Goal: Transaction & Acquisition: Purchase product/service

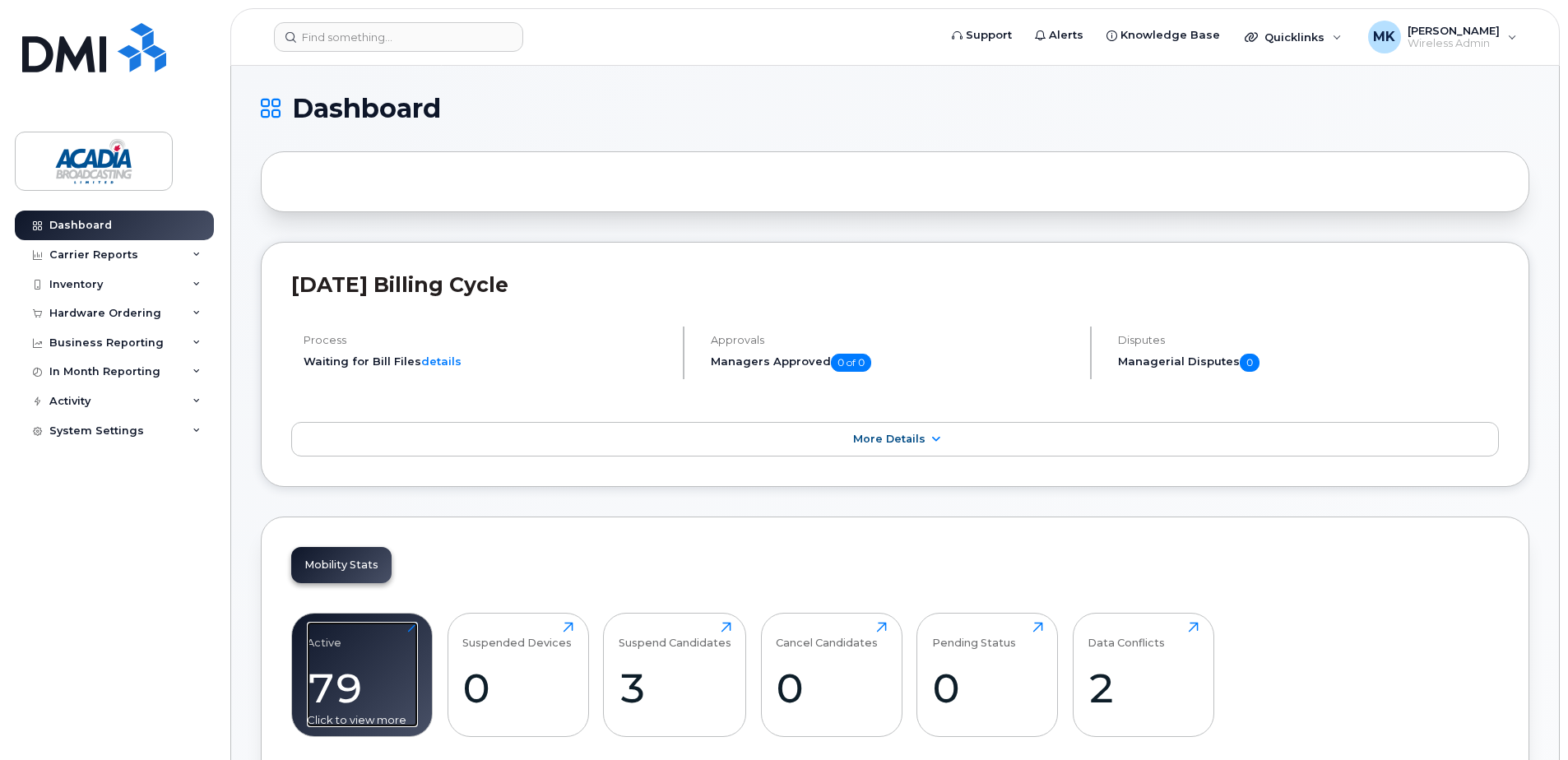
click at [384, 648] on div "Active 79 Click to view more" at bounding box center [362, 675] width 111 height 106
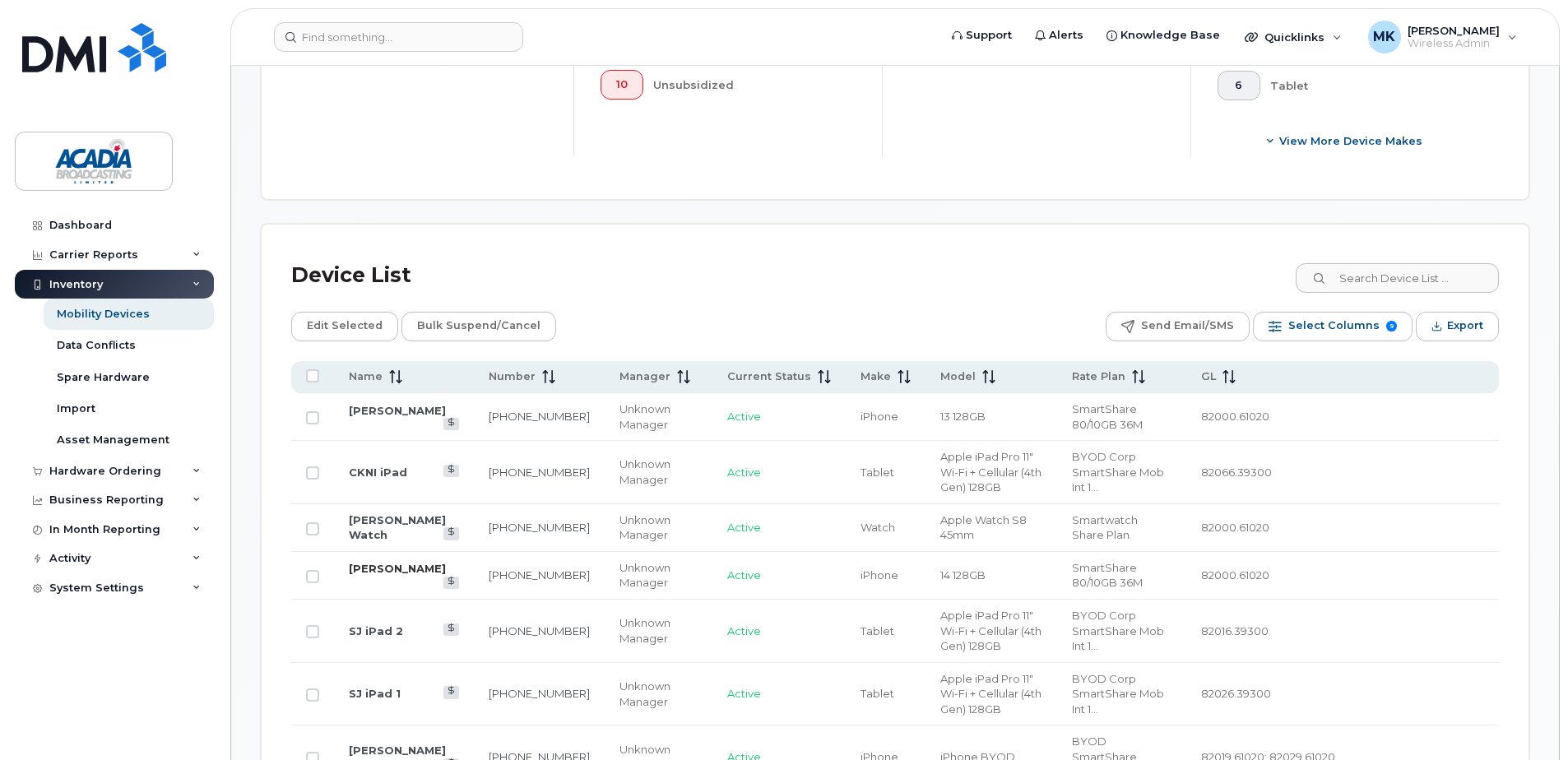
scroll to position [740, 0]
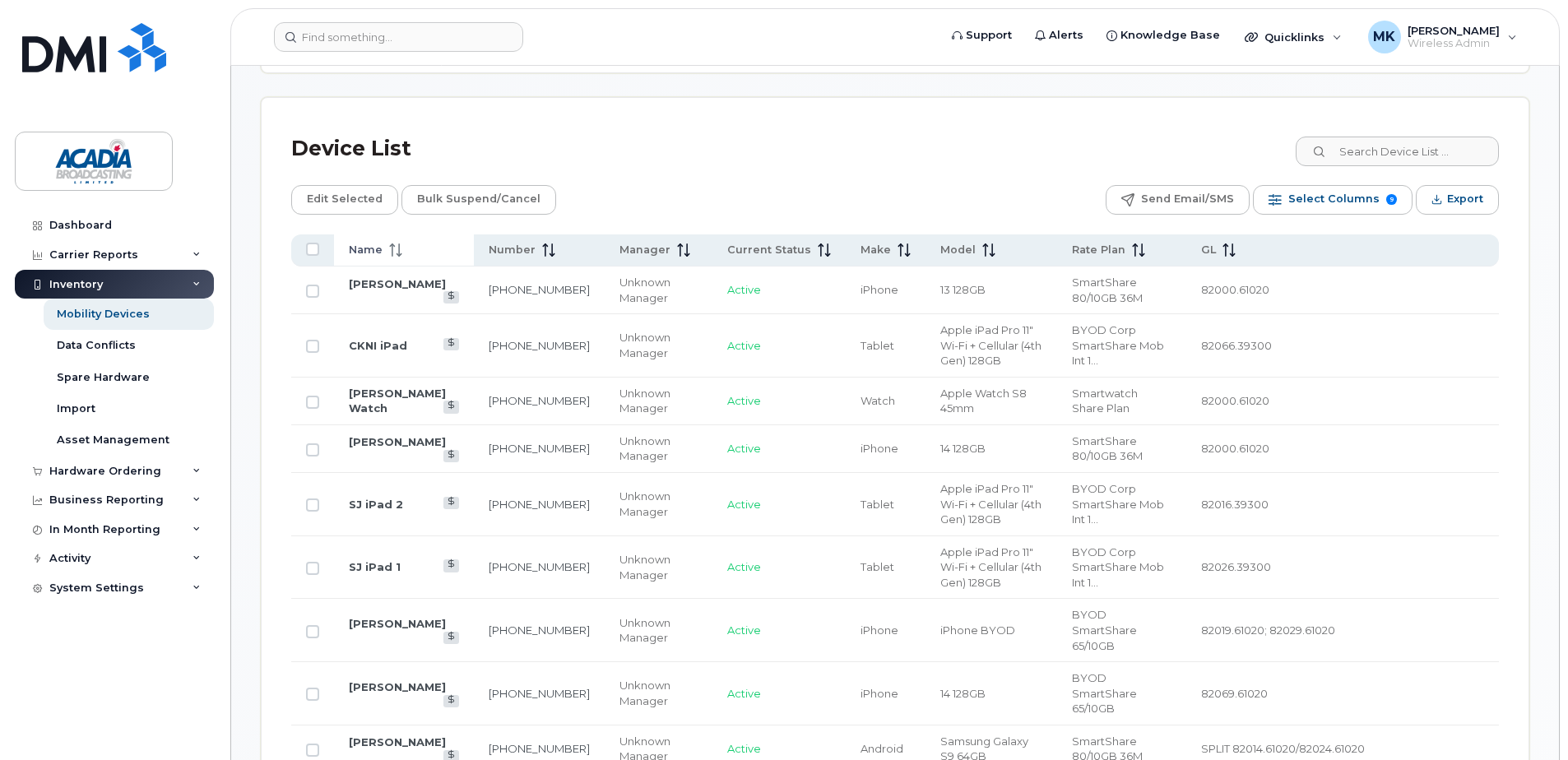
click at [377, 252] on span "Name" at bounding box center [366, 250] width 34 height 14
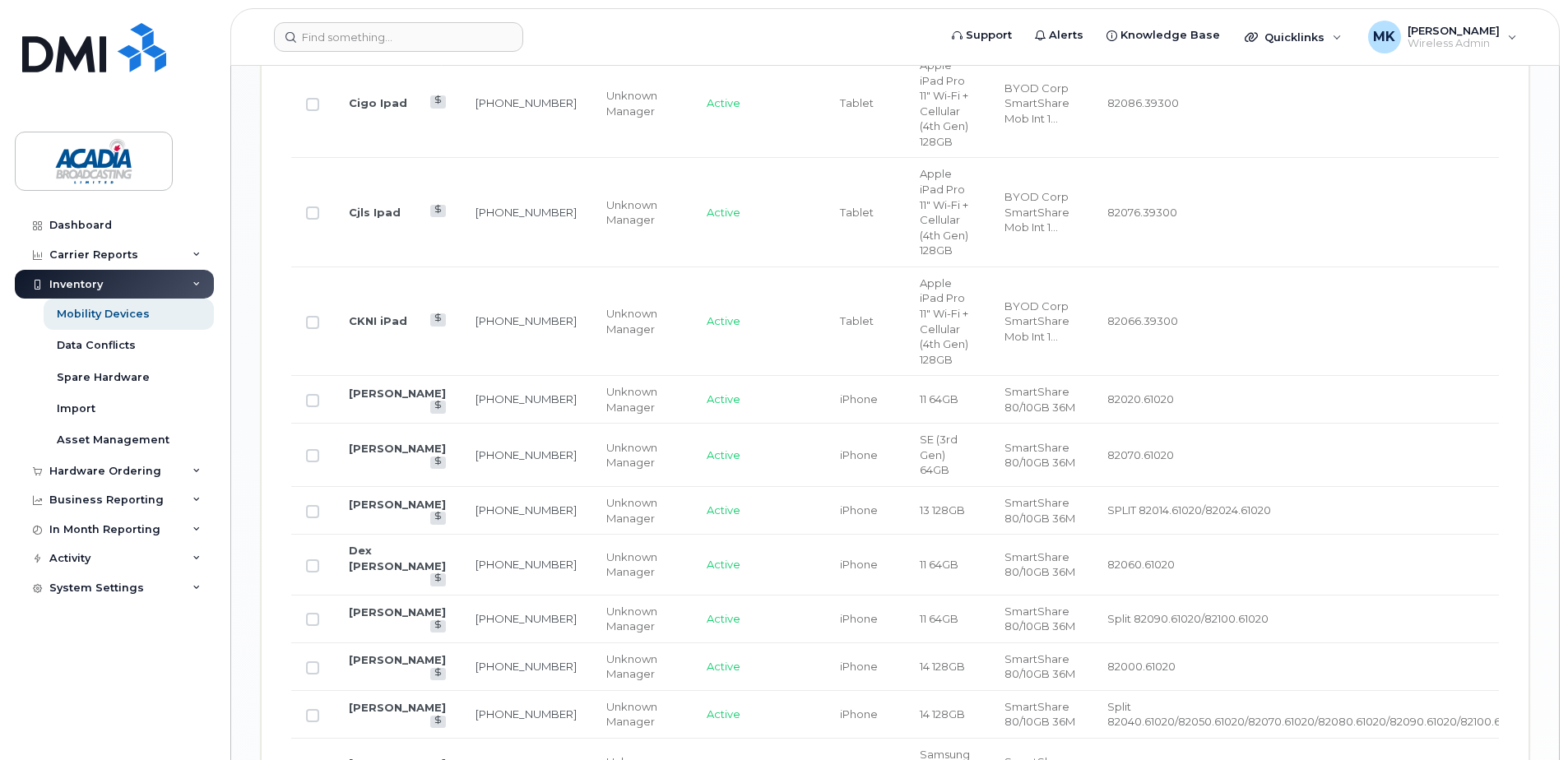
scroll to position [2386, 0]
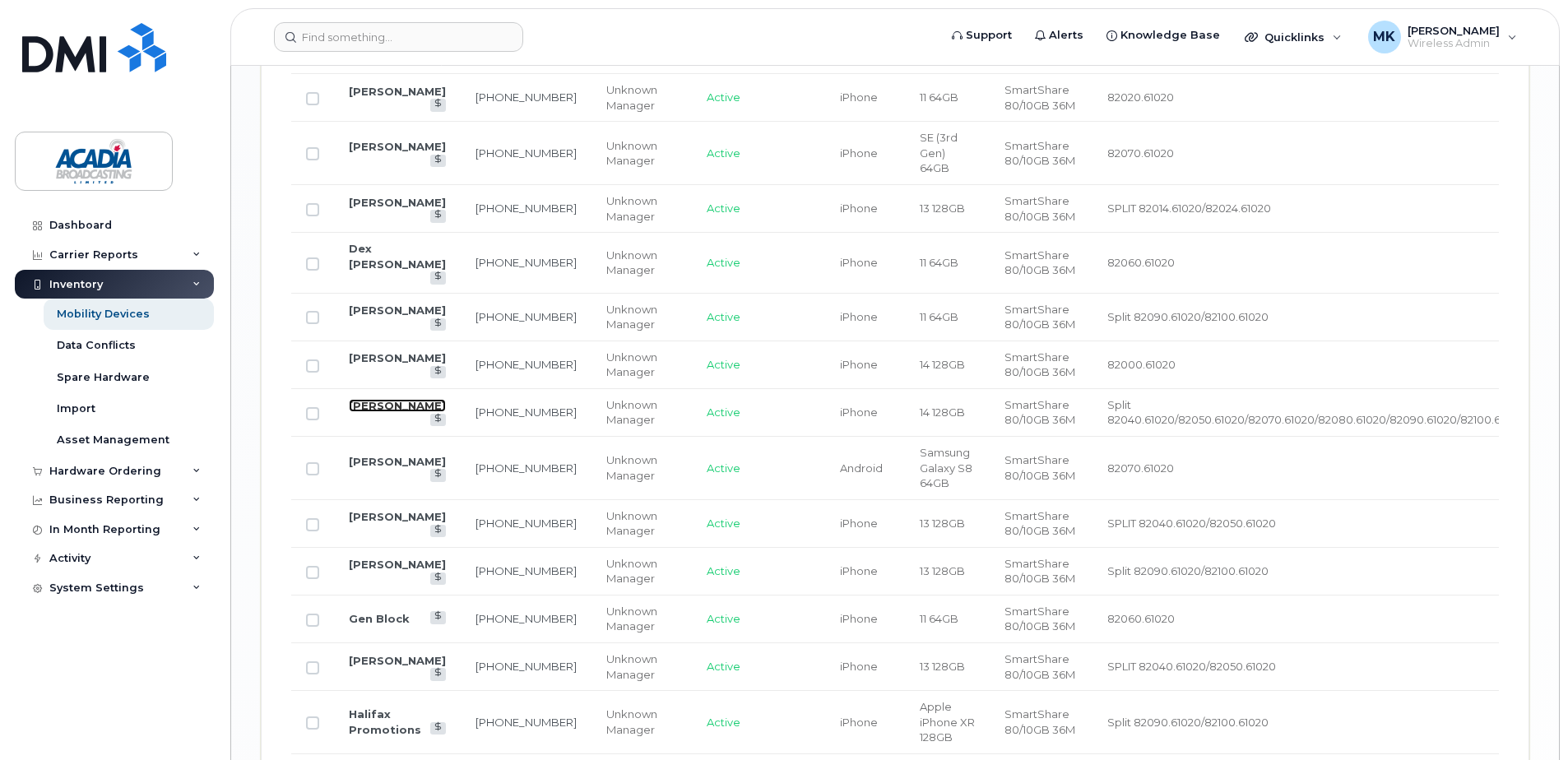
click at [374, 399] on link "Eric Whynot" at bounding box center [397, 405] width 97 height 13
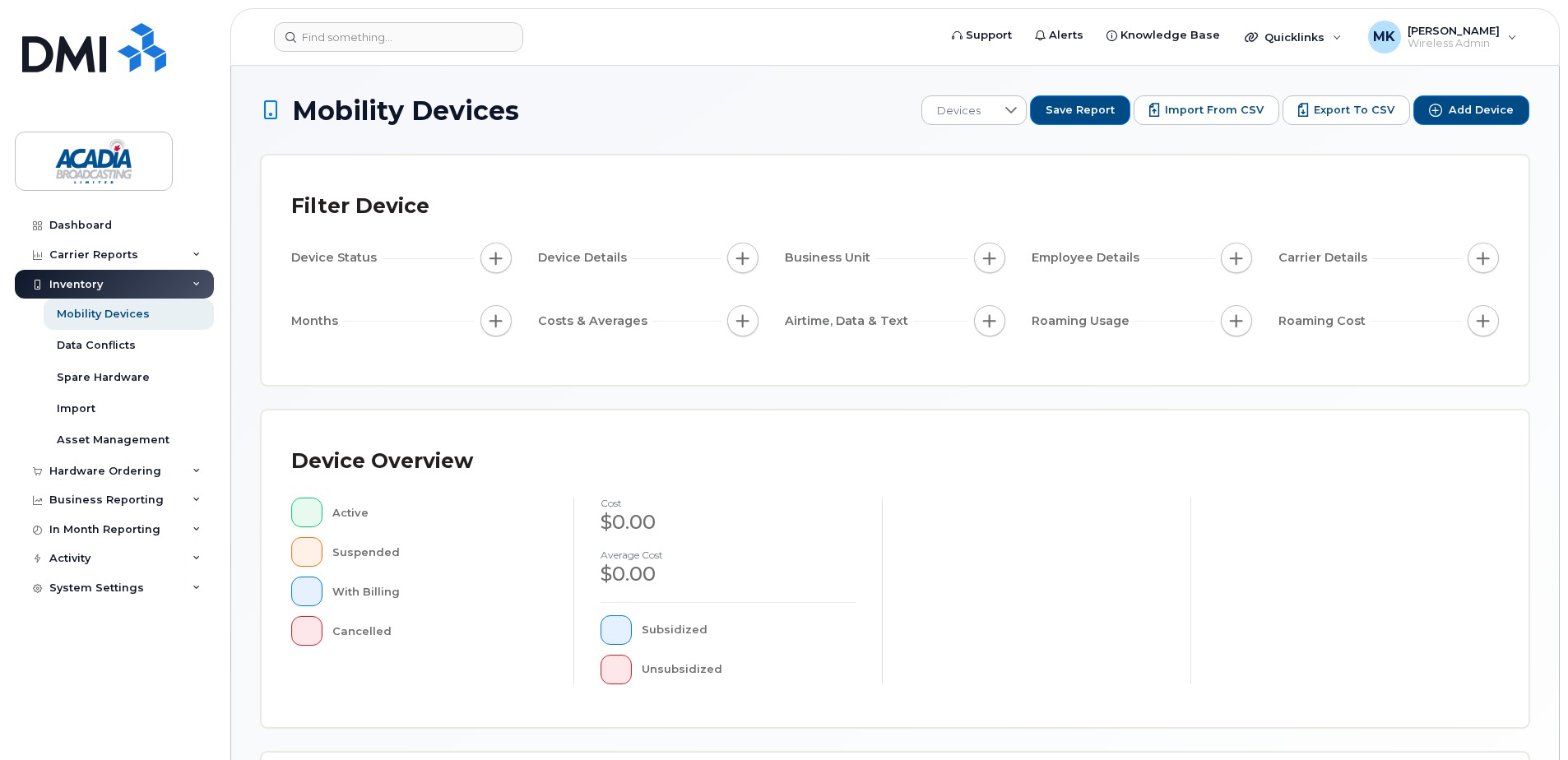
scroll to position [371, 0]
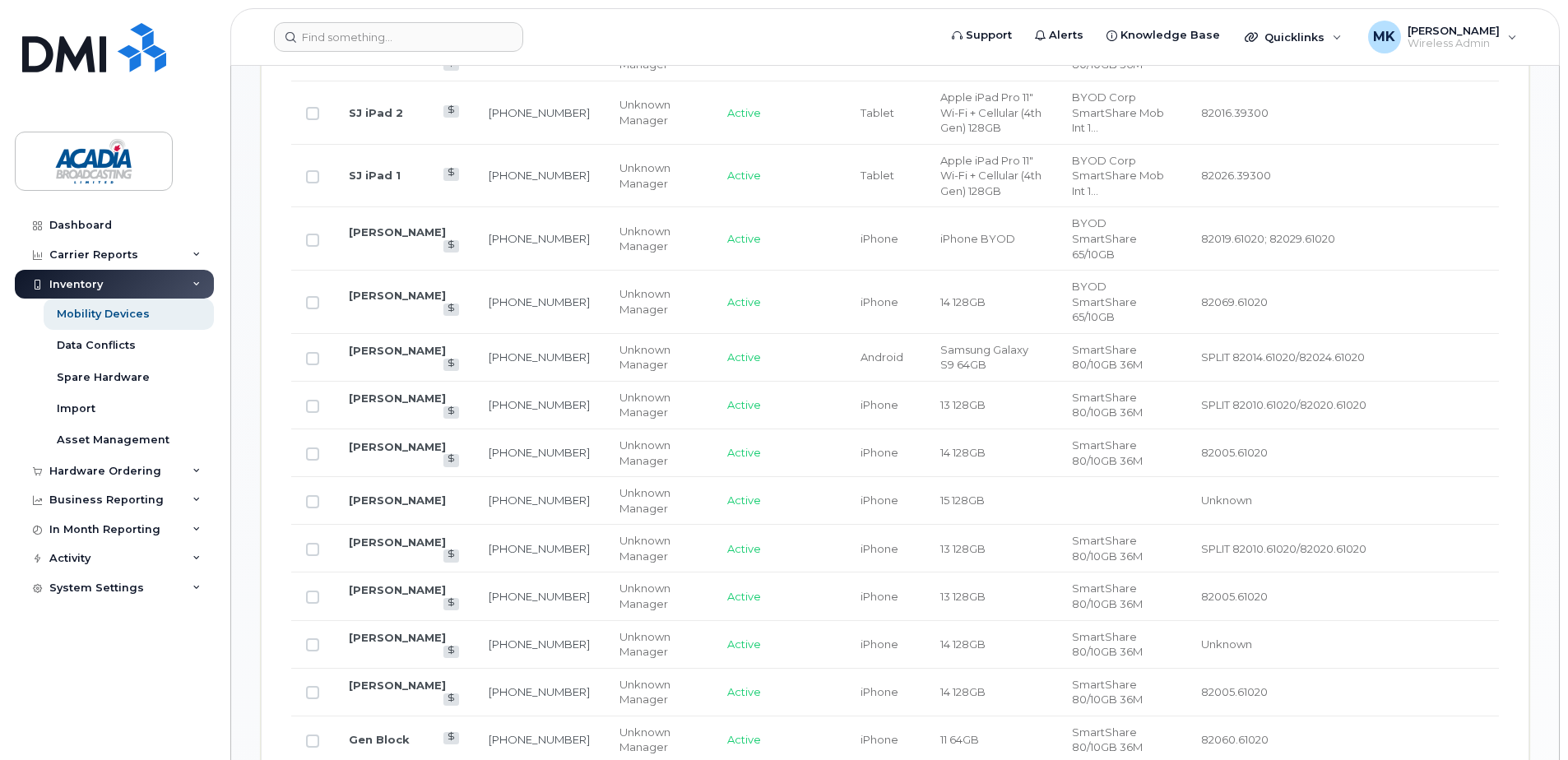
scroll to position [1316, 0]
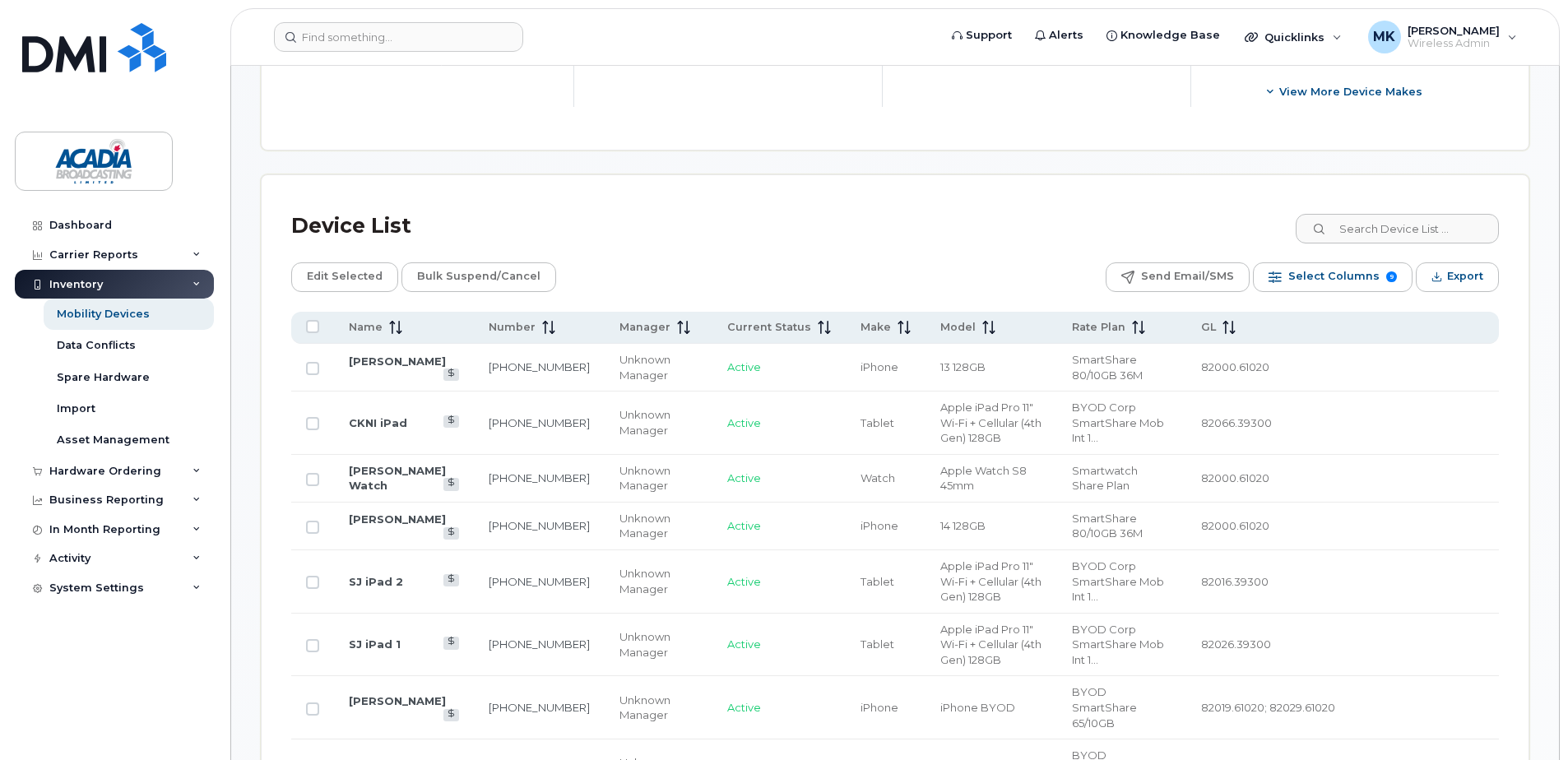
scroll to position [658, 0]
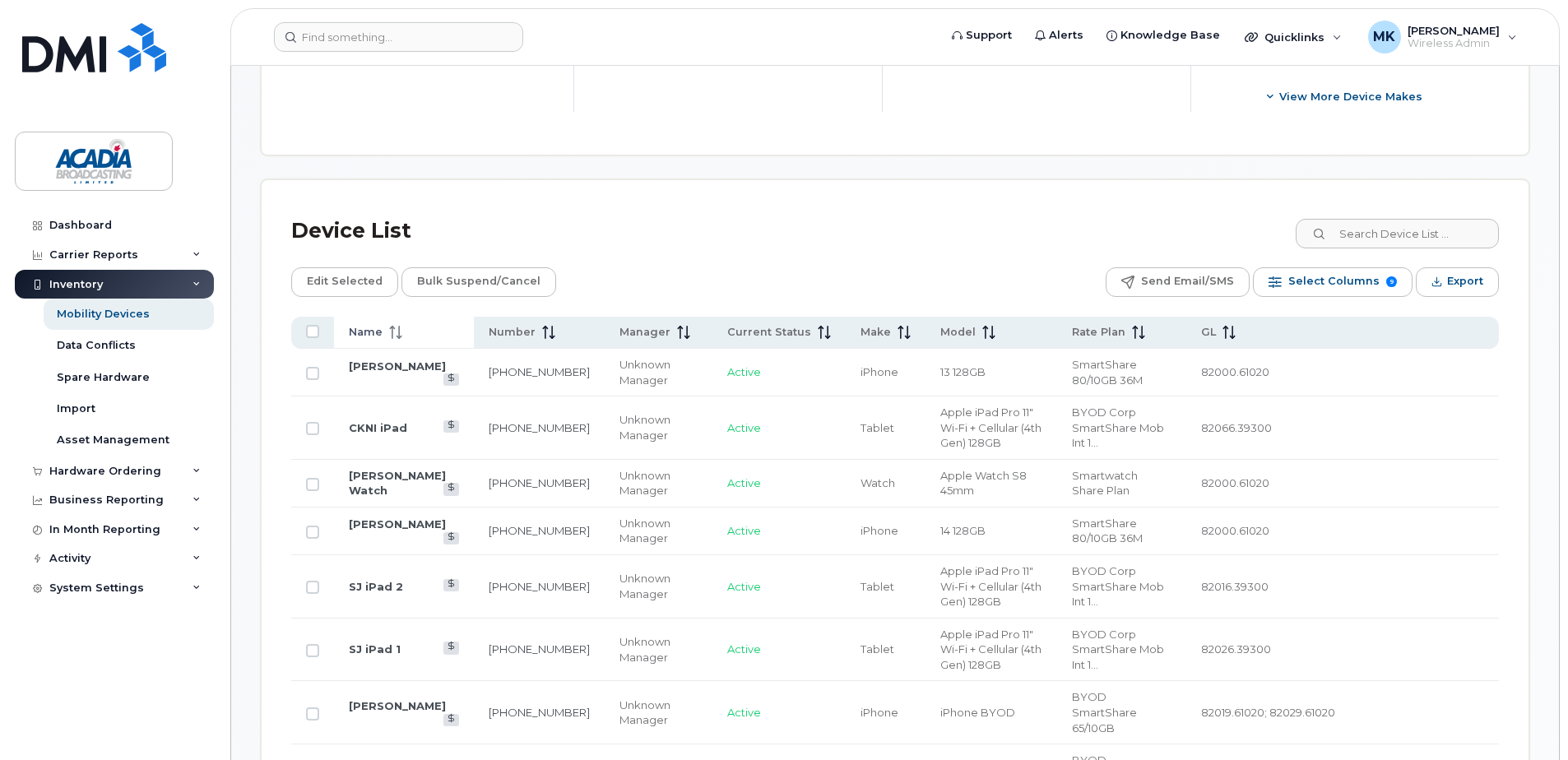
click at [366, 328] on span "Name" at bounding box center [366, 331] width 34 height 14
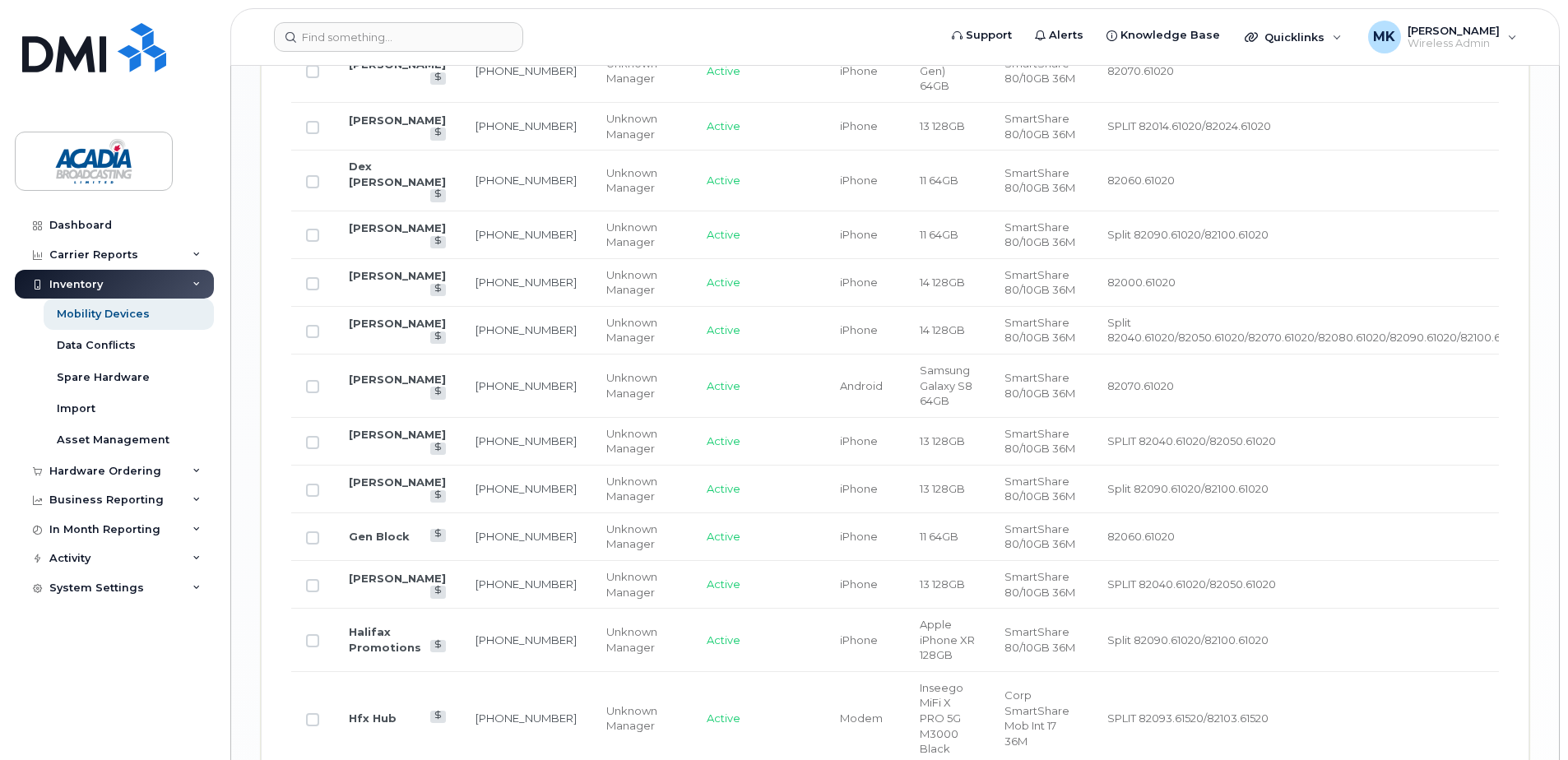
scroll to position [2550, 0]
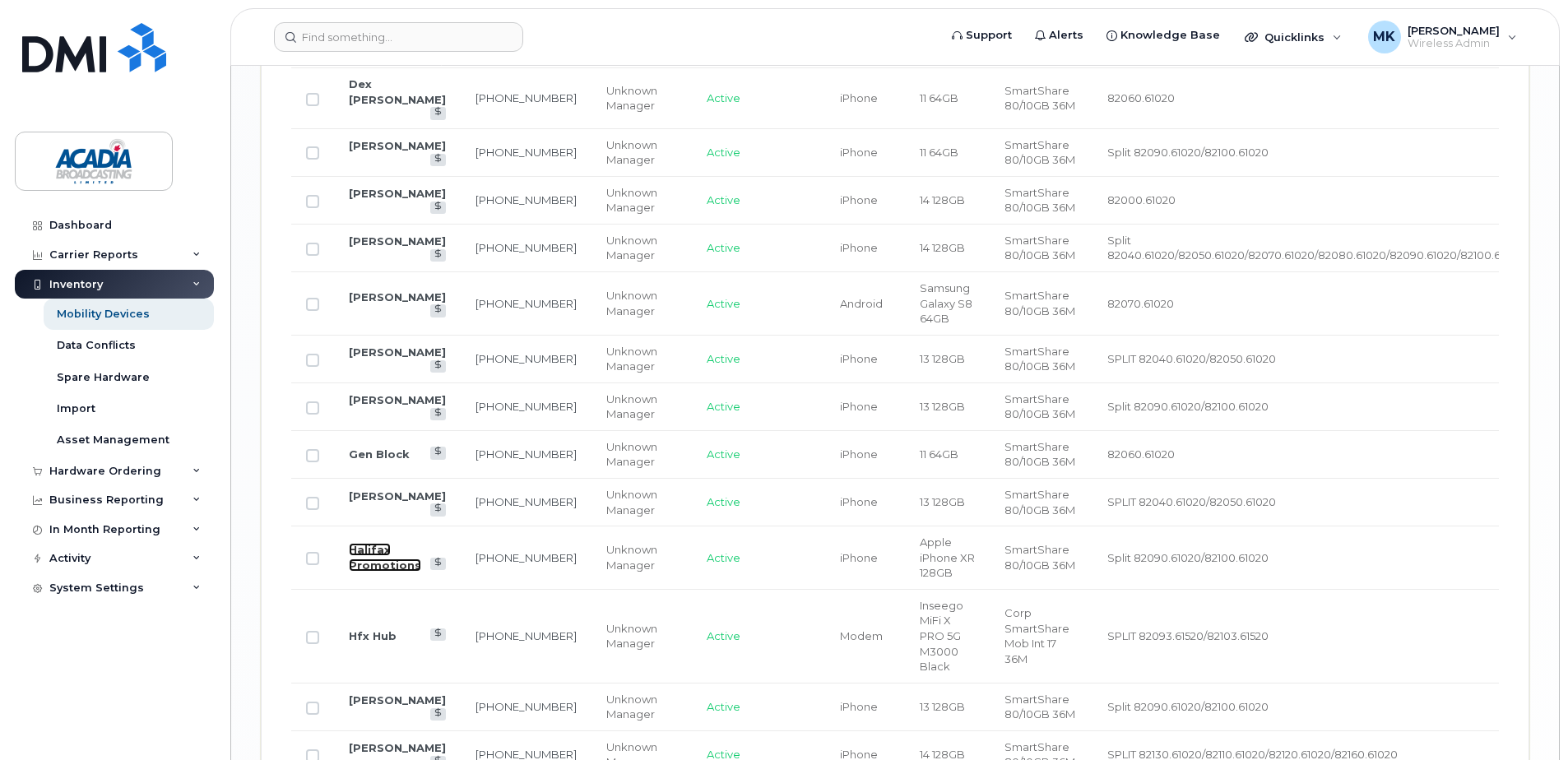
click at [383, 543] on link "Halifax Promotions" at bounding box center [384, 557] width 72 height 29
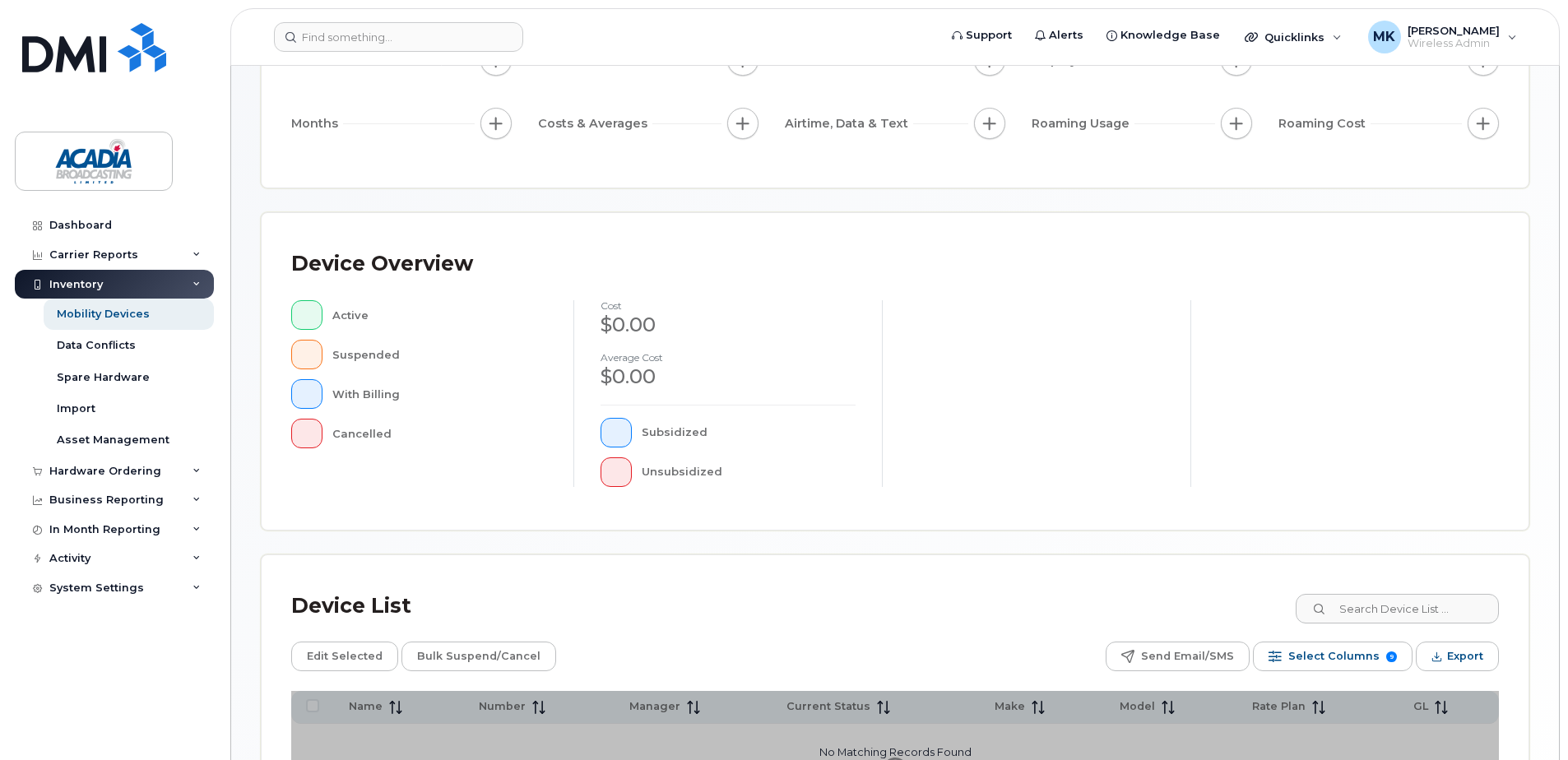
scroll to position [371, 0]
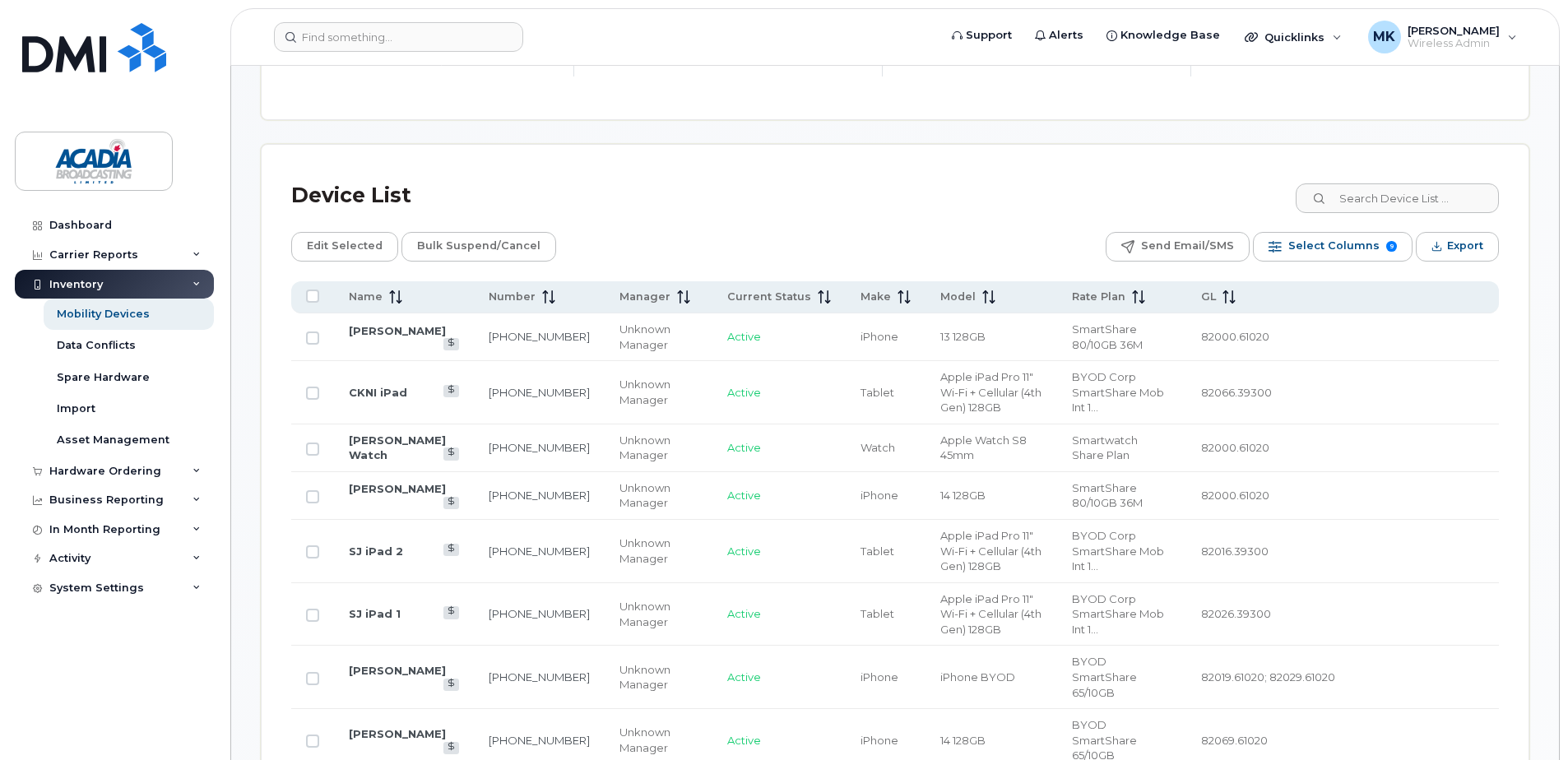
scroll to position [700, 0]
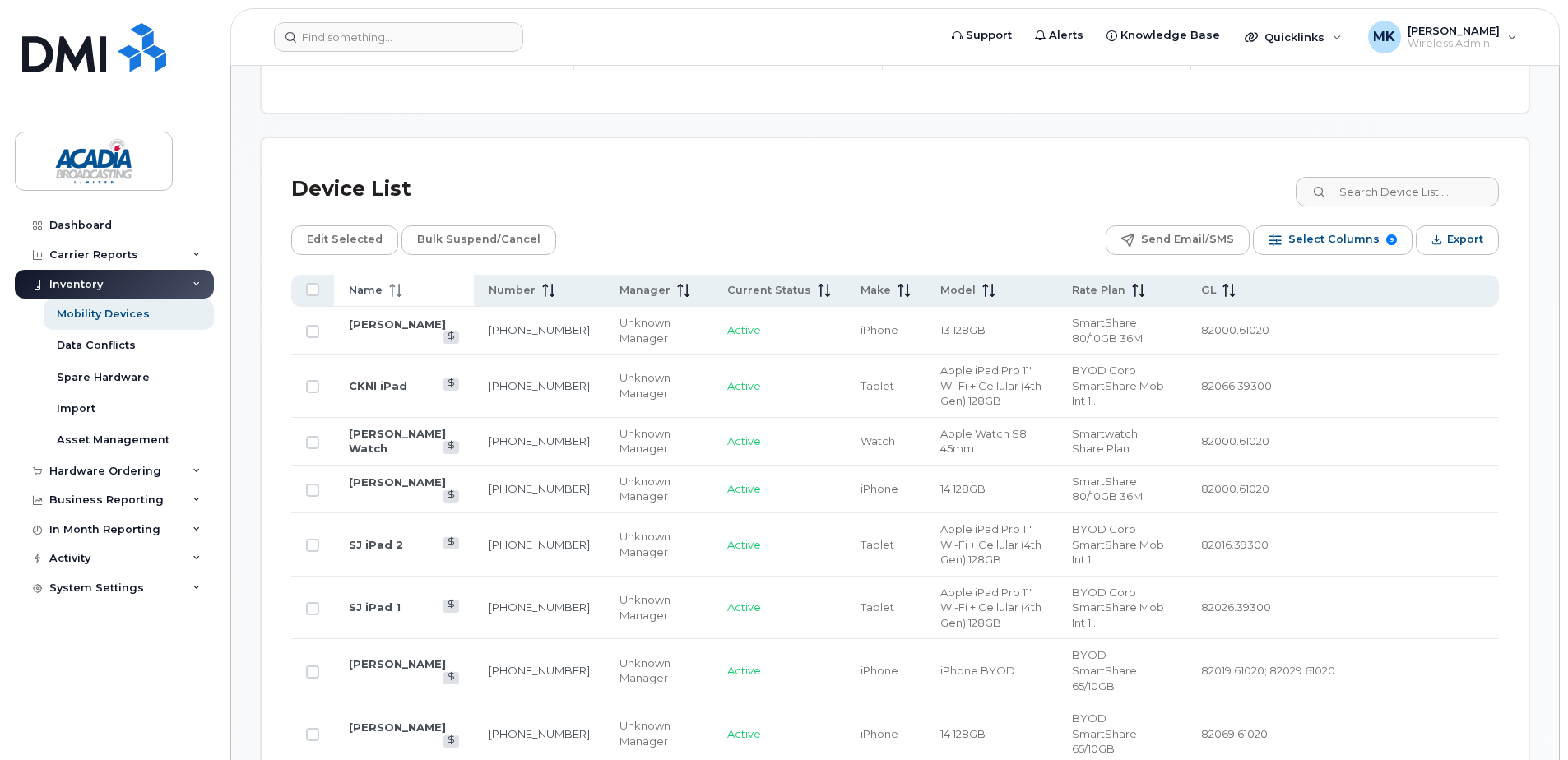
click at [374, 297] on span "Name" at bounding box center [366, 290] width 34 height 14
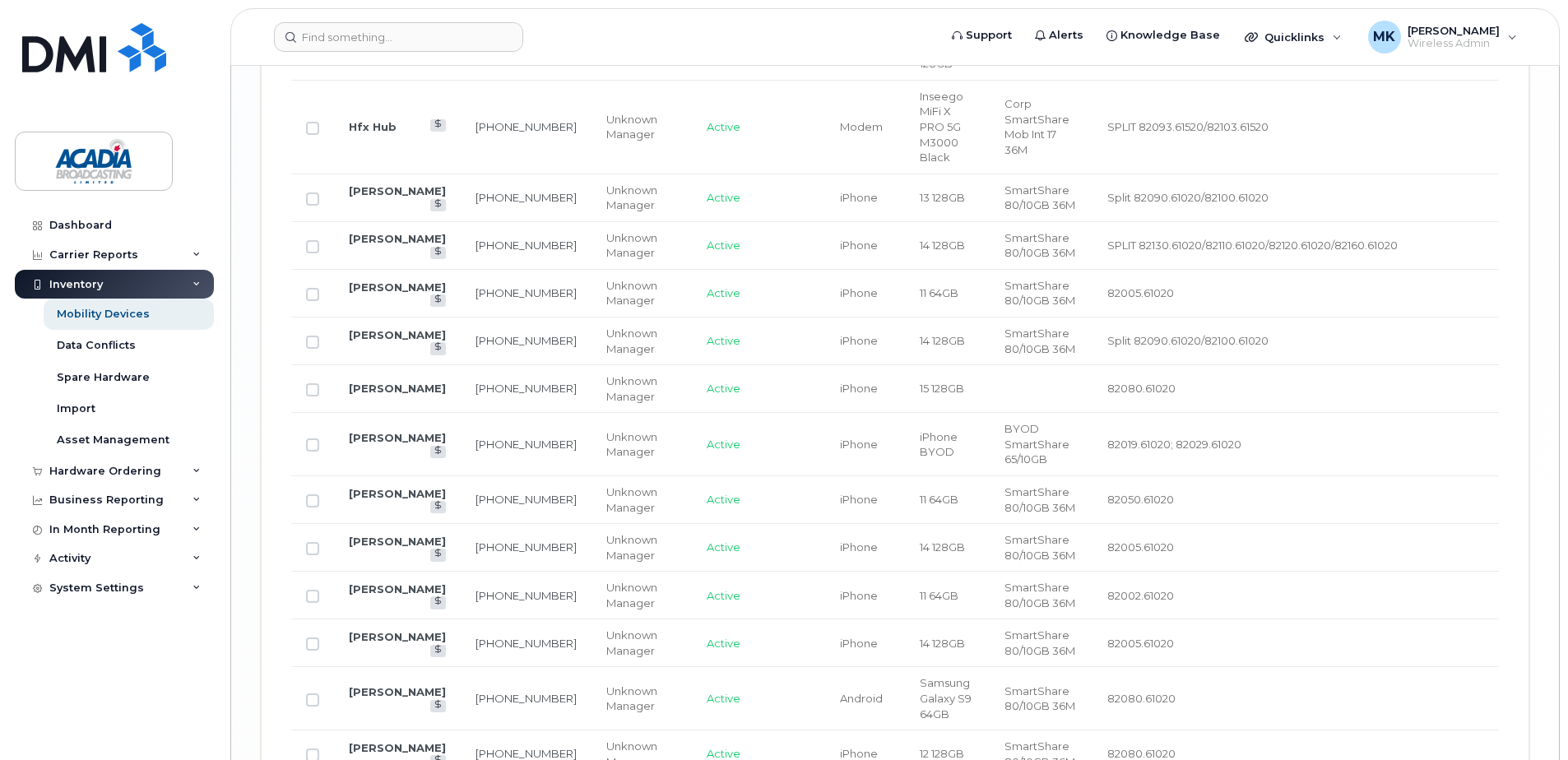
scroll to position [3137, 0]
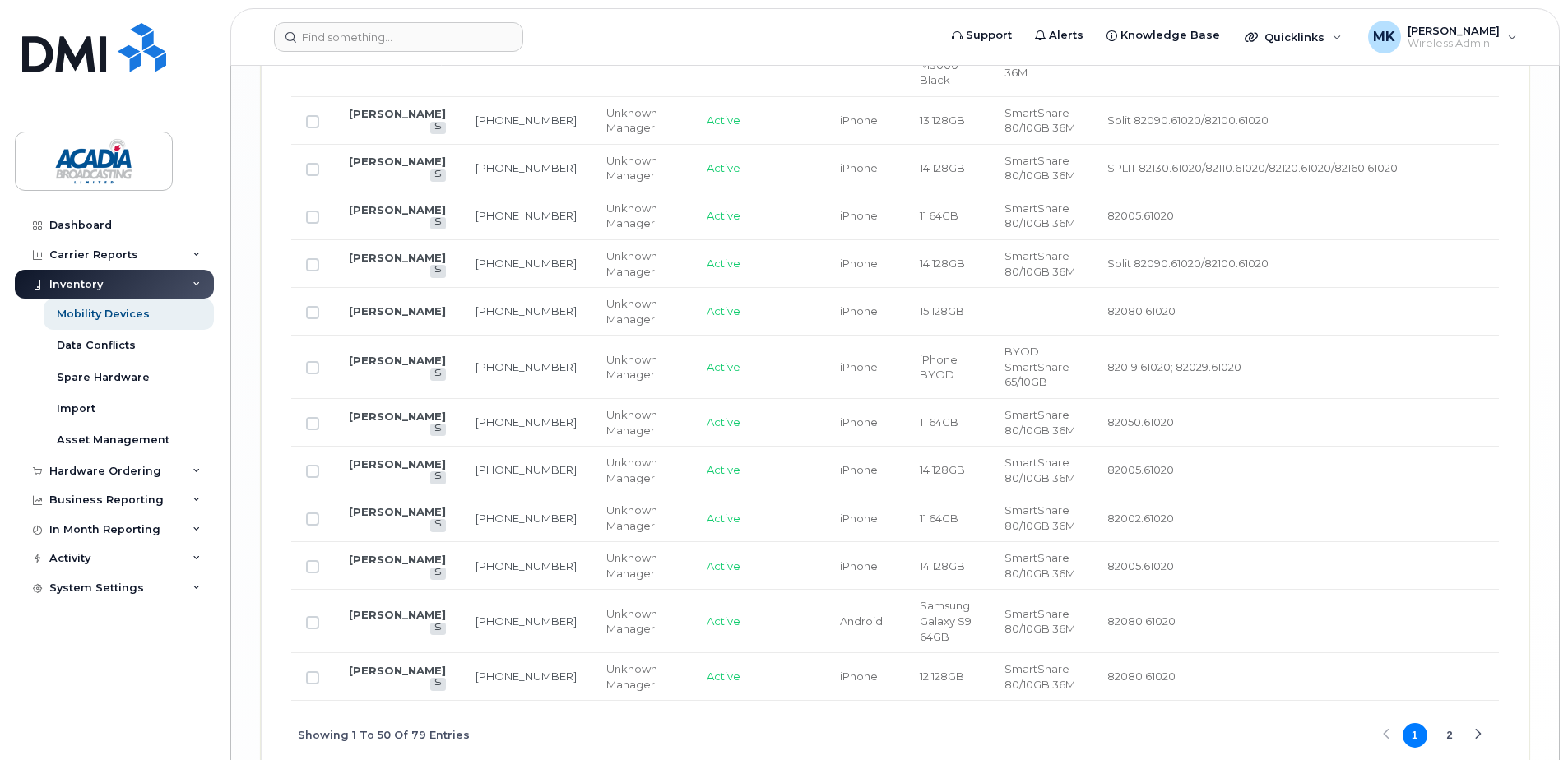
click at [1447, 723] on button "2" at bounding box center [1450, 735] width 25 height 25
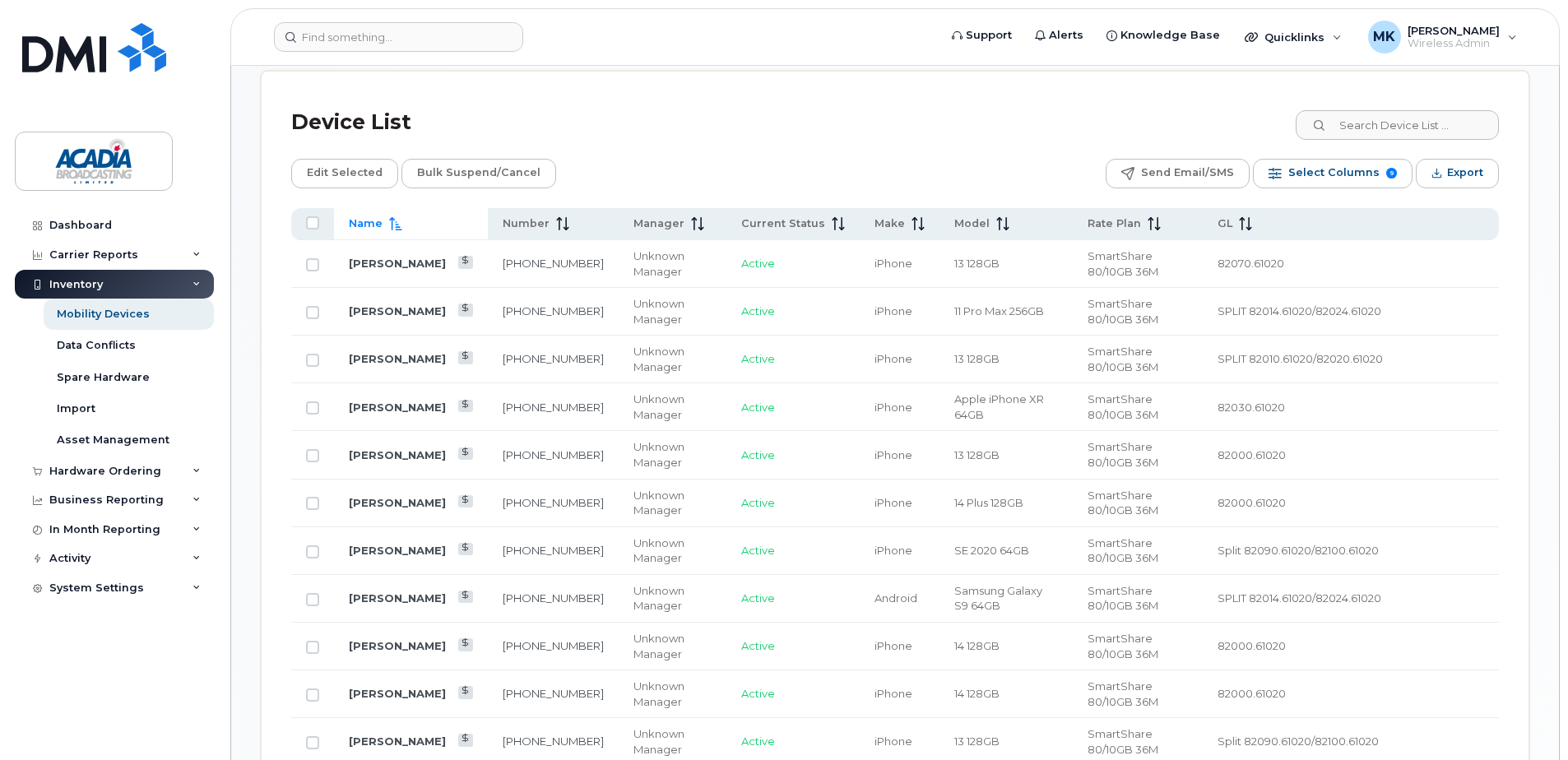
scroll to position [925, 0]
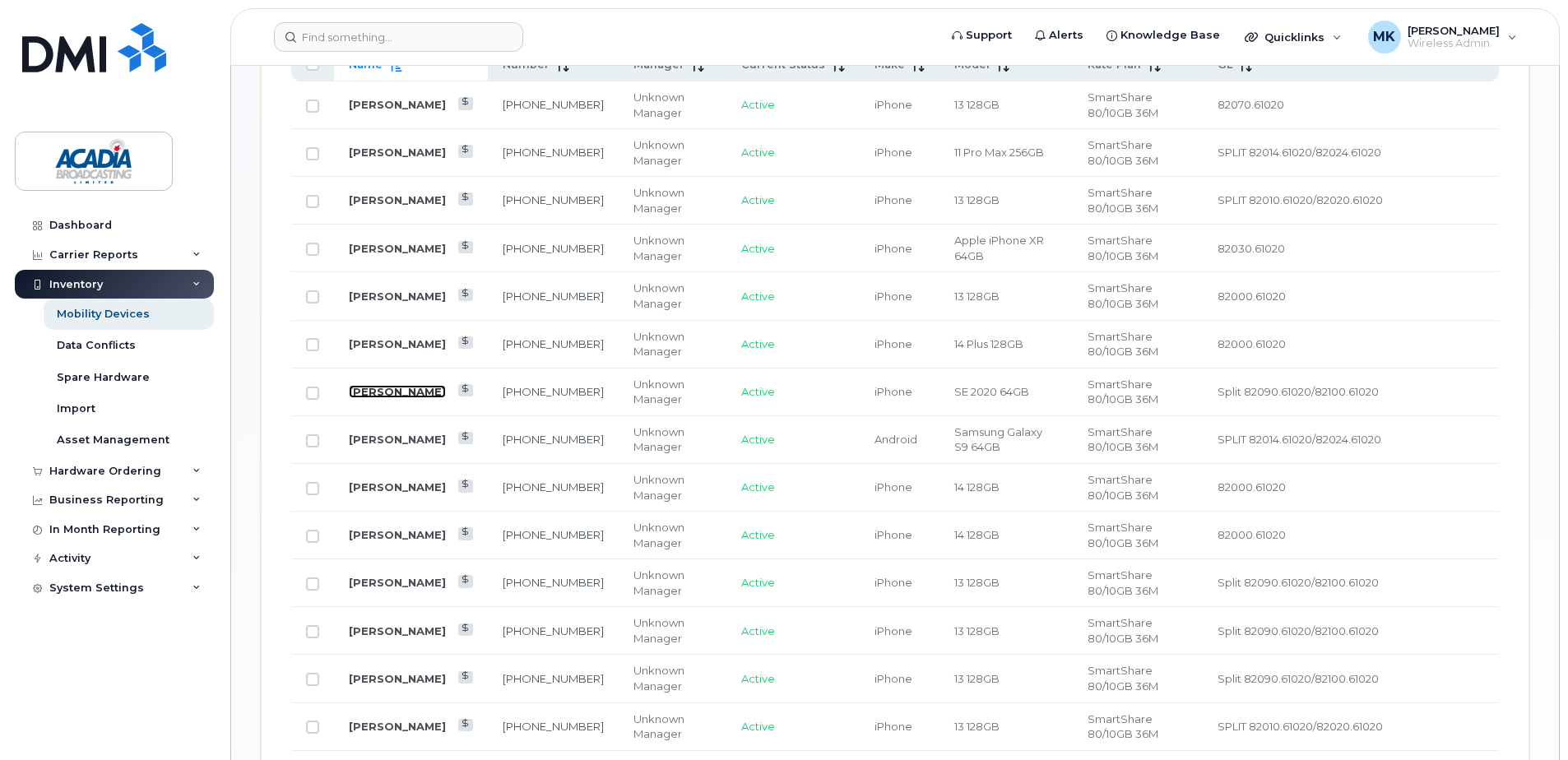
click at [367, 387] on link "[PERSON_NAME]" at bounding box center [397, 391] width 97 height 13
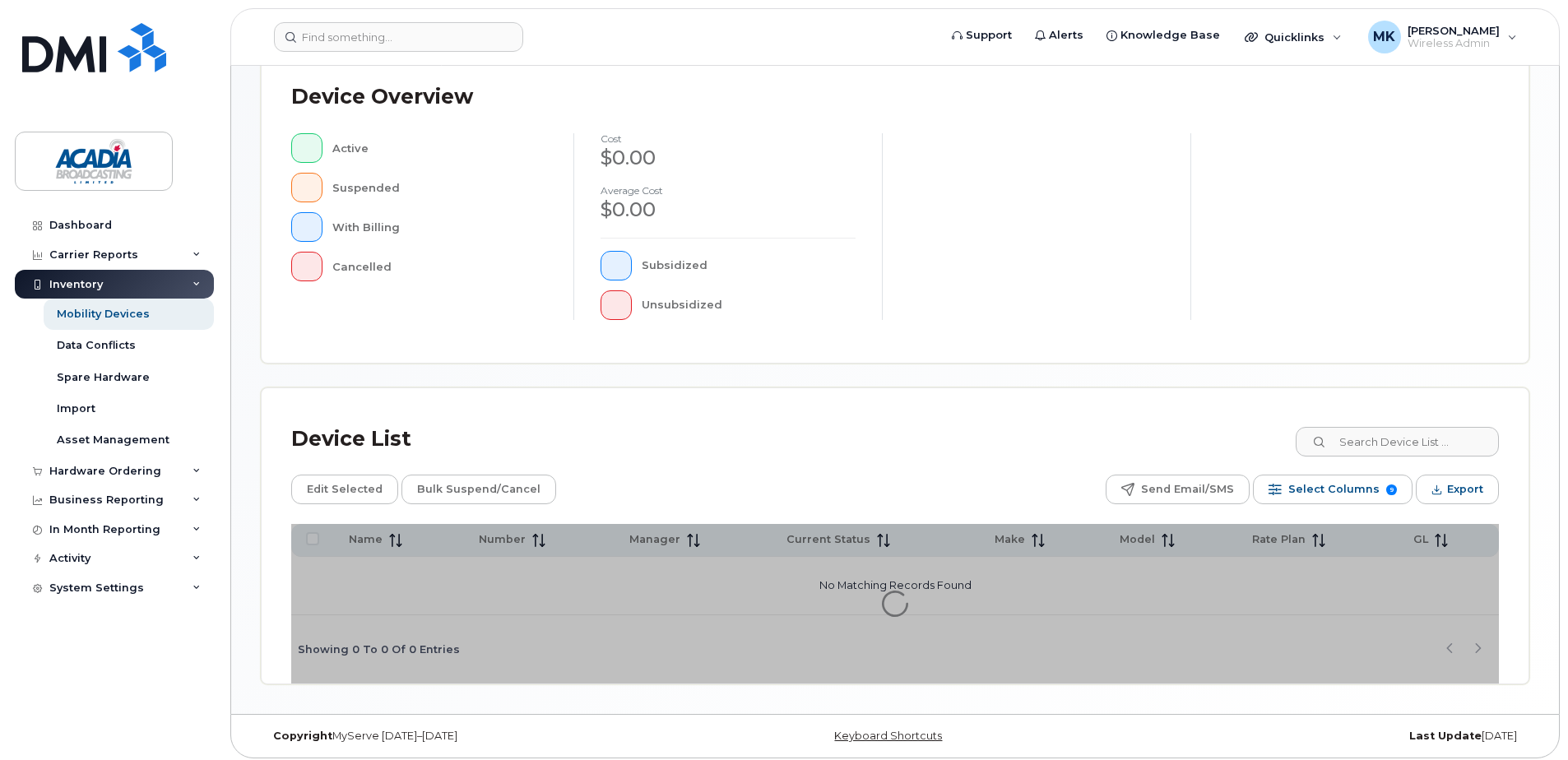
scroll to position [371, 0]
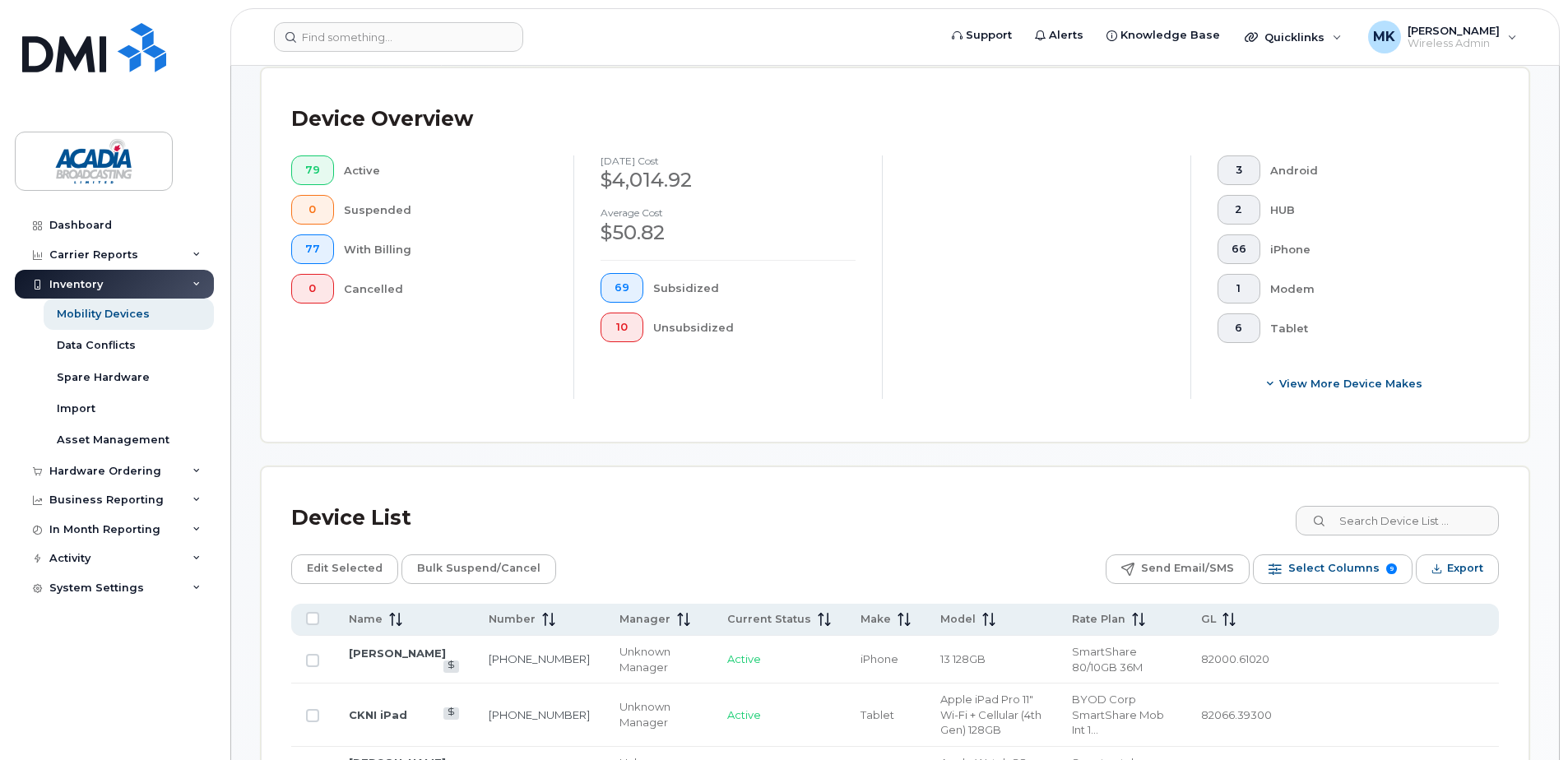
scroll to position [700, 0]
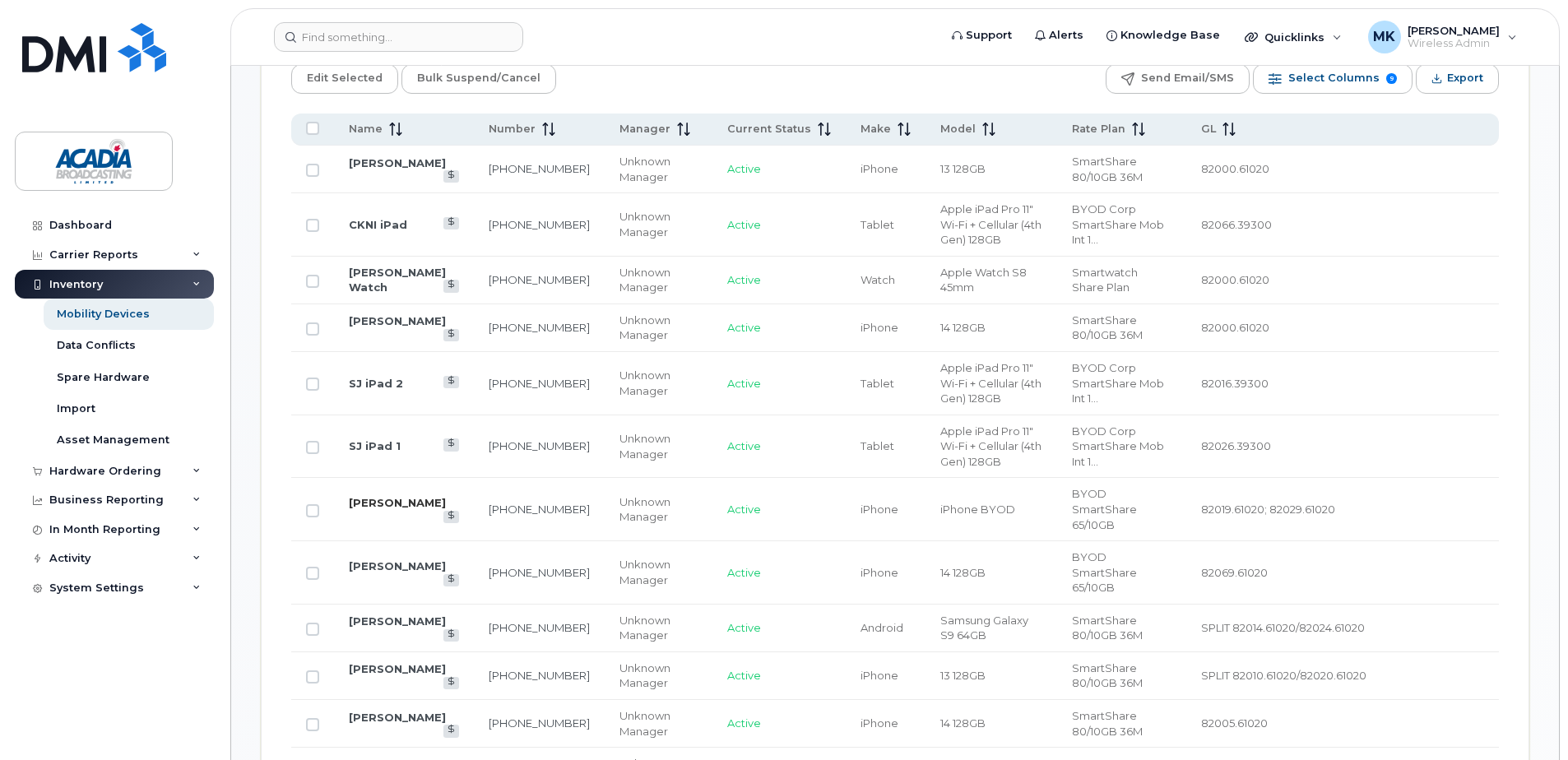
scroll to position [782, 0]
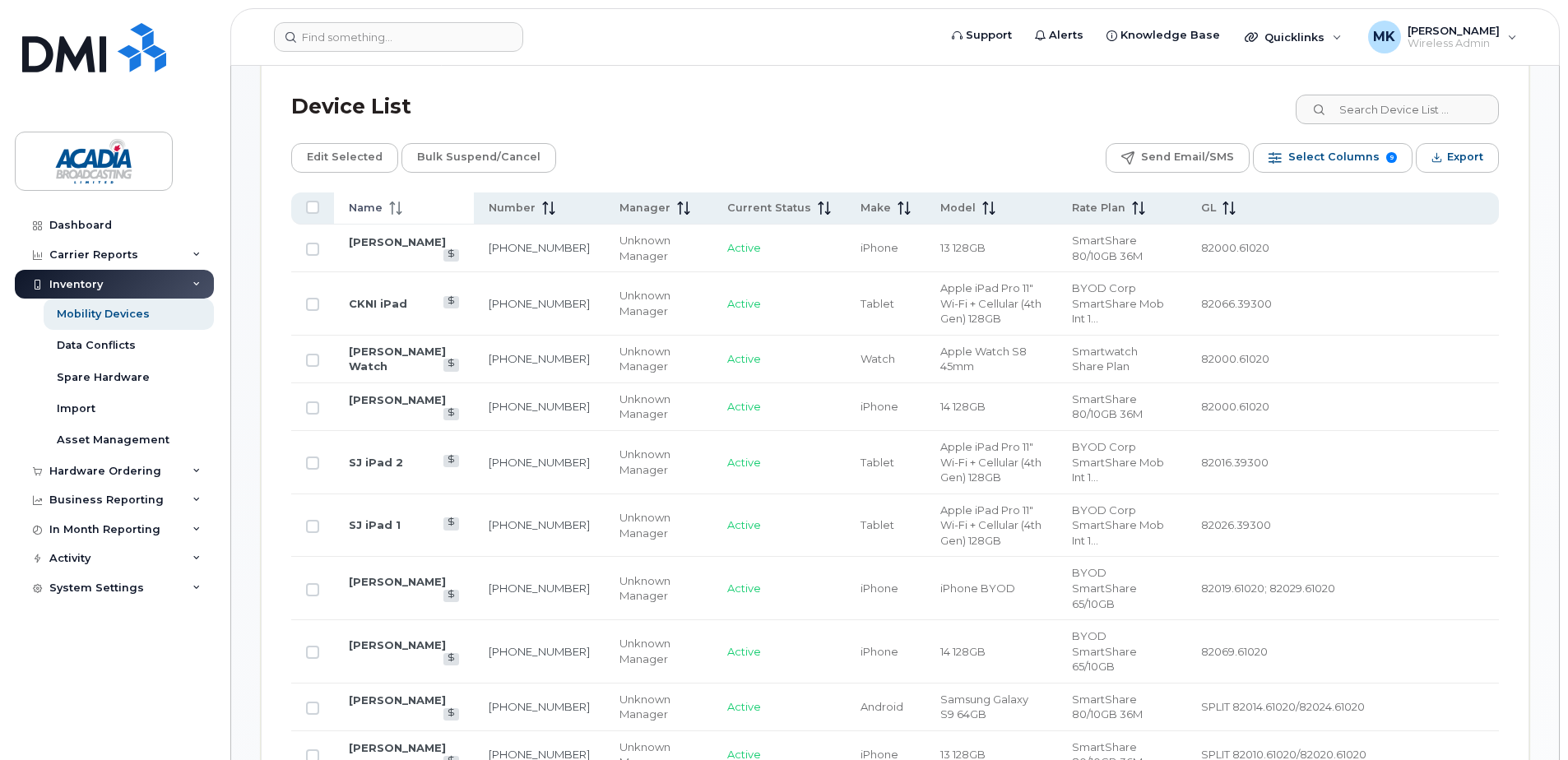
click at [383, 210] on span at bounding box center [392, 208] width 20 height 14
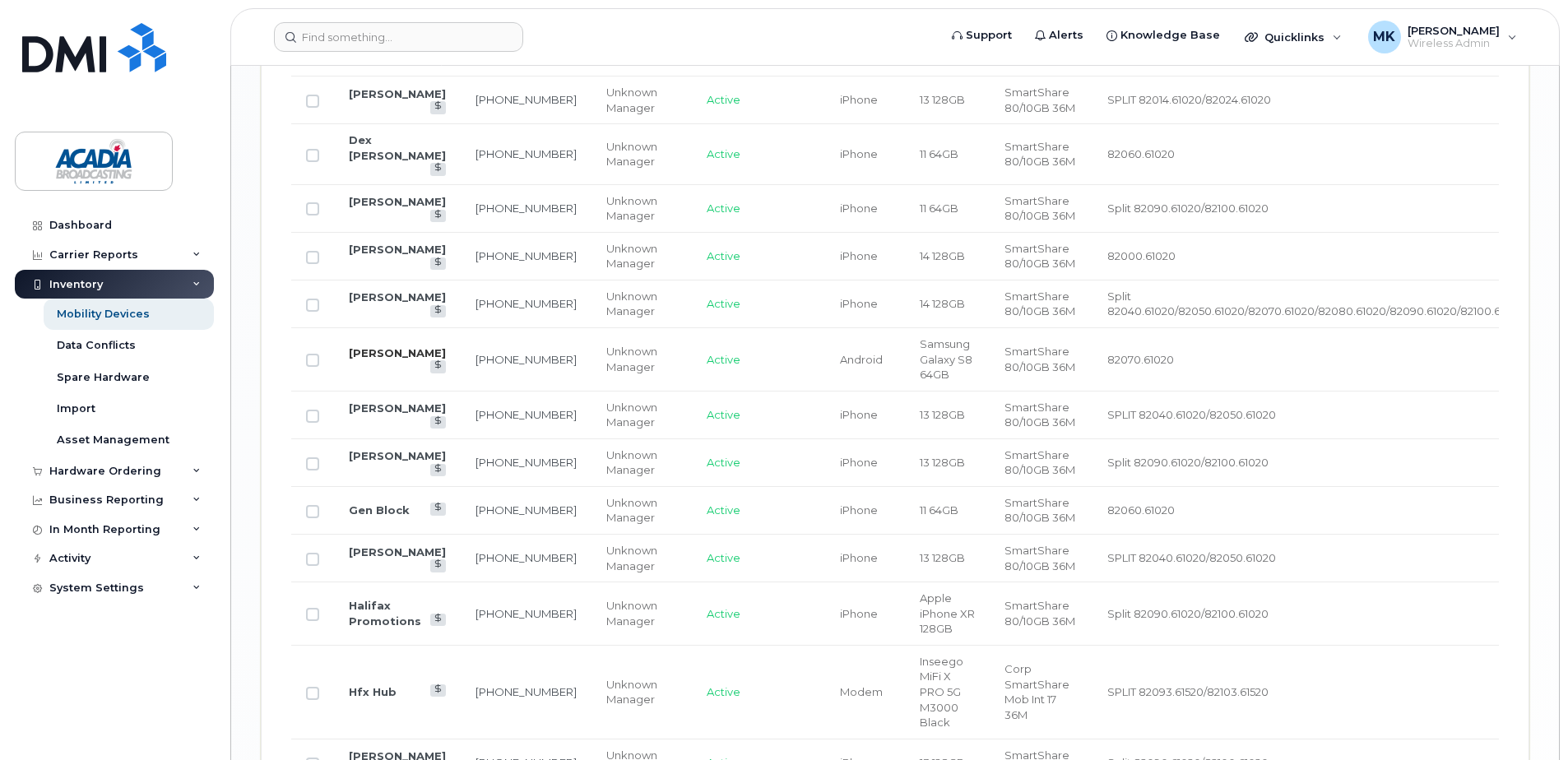
scroll to position [2510, 0]
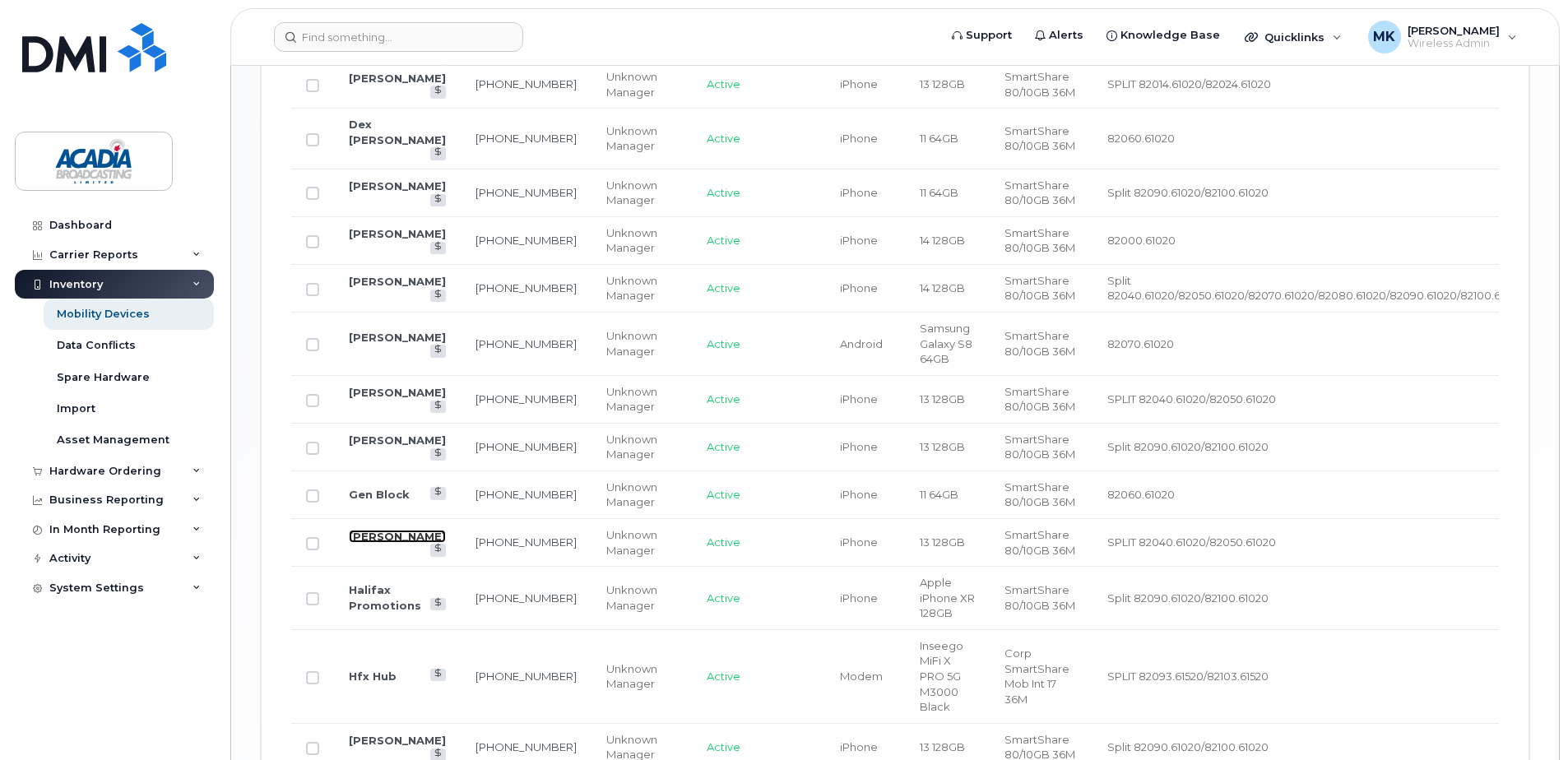
click at [366, 530] on link "[PERSON_NAME]" at bounding box center [397, 536] width 97 height 13
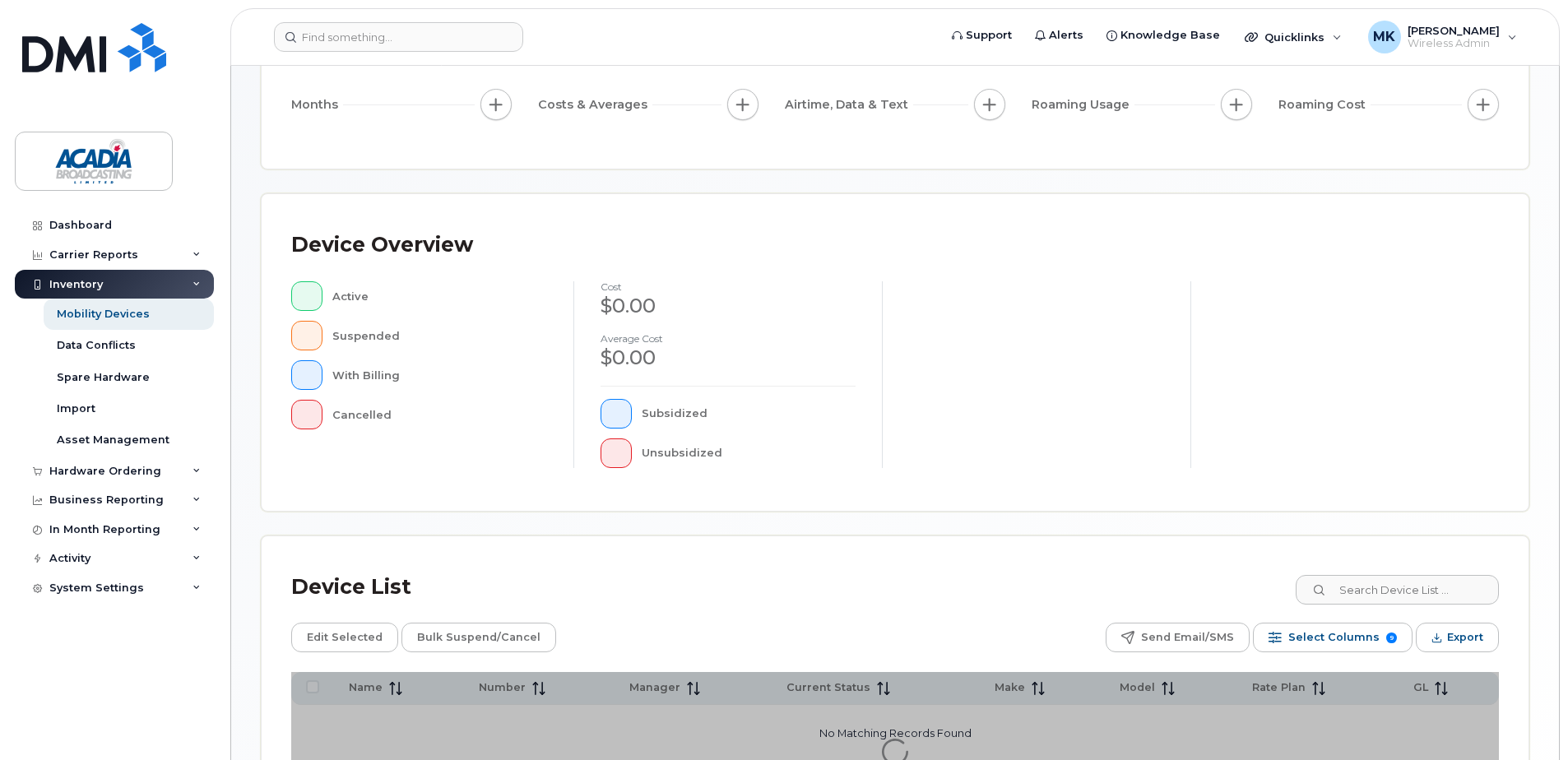
scroll to position [371, 0]
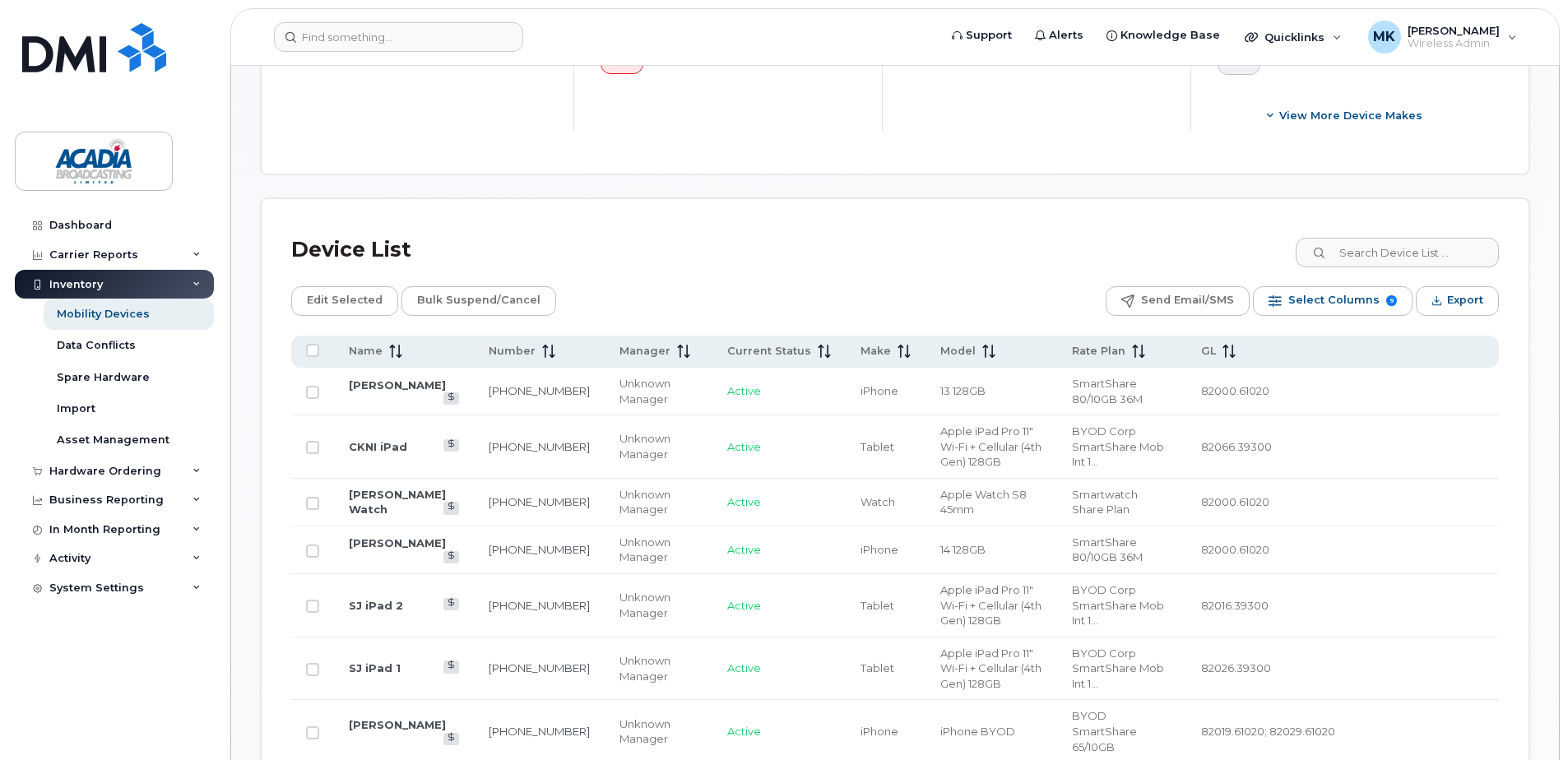
scroll to position [613, 0]
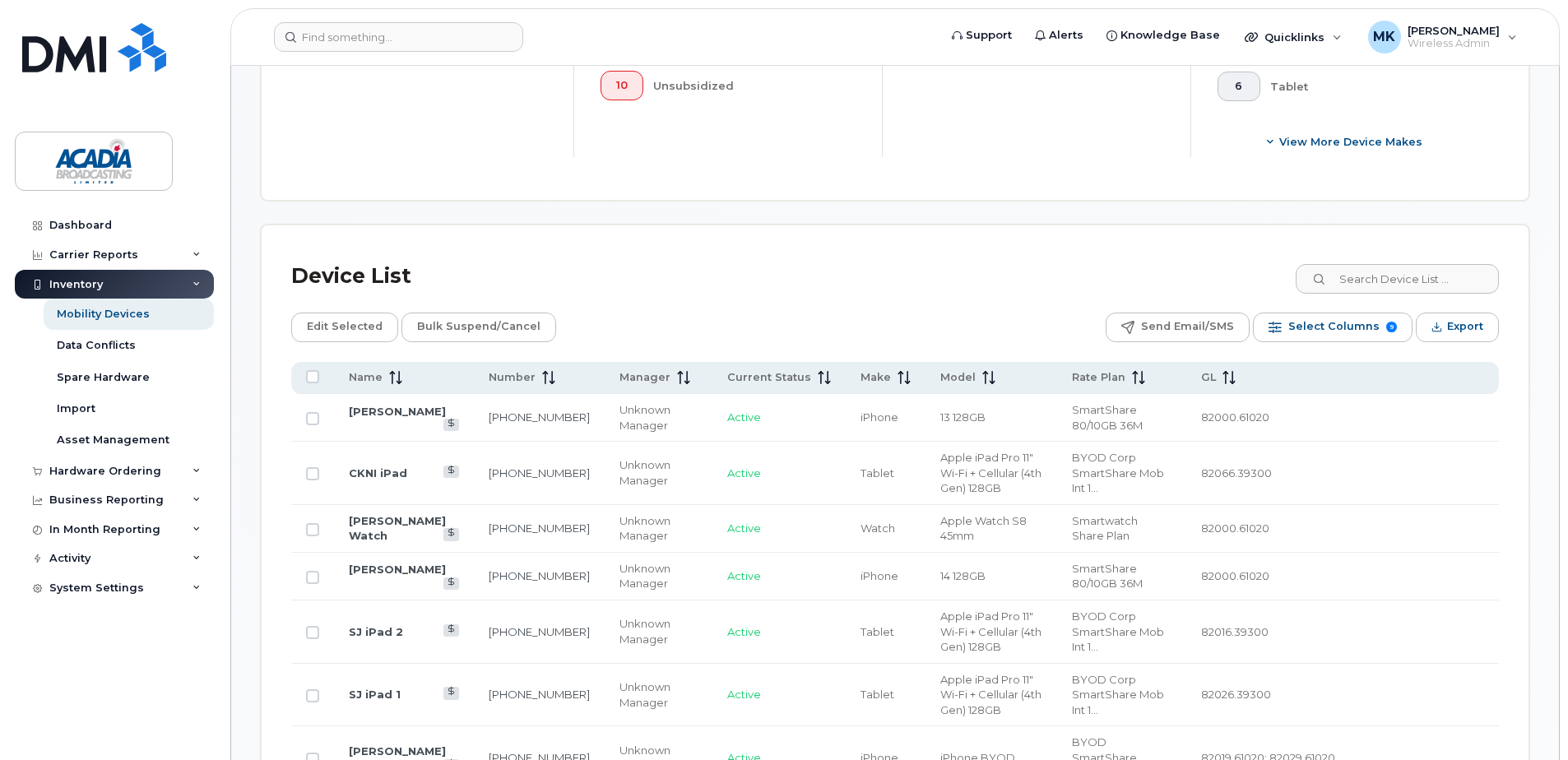
drag, startPoint x: 375, startPoint y: 377, endPoint x: 394, endPoint y: 406, distance: 34.7
click at [375, 377] on span "Name" at bounding box center [366, 377] width 34 height 14
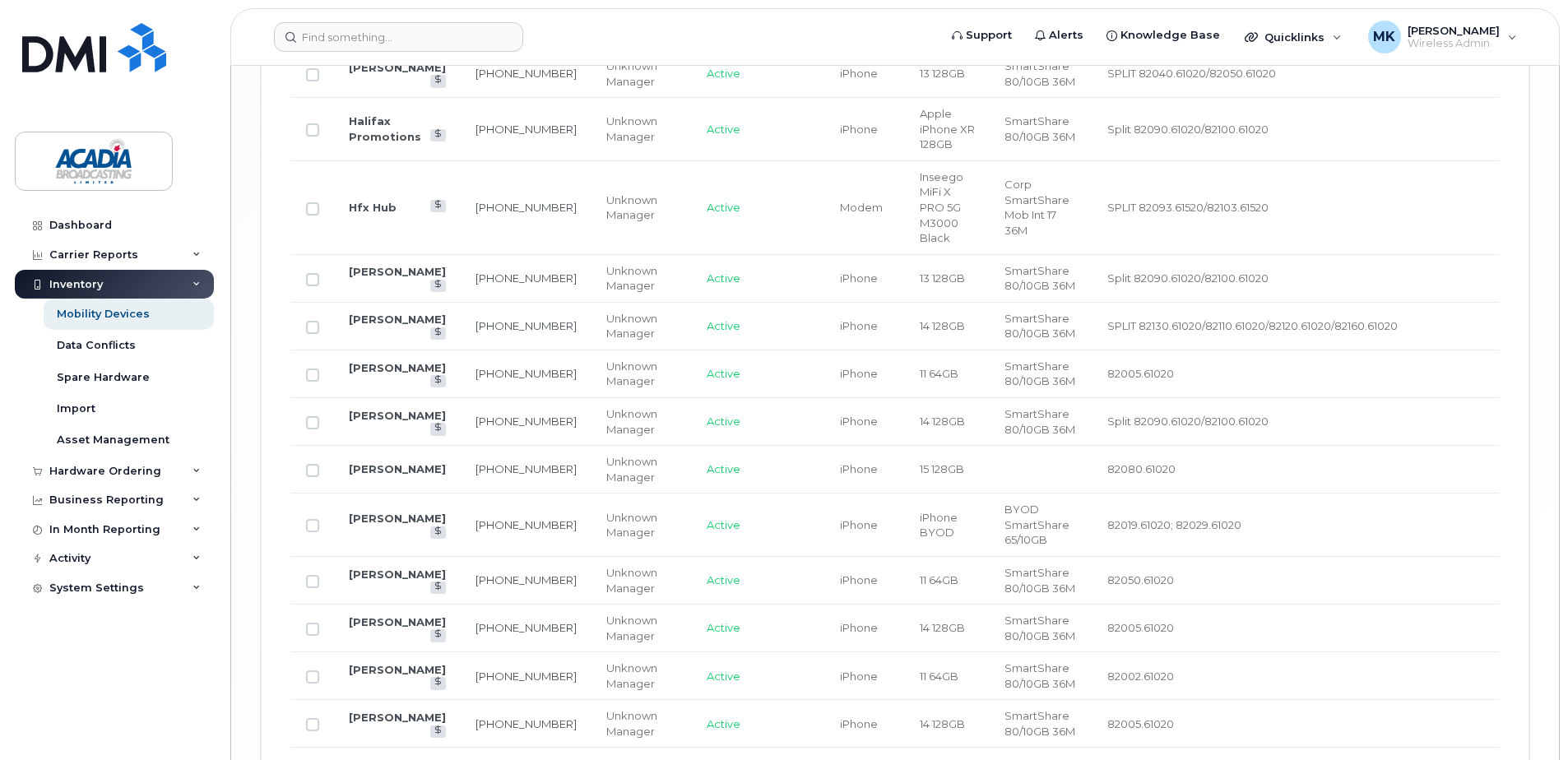
scroll to position [3137, 0]
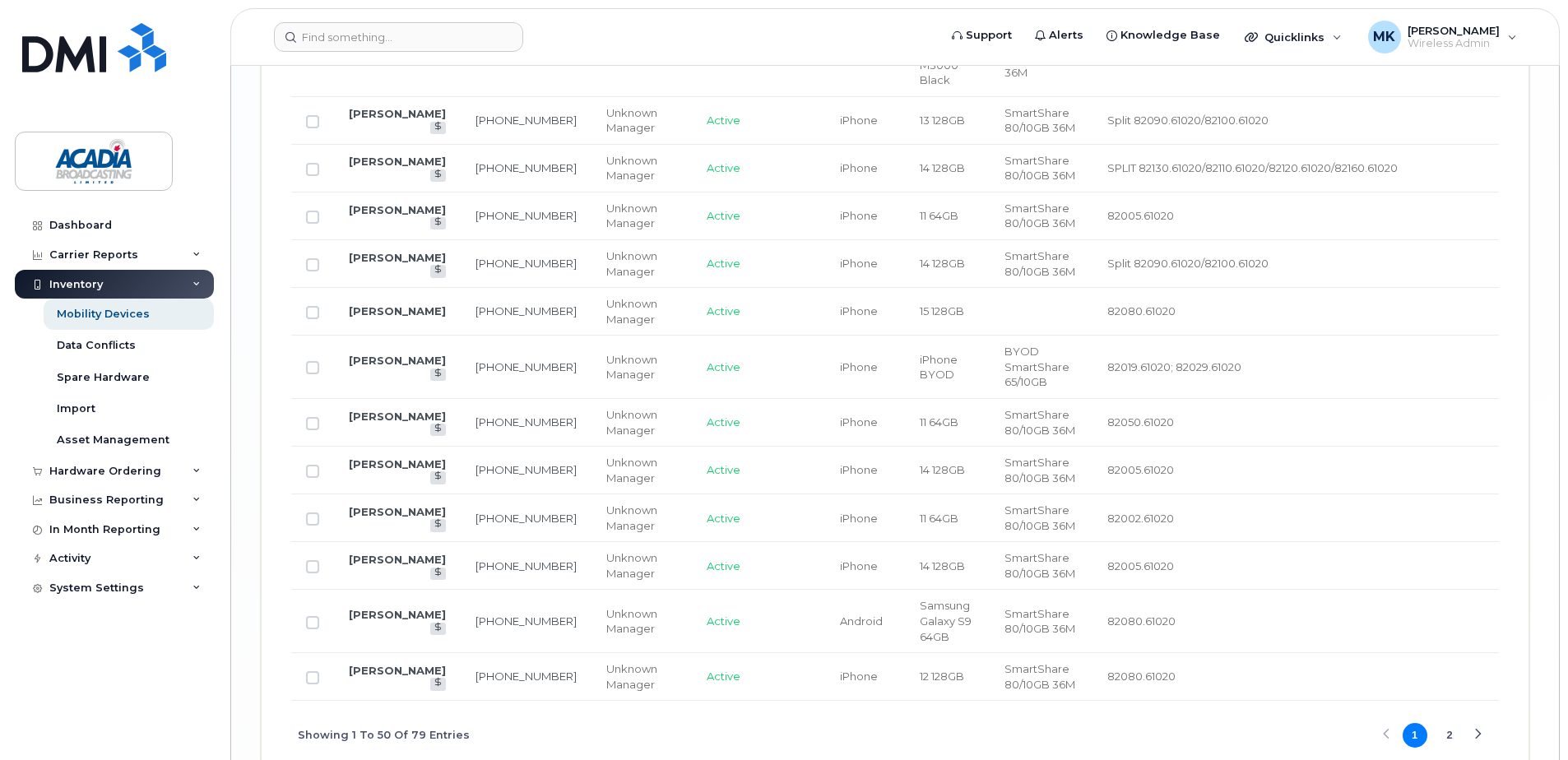
click at [1453, 723] on button "2" at bounding box center [1450, 735] width 25 height 25
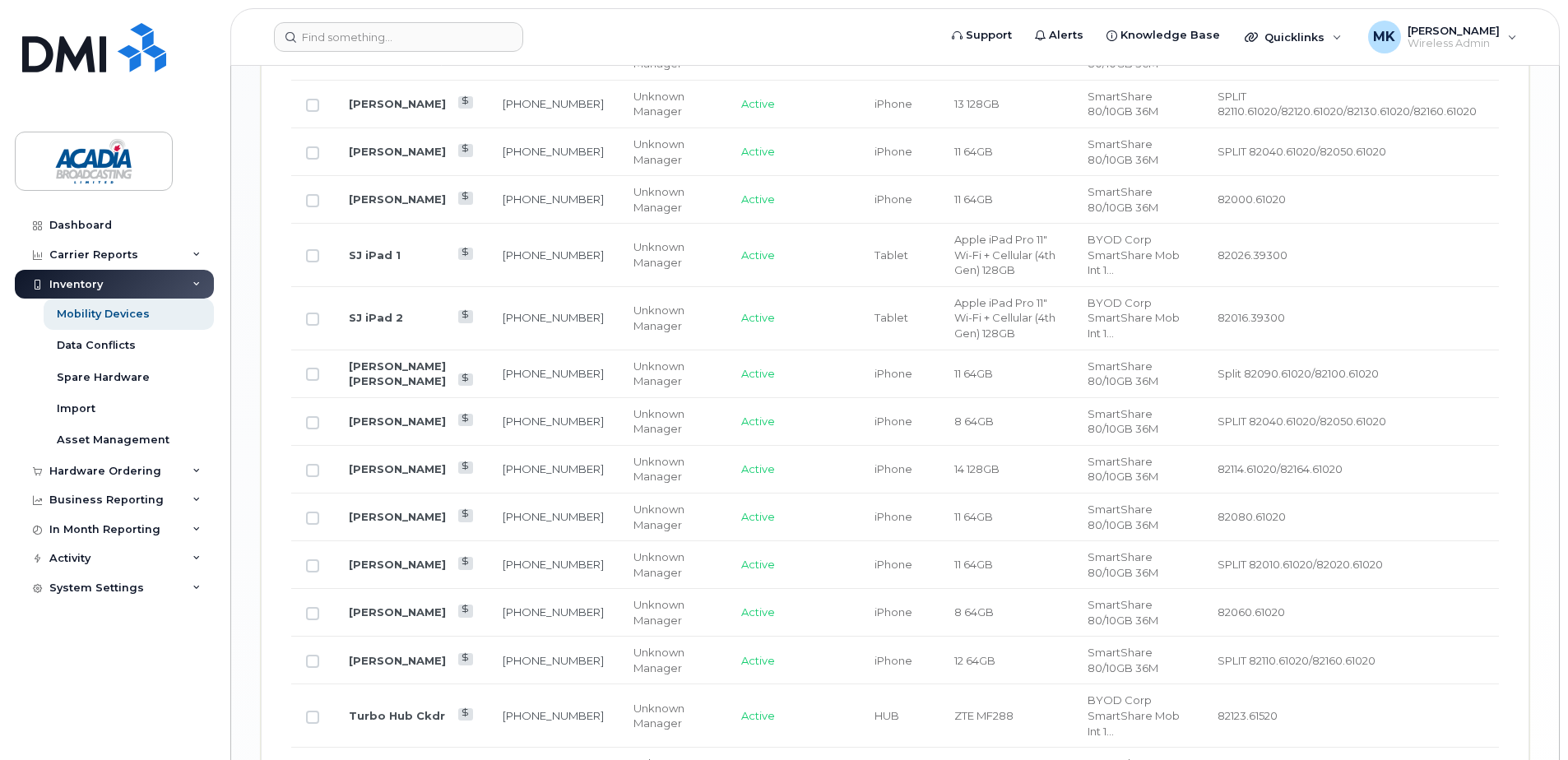
scroll to position [1830, 0]
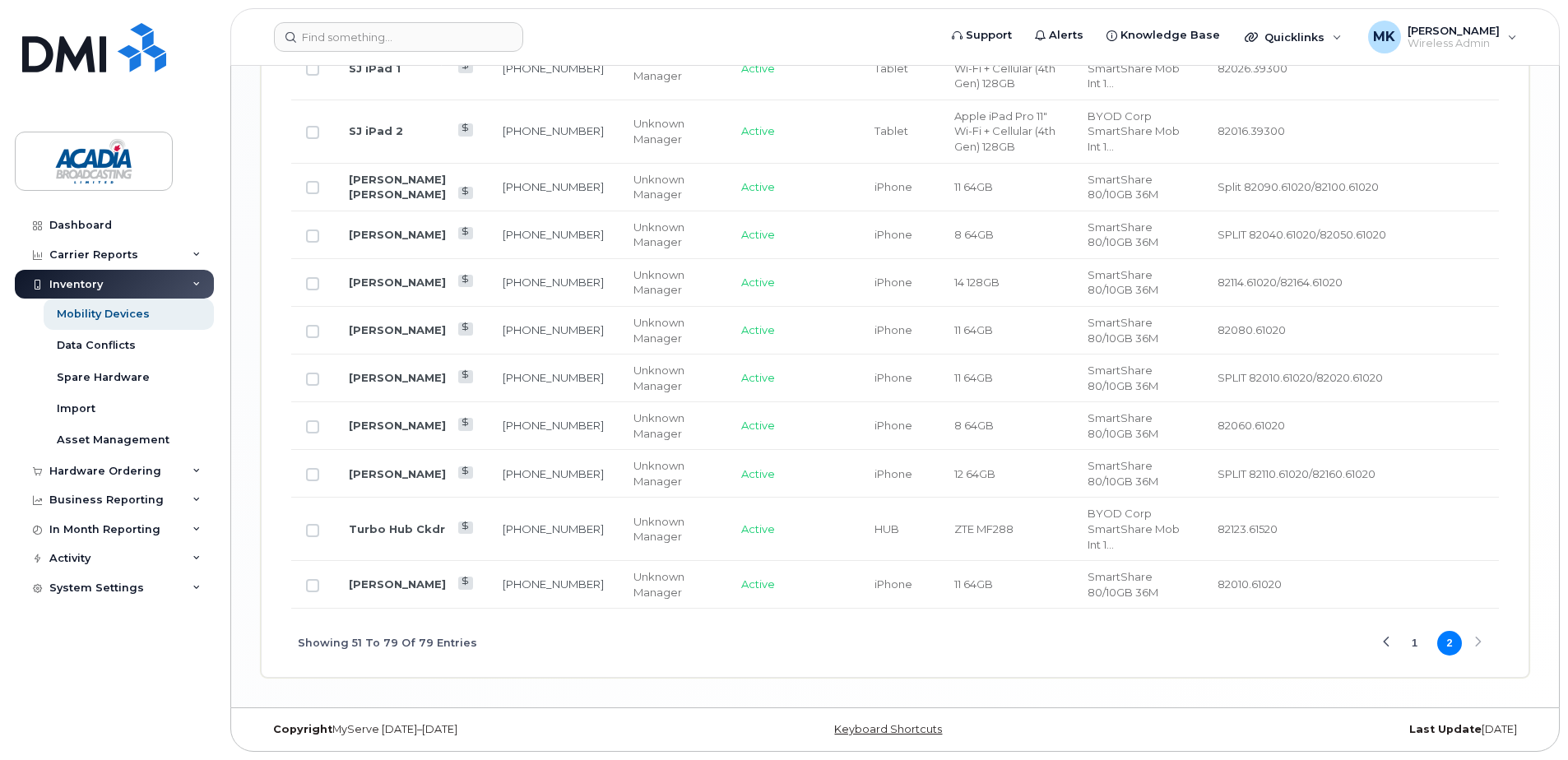
click at [1420, 637] on button "1" at bounding box center [1415, 643] width 25 height 25
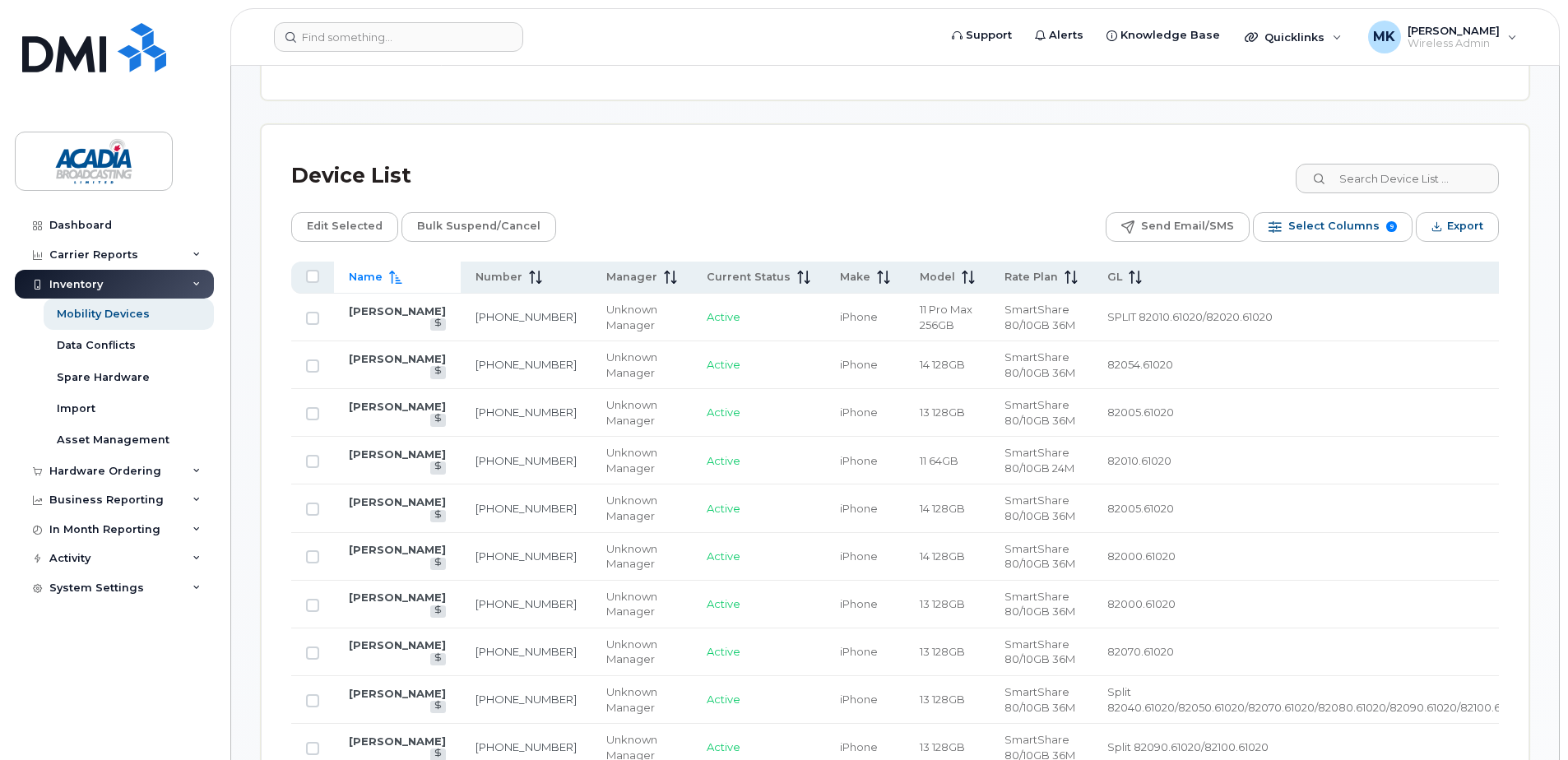
scroll to position [679, 0]
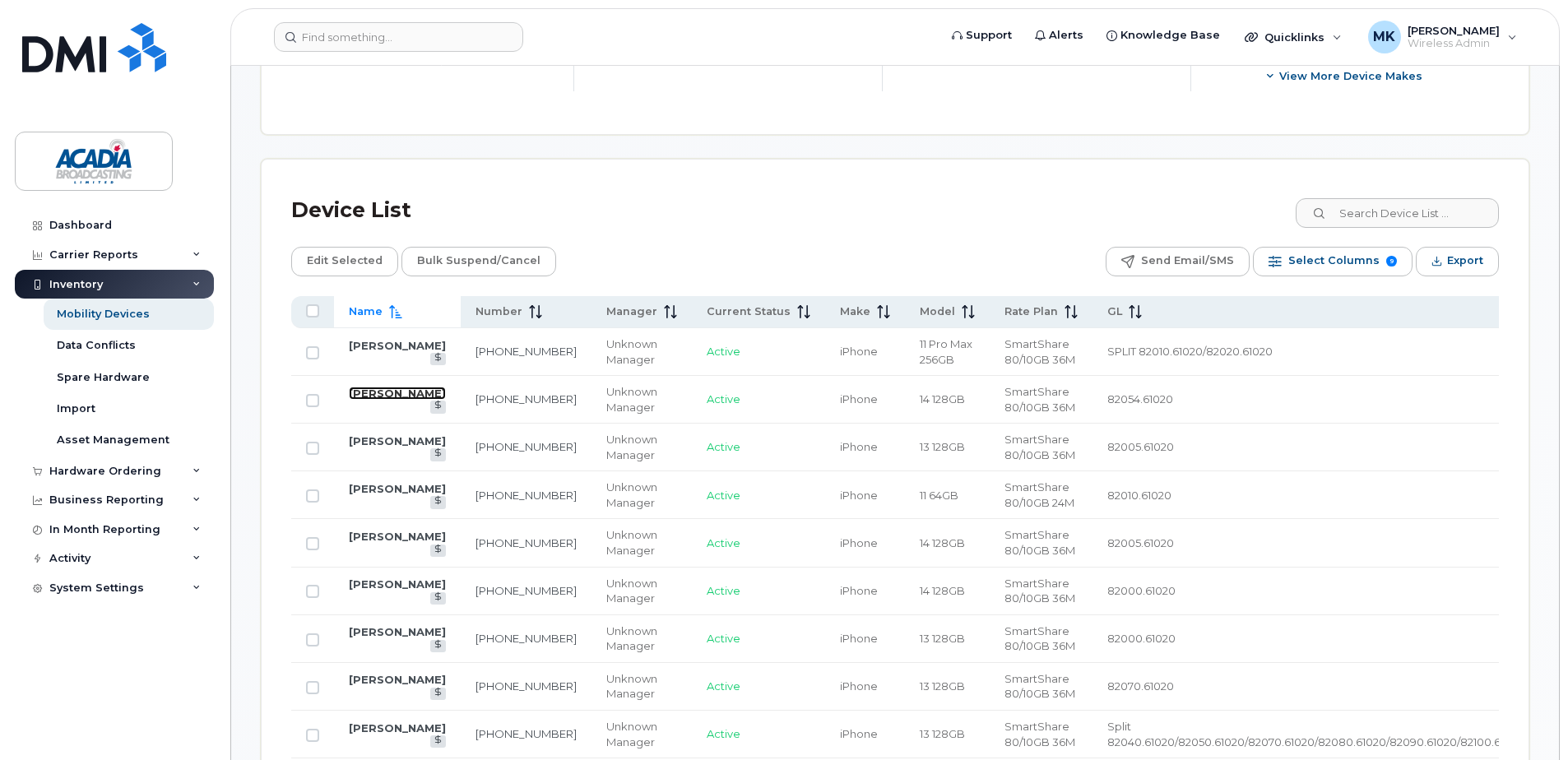
click at [375, 394] on link "[PERSON_NAME]" at bounding box center [397, 393] width 97 height 13
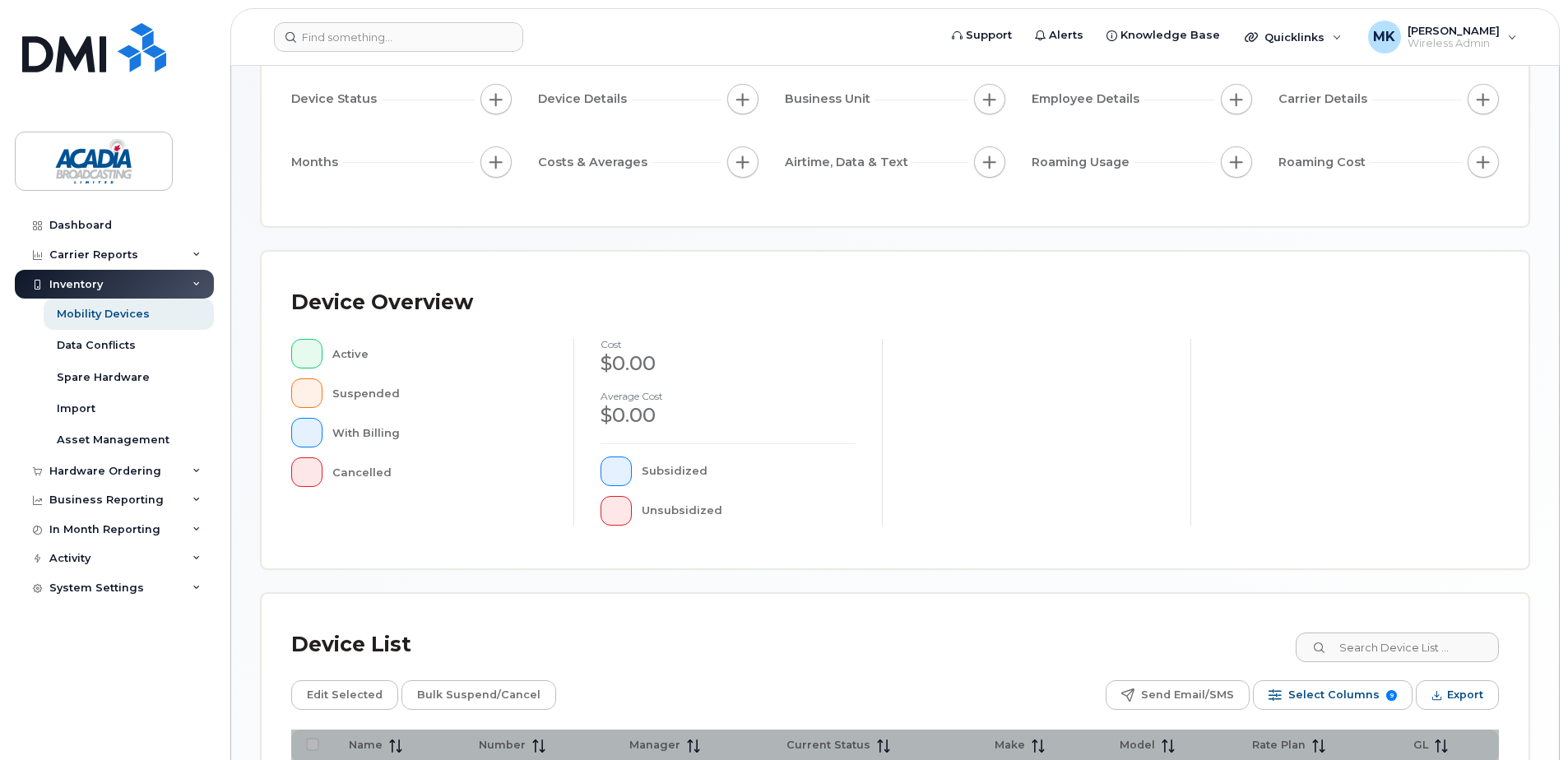
scroll to position [371, 0]
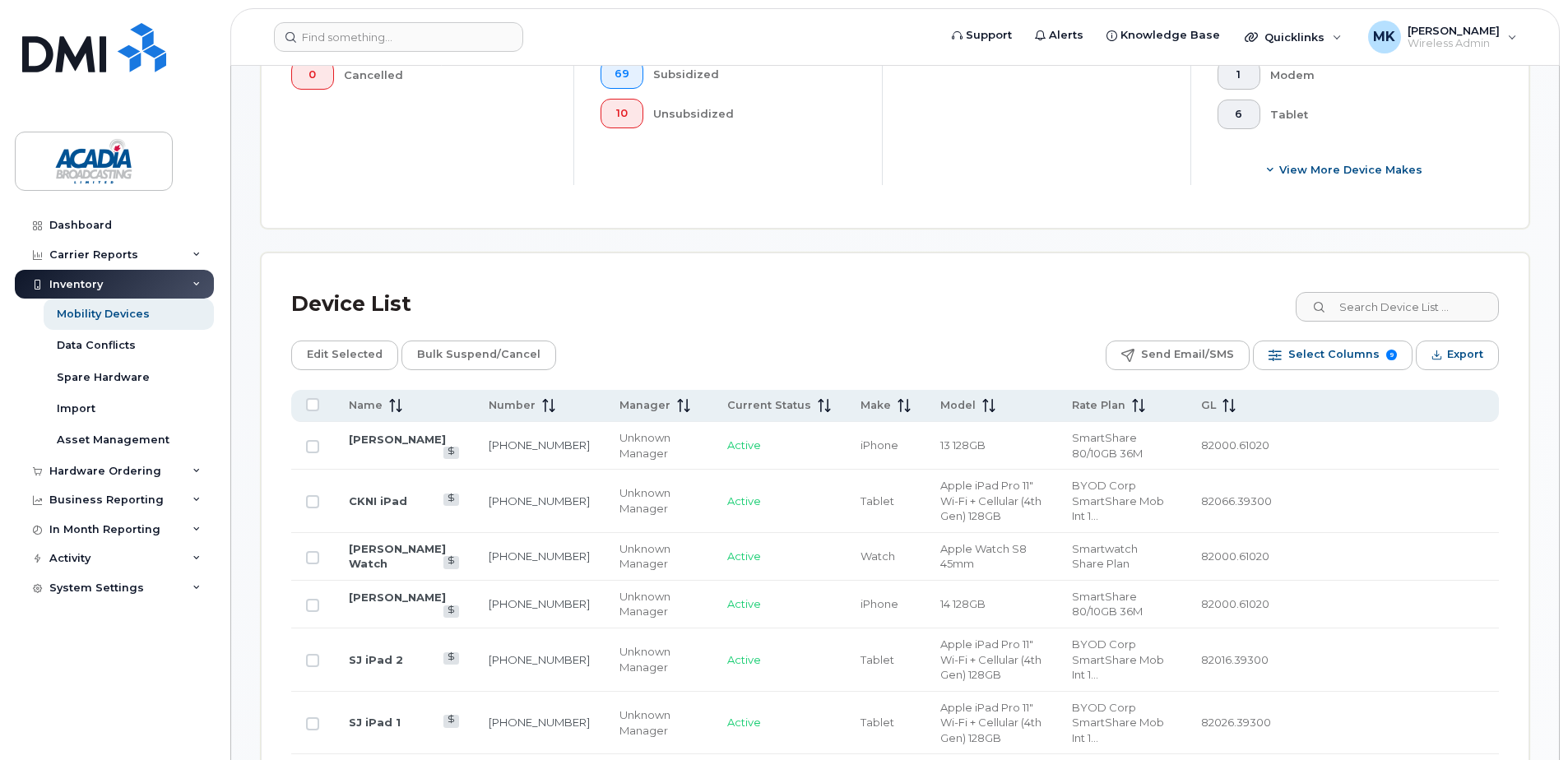
scroll to position [865, 0]
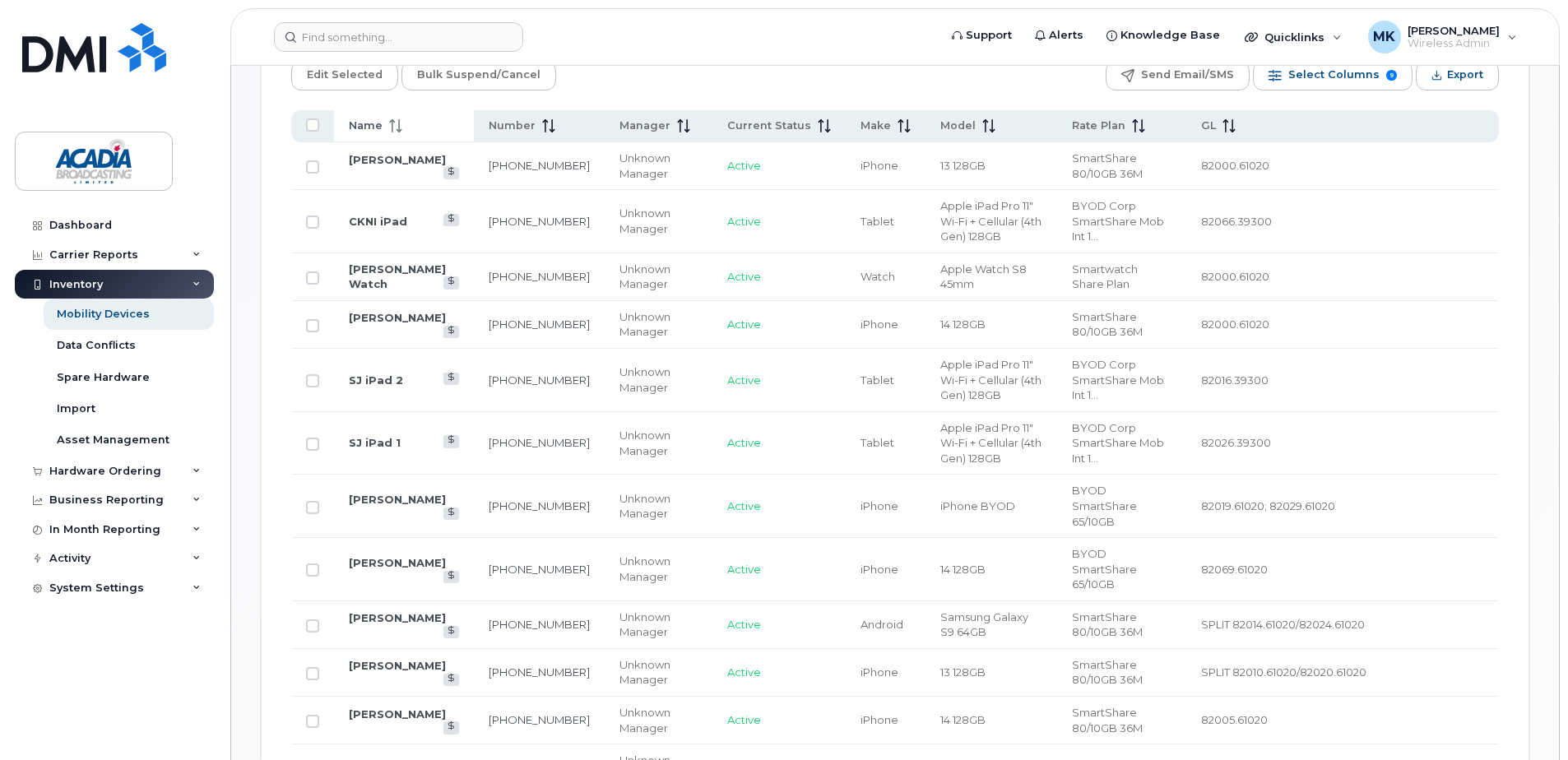
click at [383, 122] on span at bounding box center [392, 125] width 20 height 14
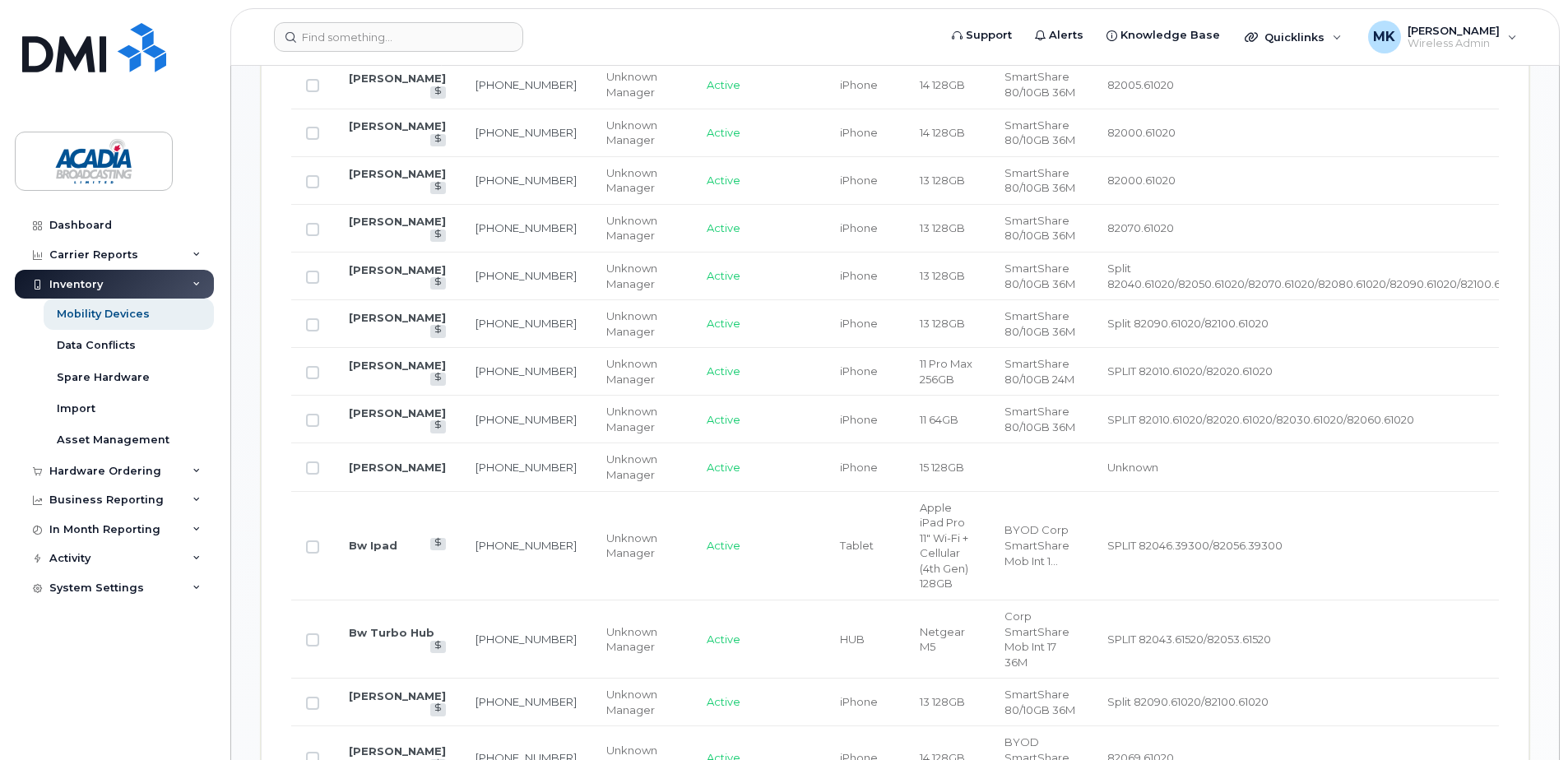
scroll to position [1194, 0]
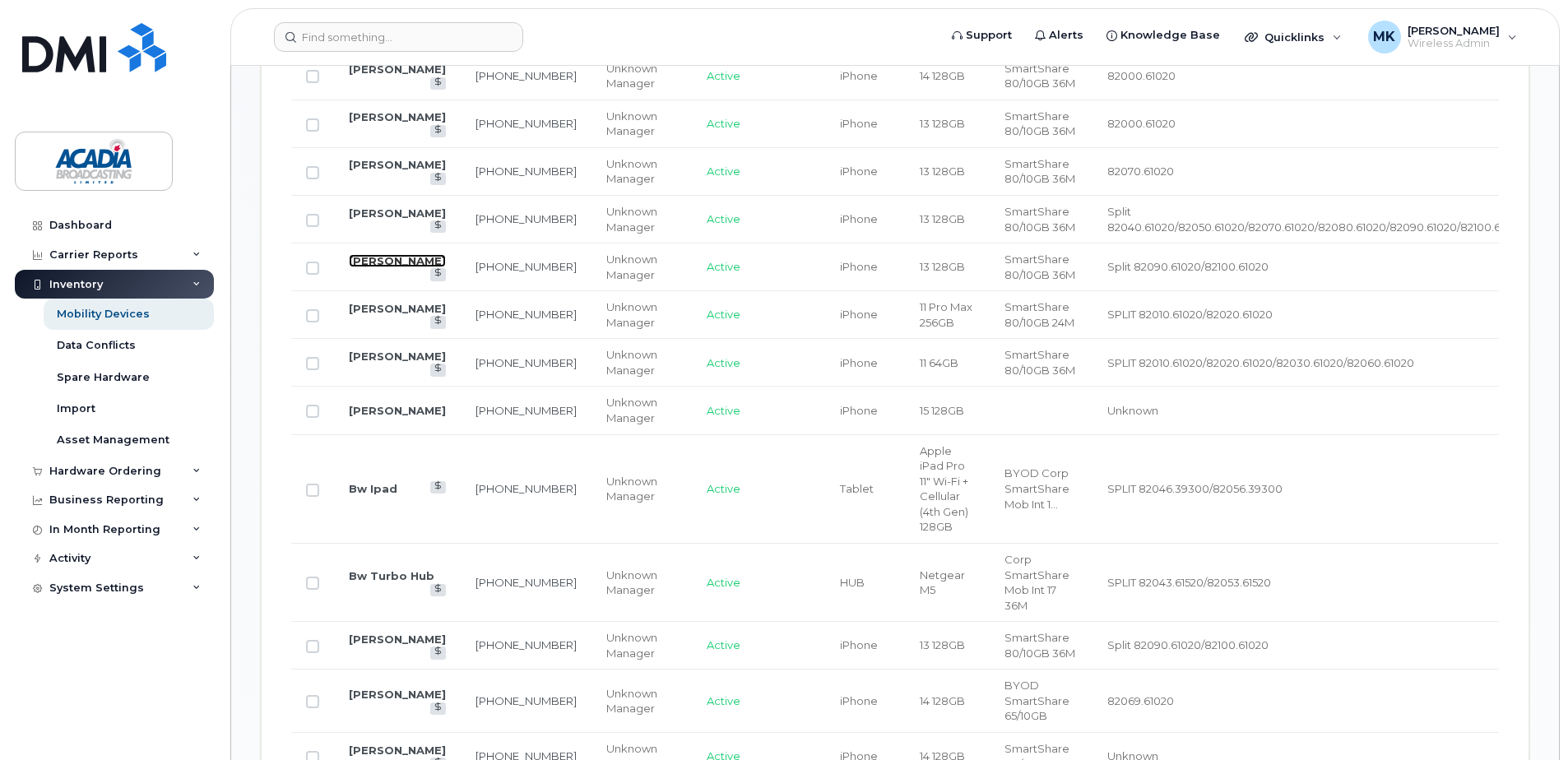
click at [372, 268] on link "Blair Henatyzen" at bounding box center [397, 260] width 97 height 13
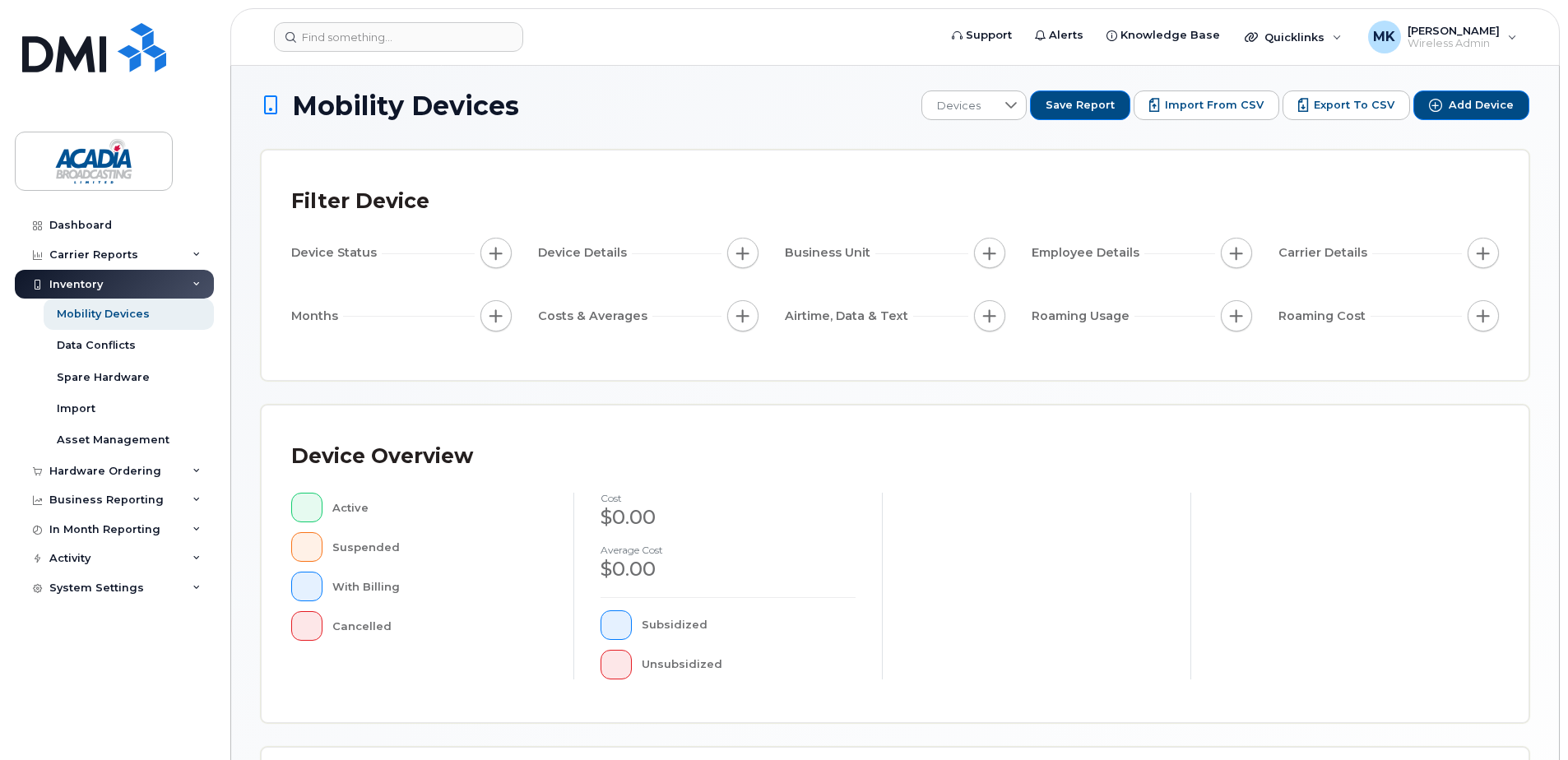
scroll to position [371, 0]
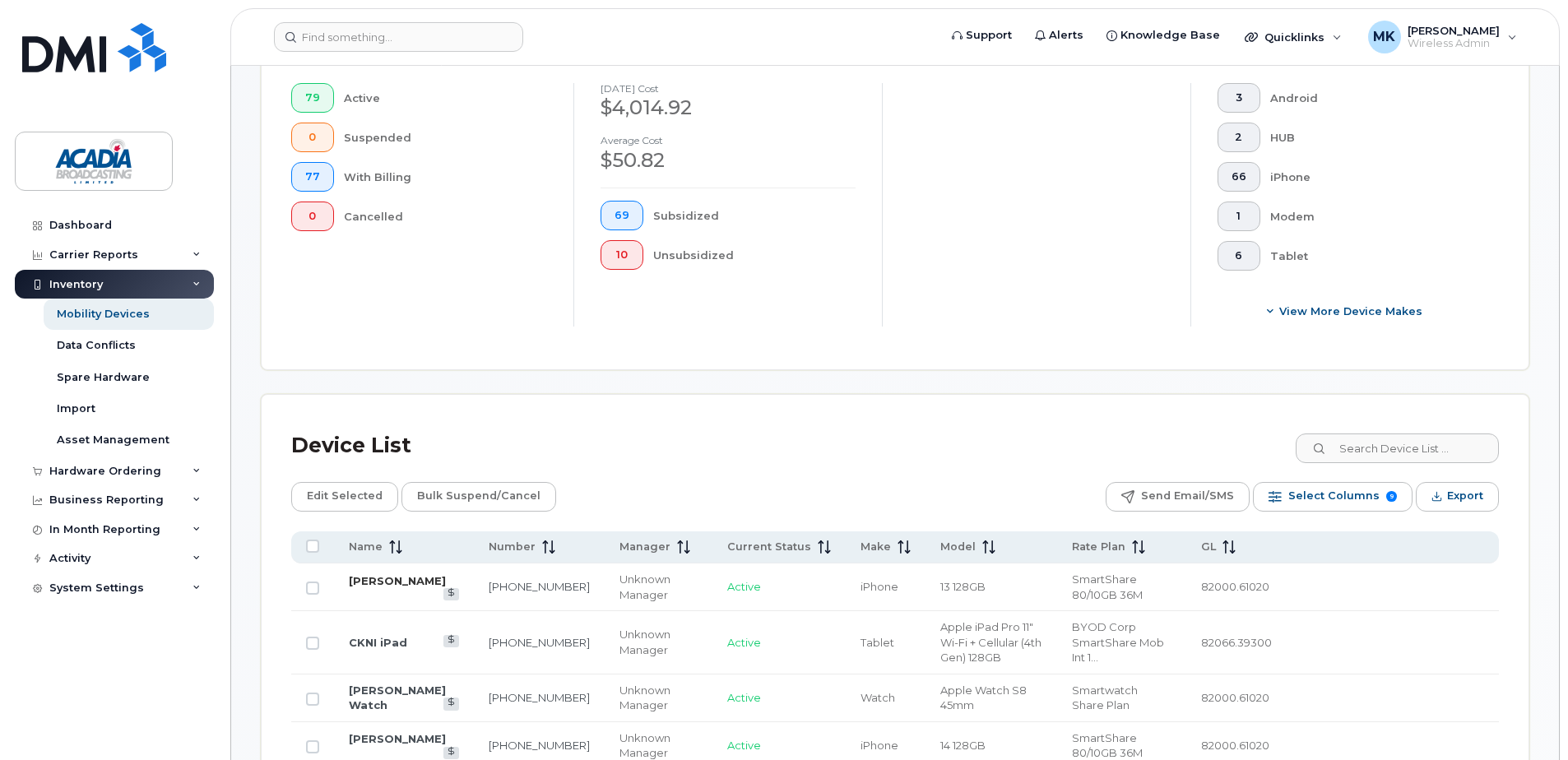
scroll to position [618, 0]
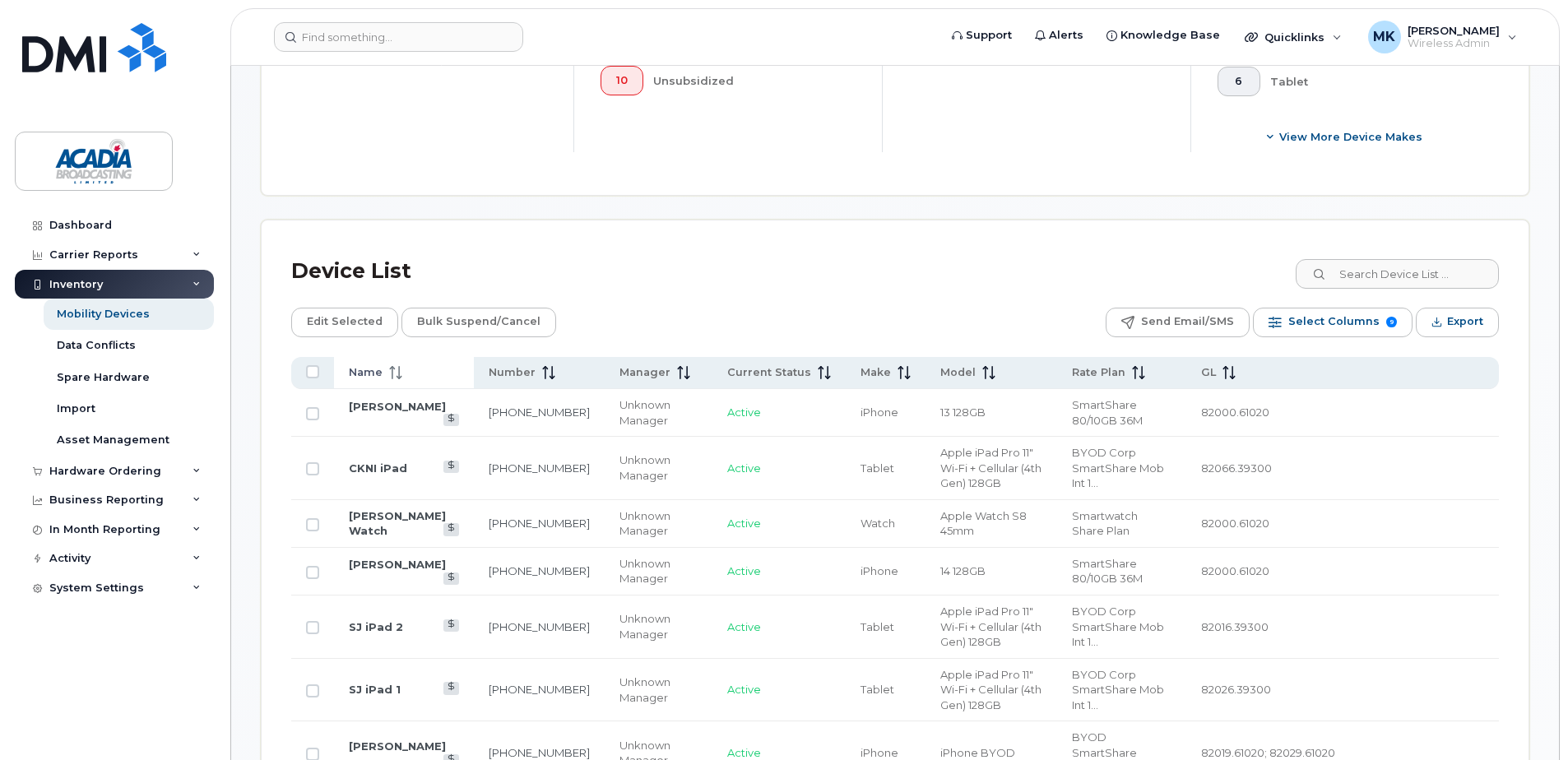
click at [386, 370] on span at bounding box center [392, 372] width 20 height 14
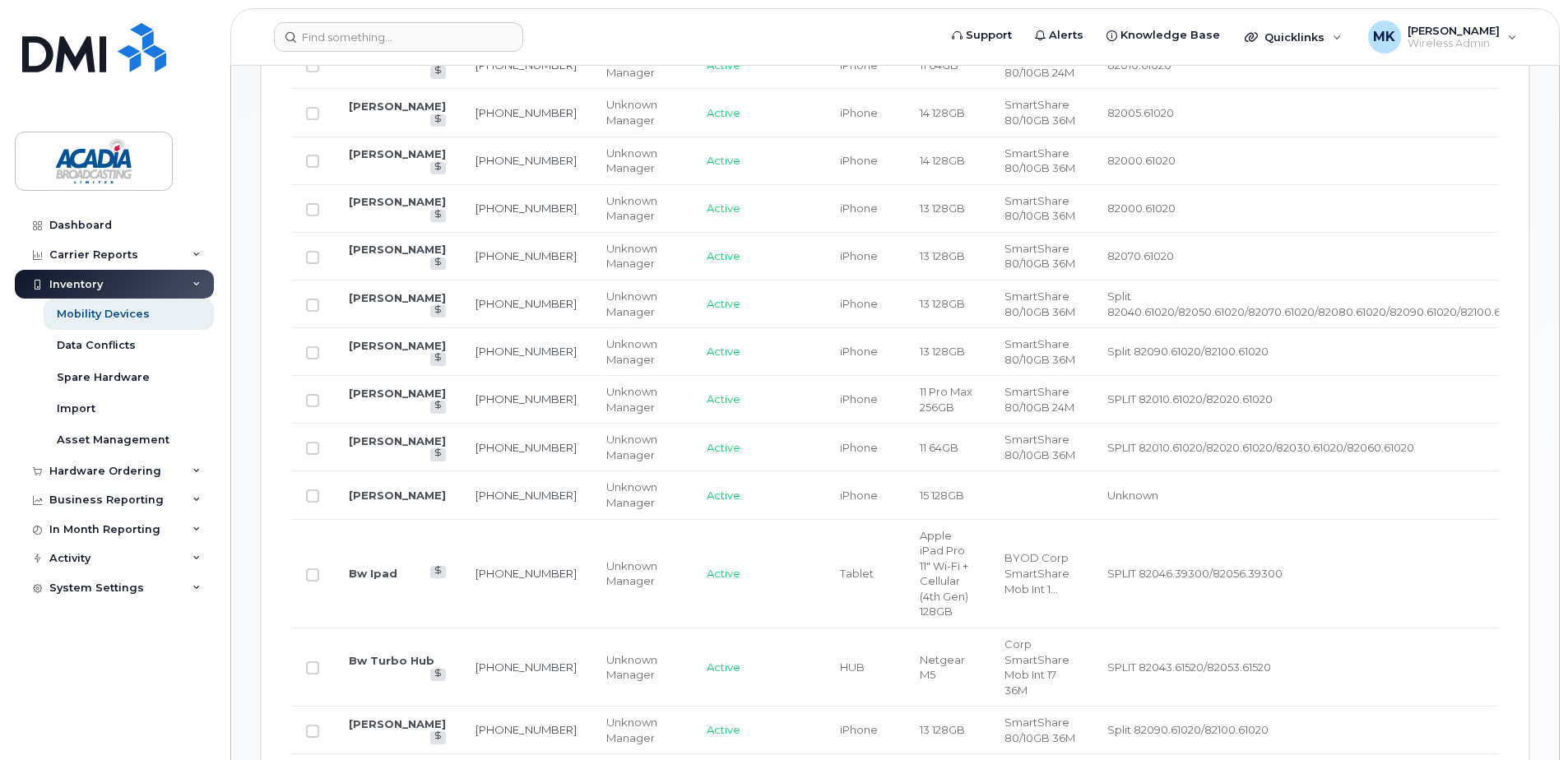
scroll to position [1111, 0]
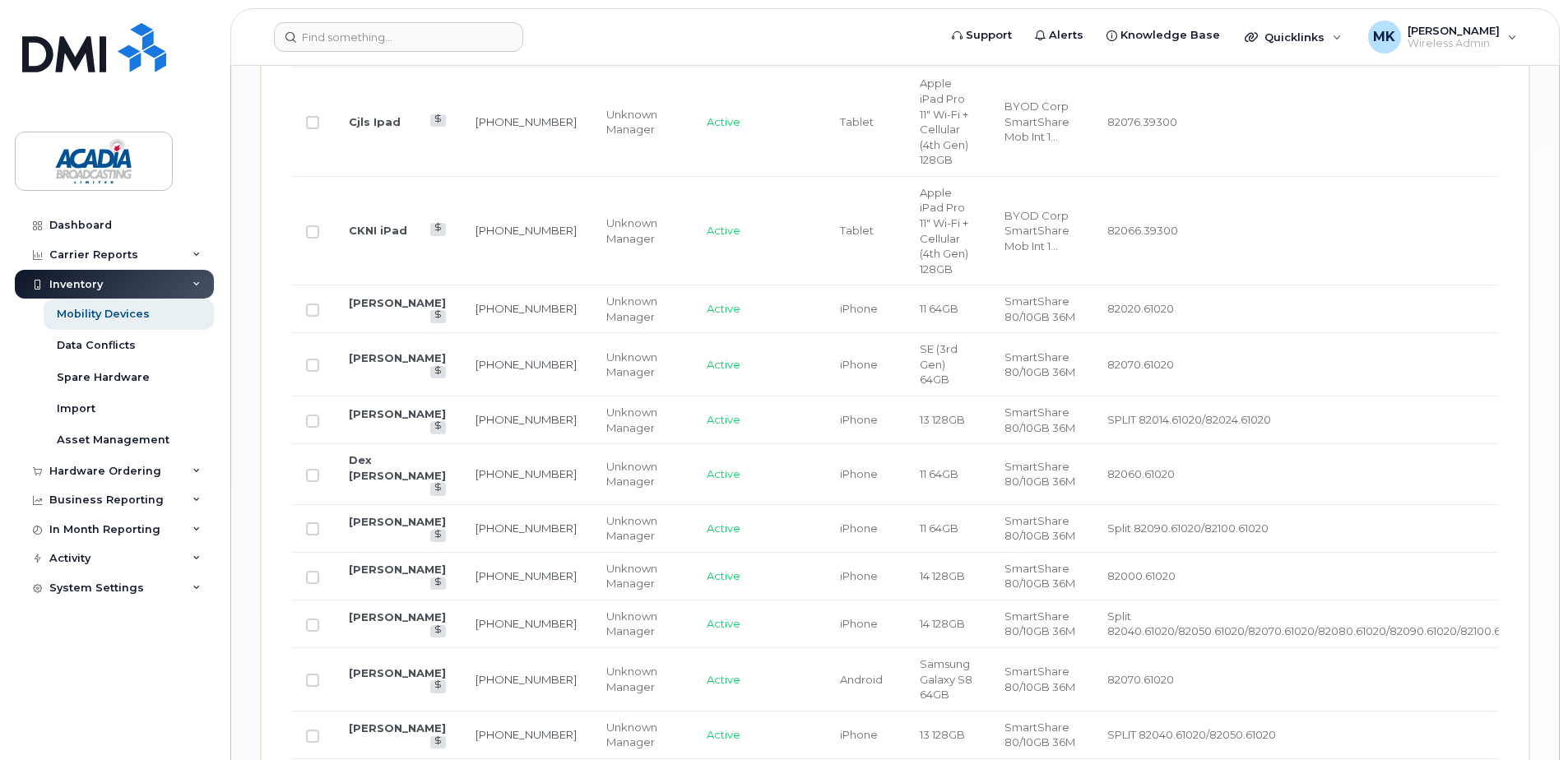
scroll to position [2181, 0]
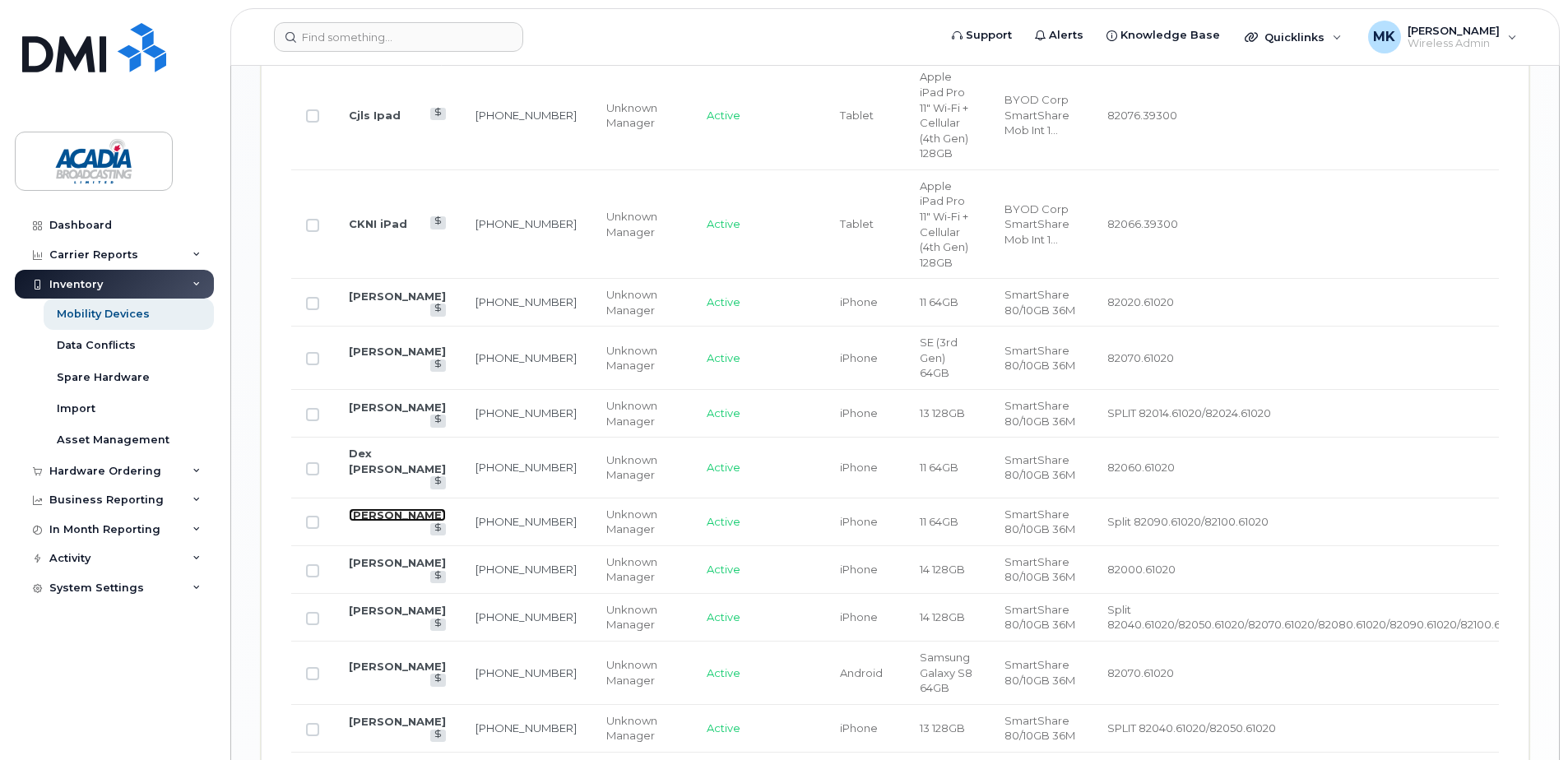
click at [402, 509] on link "[PERSON_NAME]" at bounding box center [397, 515] width 97 height 13
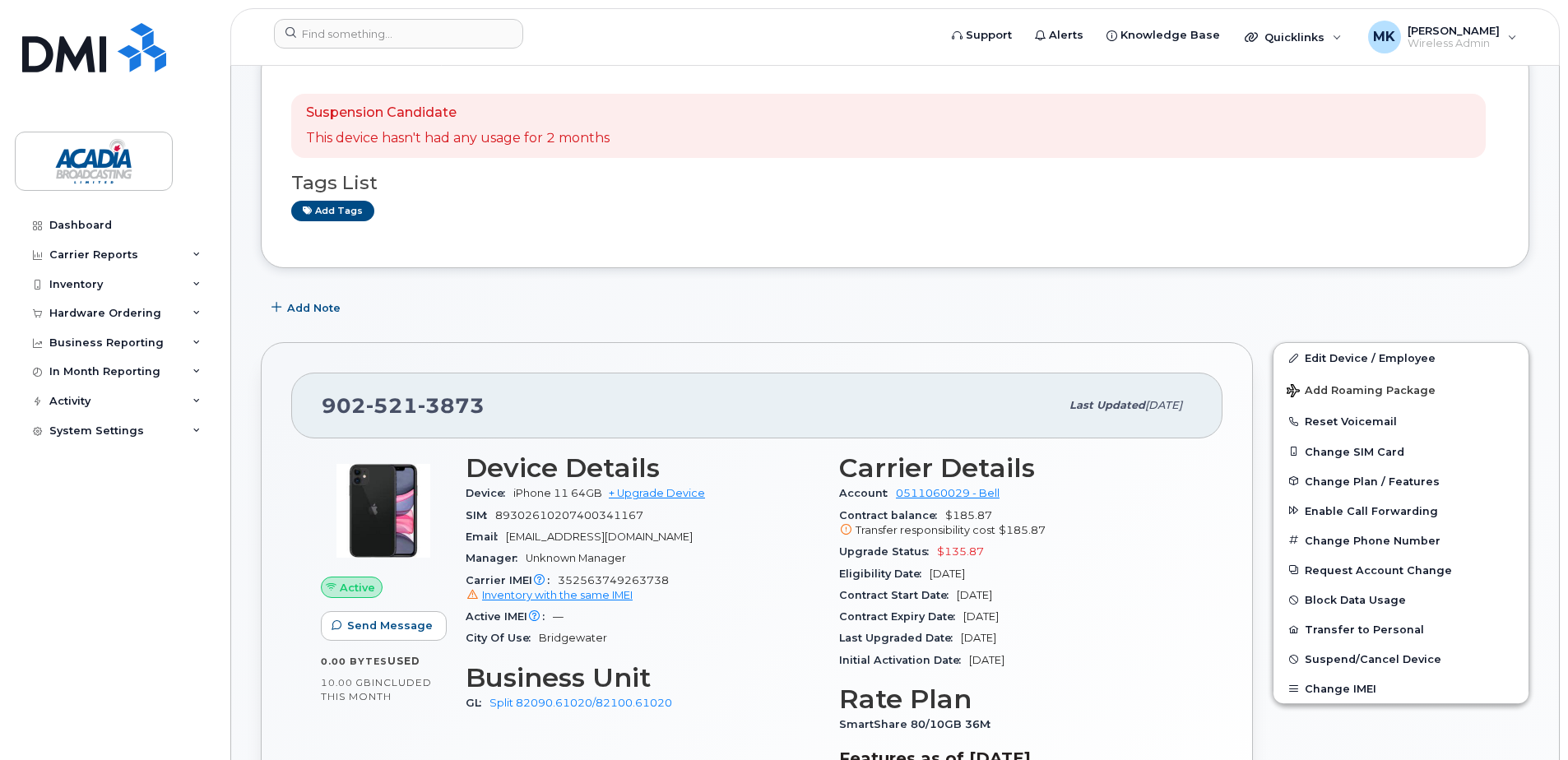
scroll to position [164, 0]
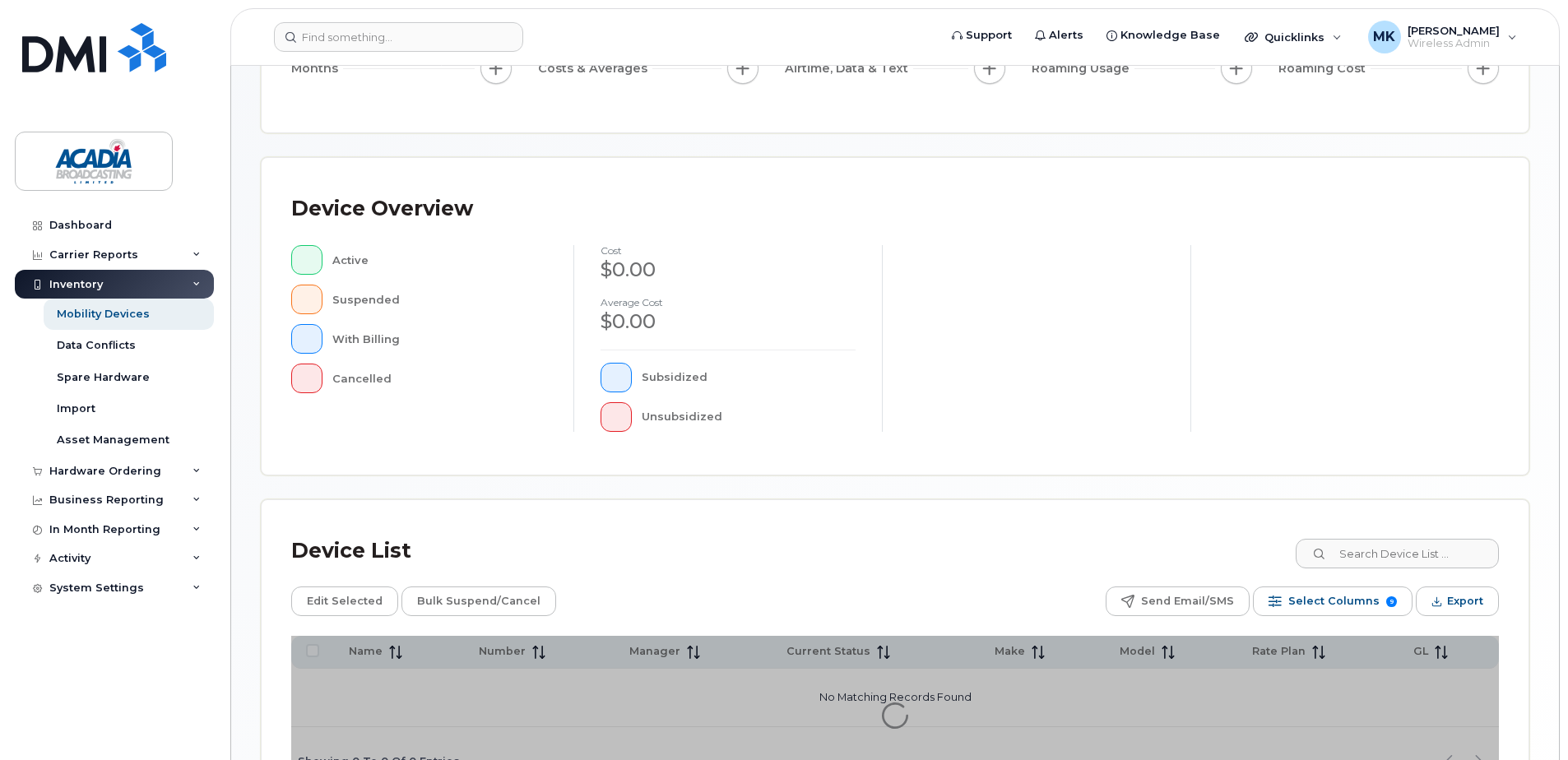
scroll to position [371, 0]
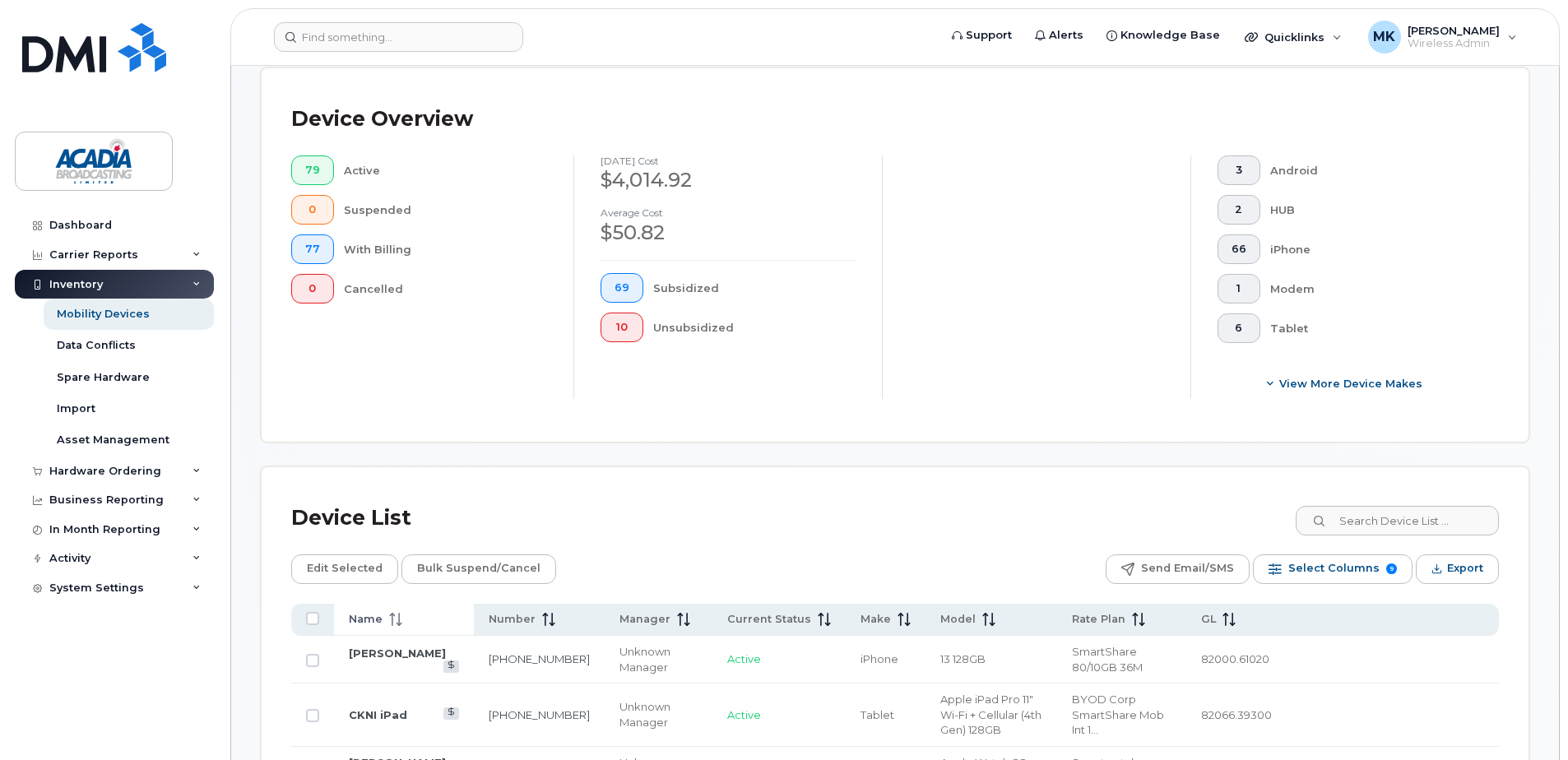
click at [372, 621] on span "Name" at bounding box center [366, 619] width 34 height 14
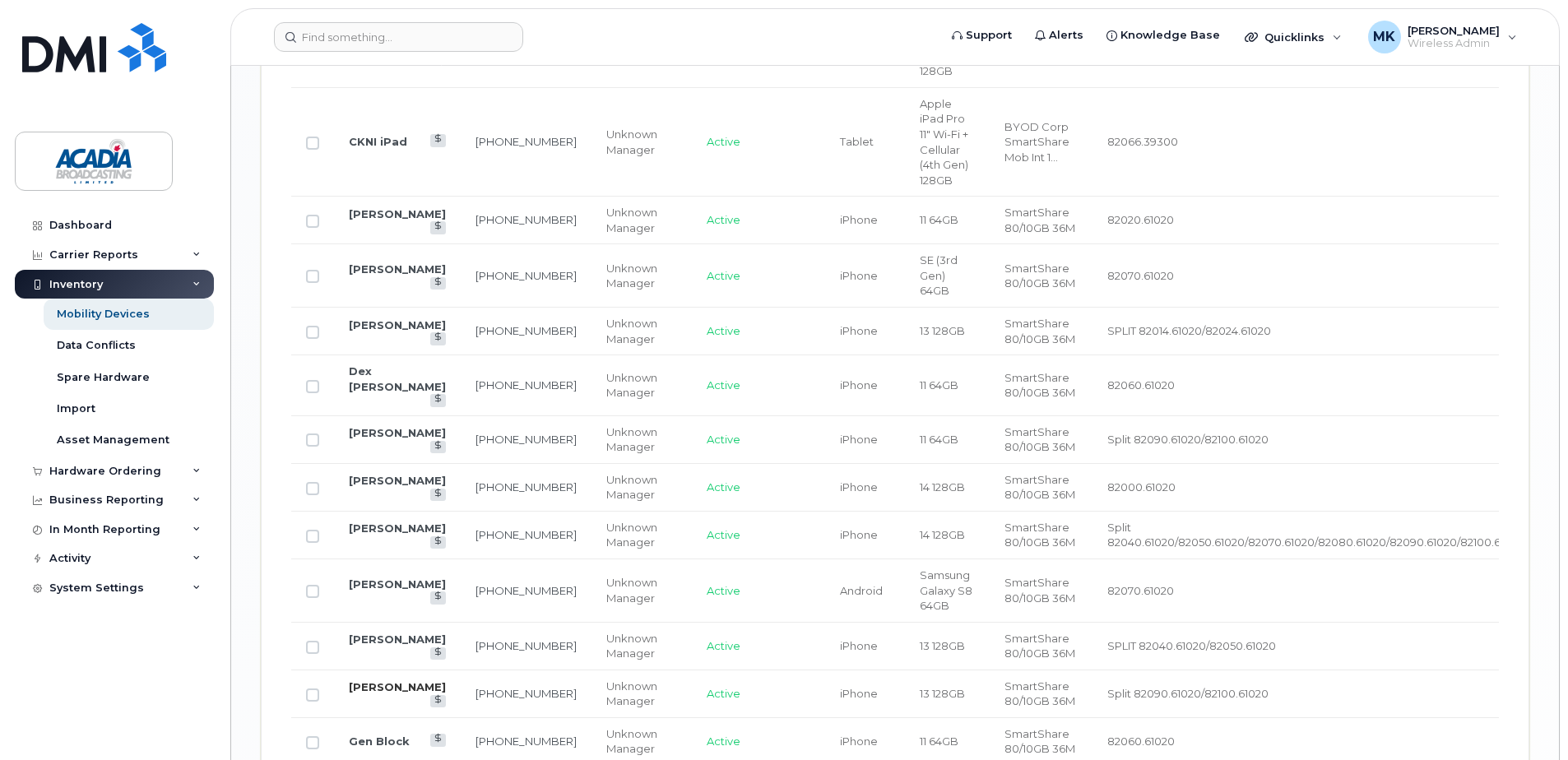
scroll to position [2510, 0]
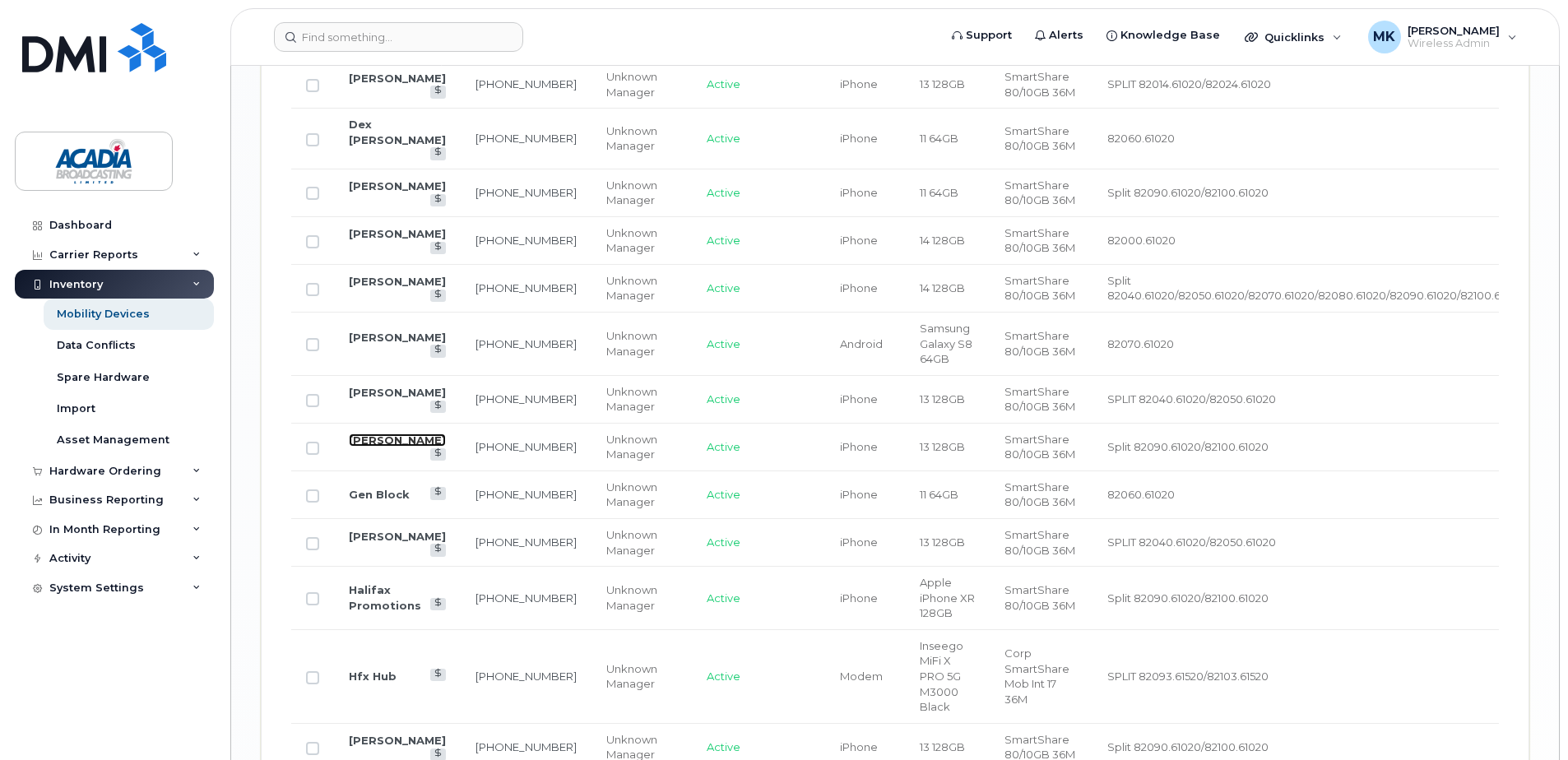
click at [367, 434] on link "Everett Powers" at bounding box center [397, 440] width 97 height 13
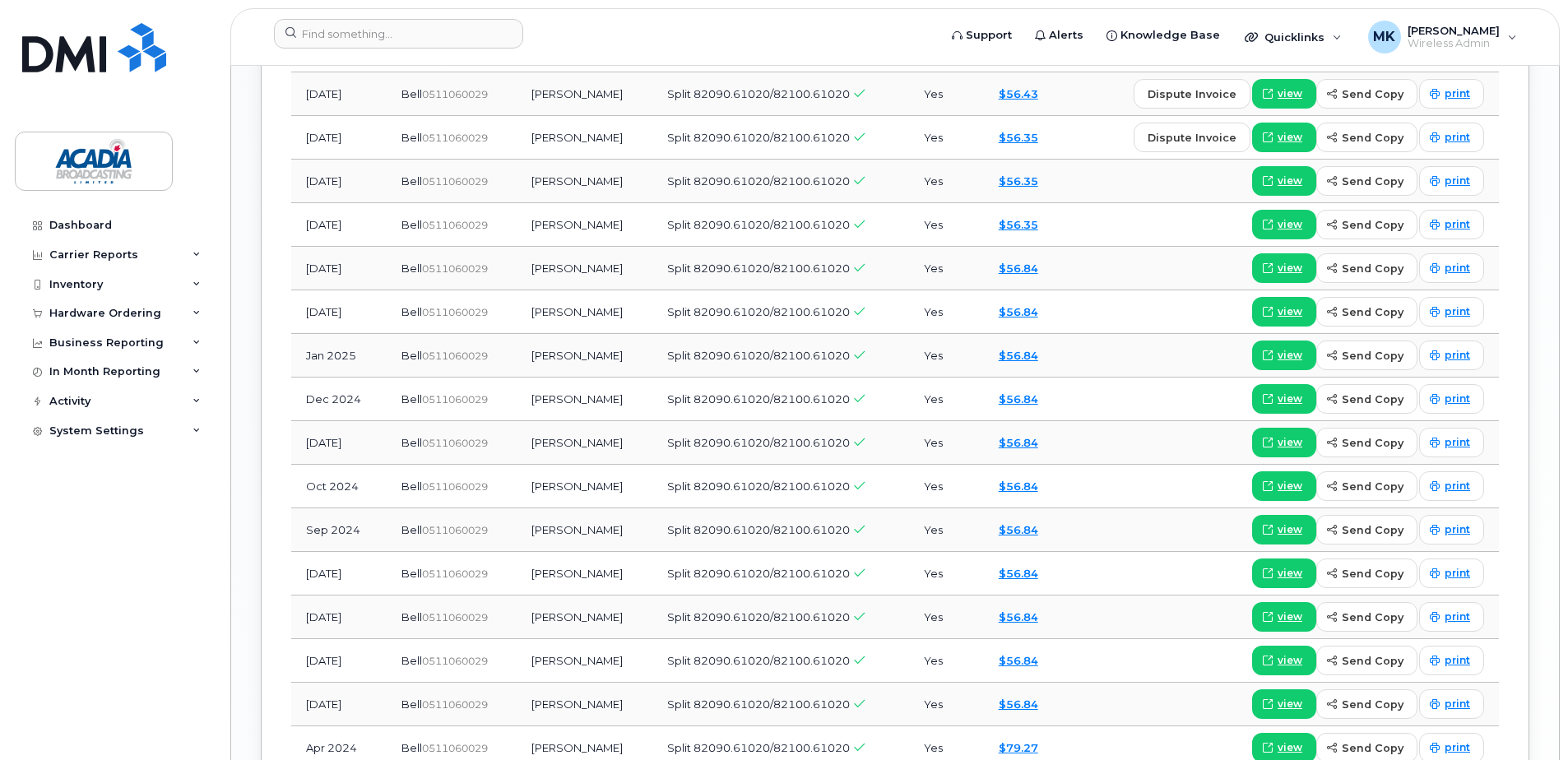
scroll to position [1152, 0]
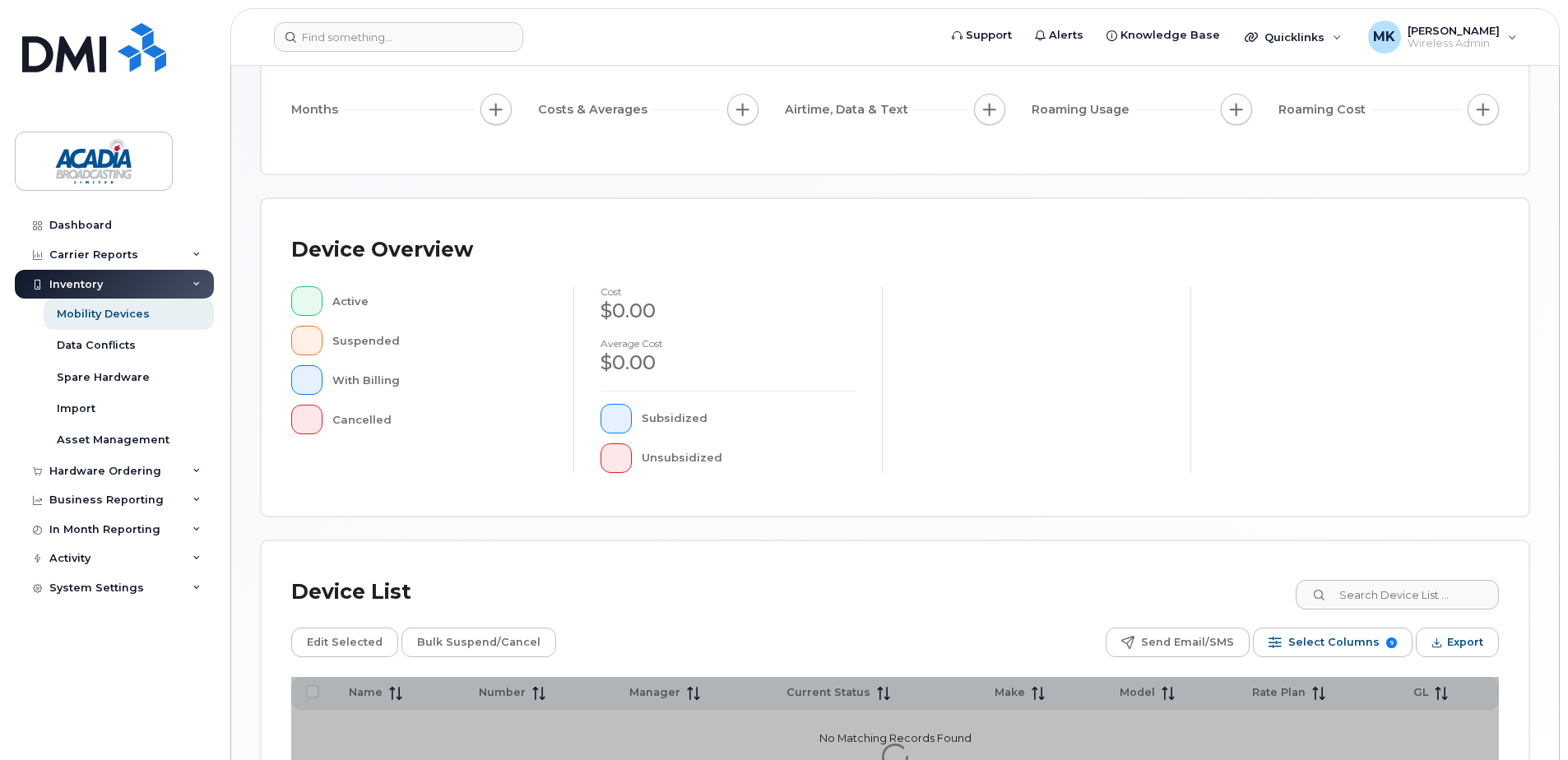
scroll to position [371, 0]
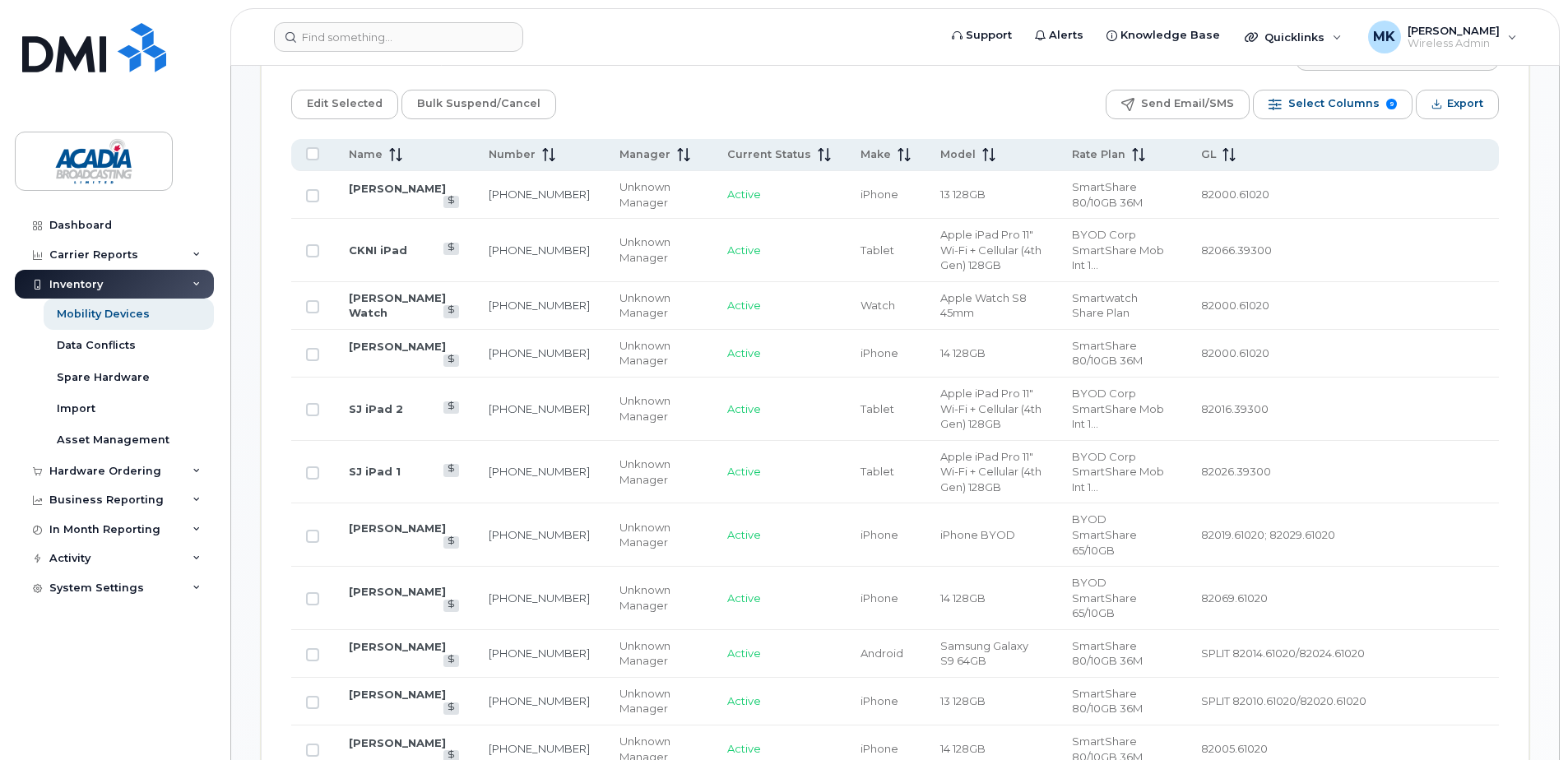
scroll to position [777, 0]
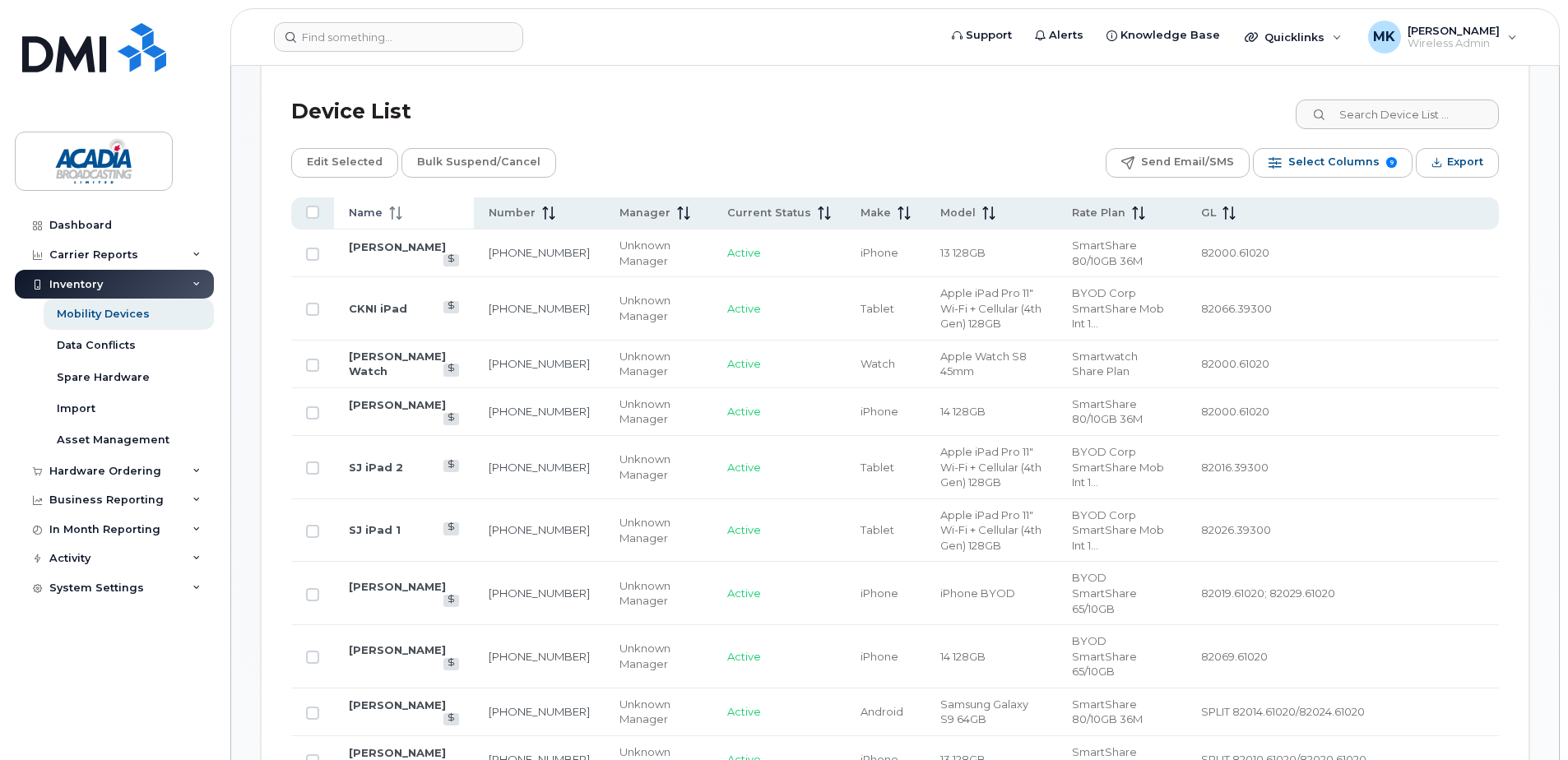
click at [371, 212] on span "Name" at bounding box center [366, 212] width 34 height 14
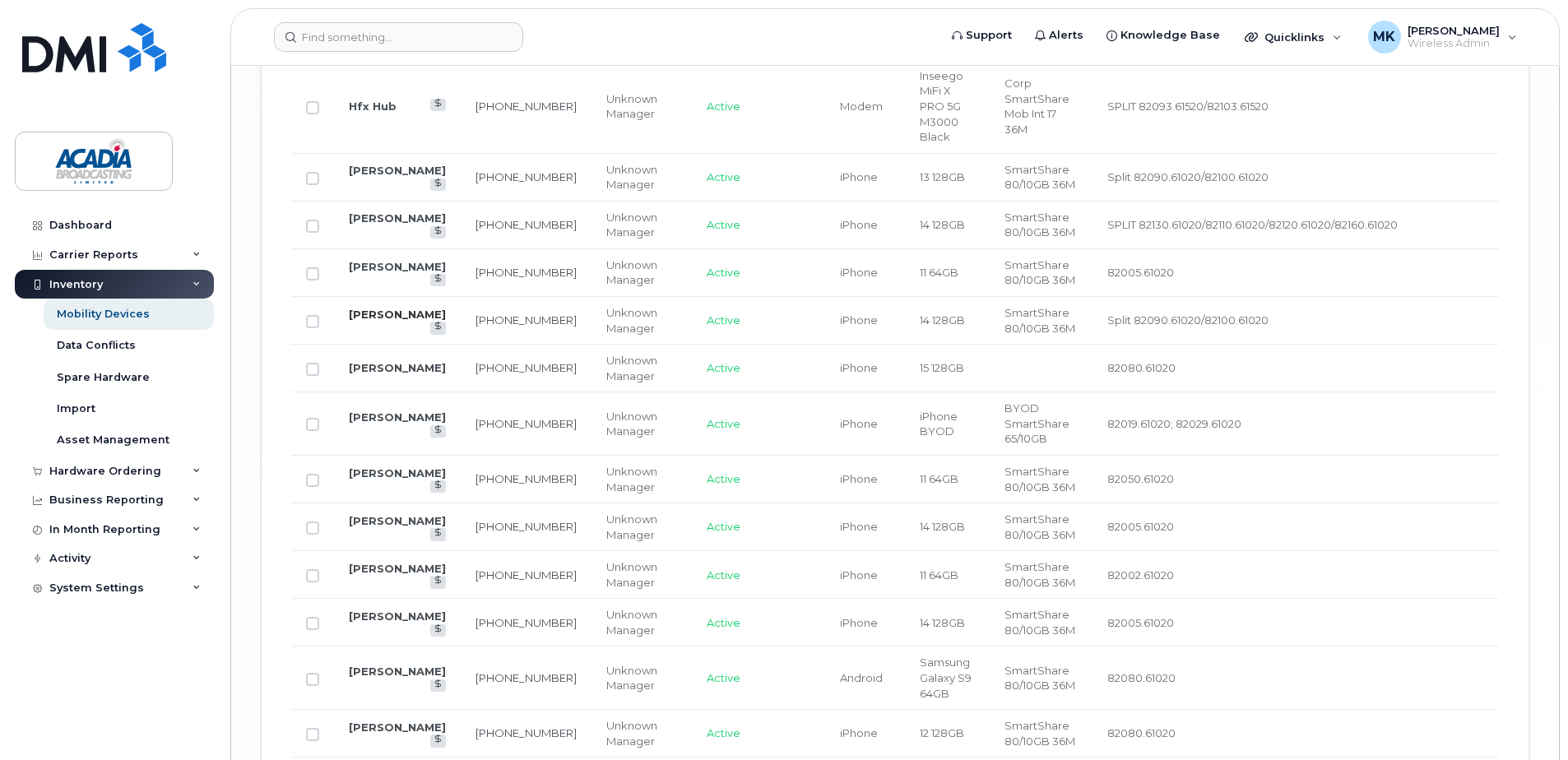
scroll to position [3081, 0]
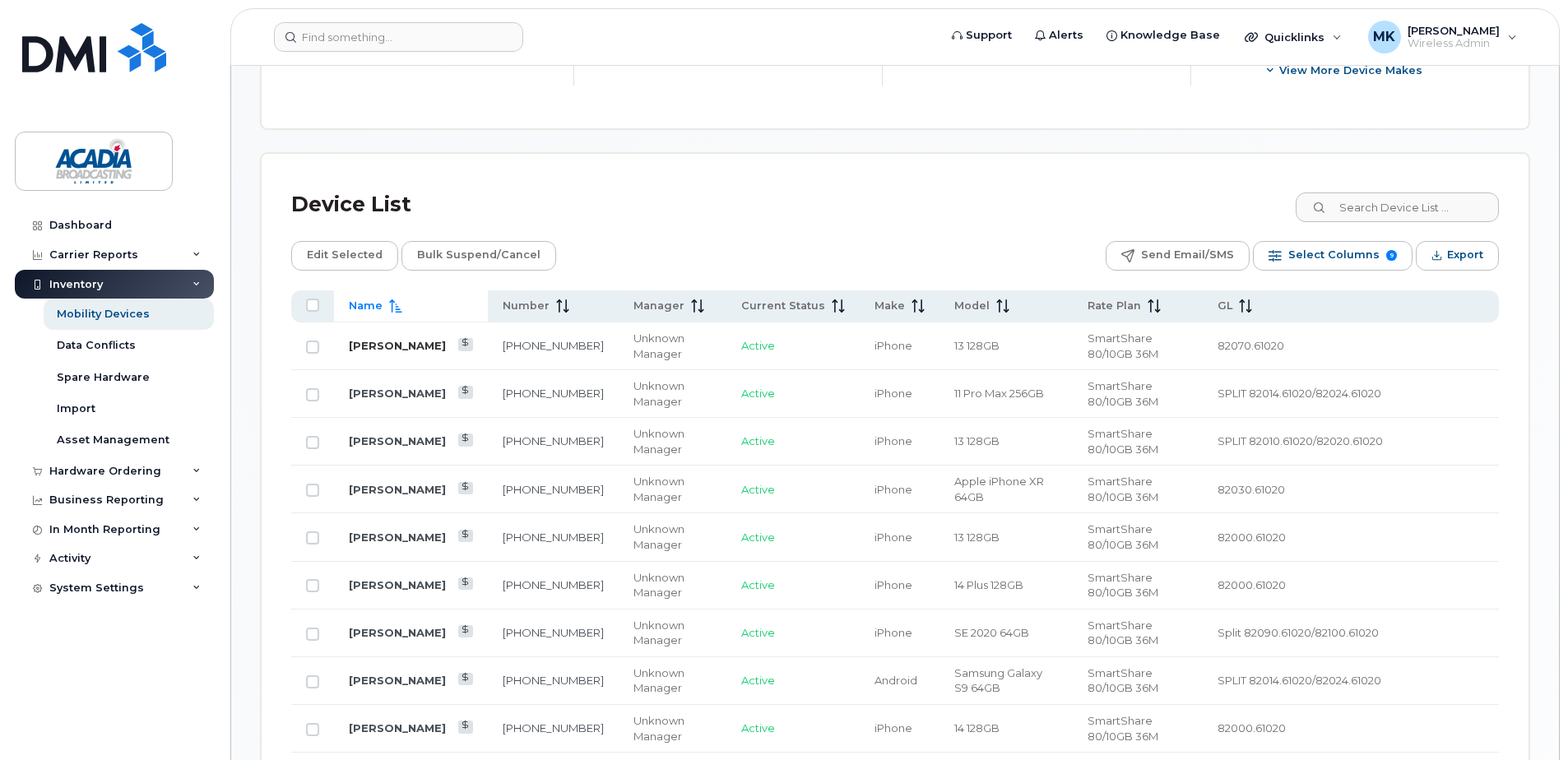
scroll to position [679, 0]
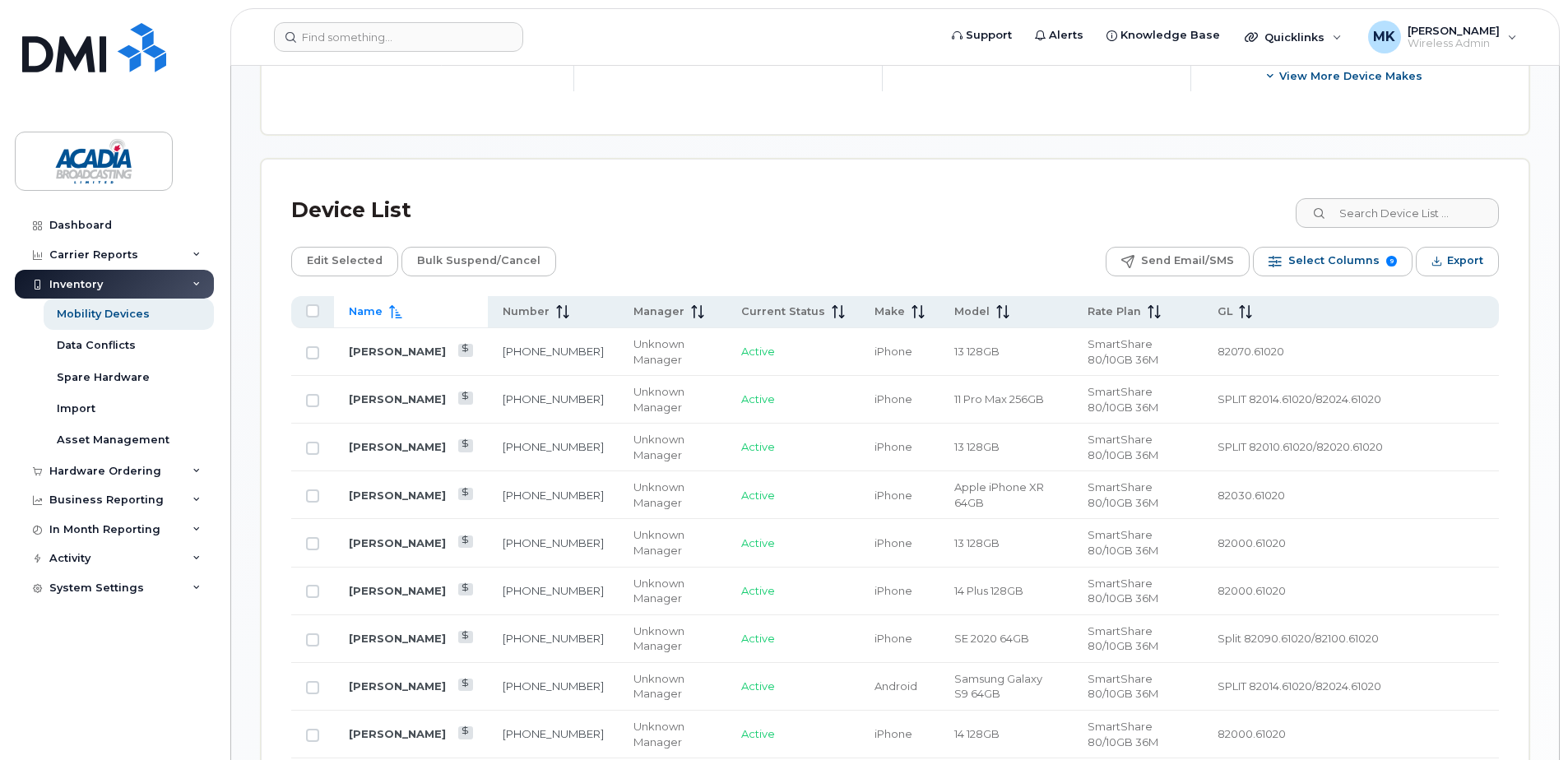
click at [378, 302] on th "Name" at bounding box center [411, 313] width 154 height 32
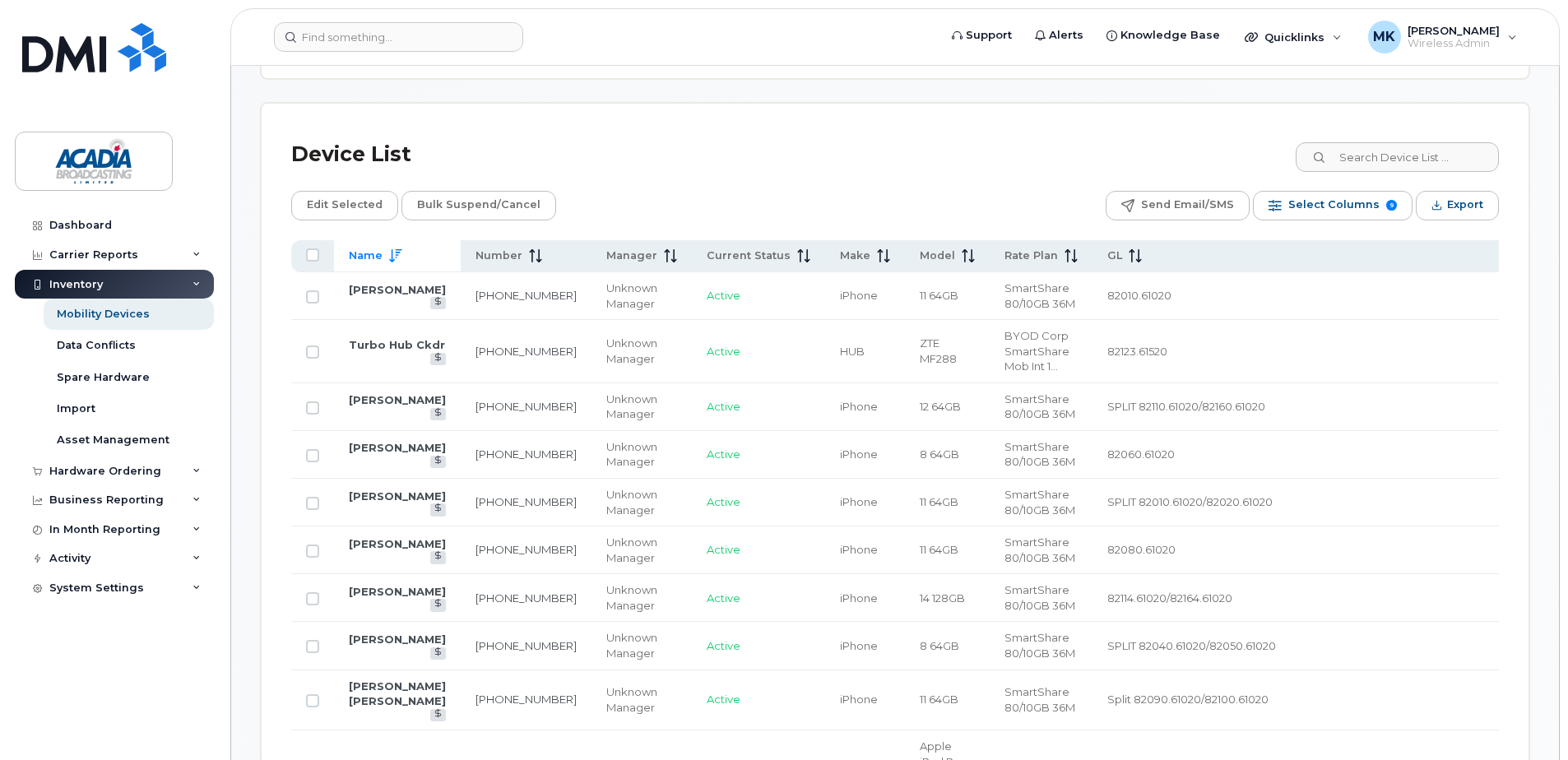
scroll to position [761, 0]
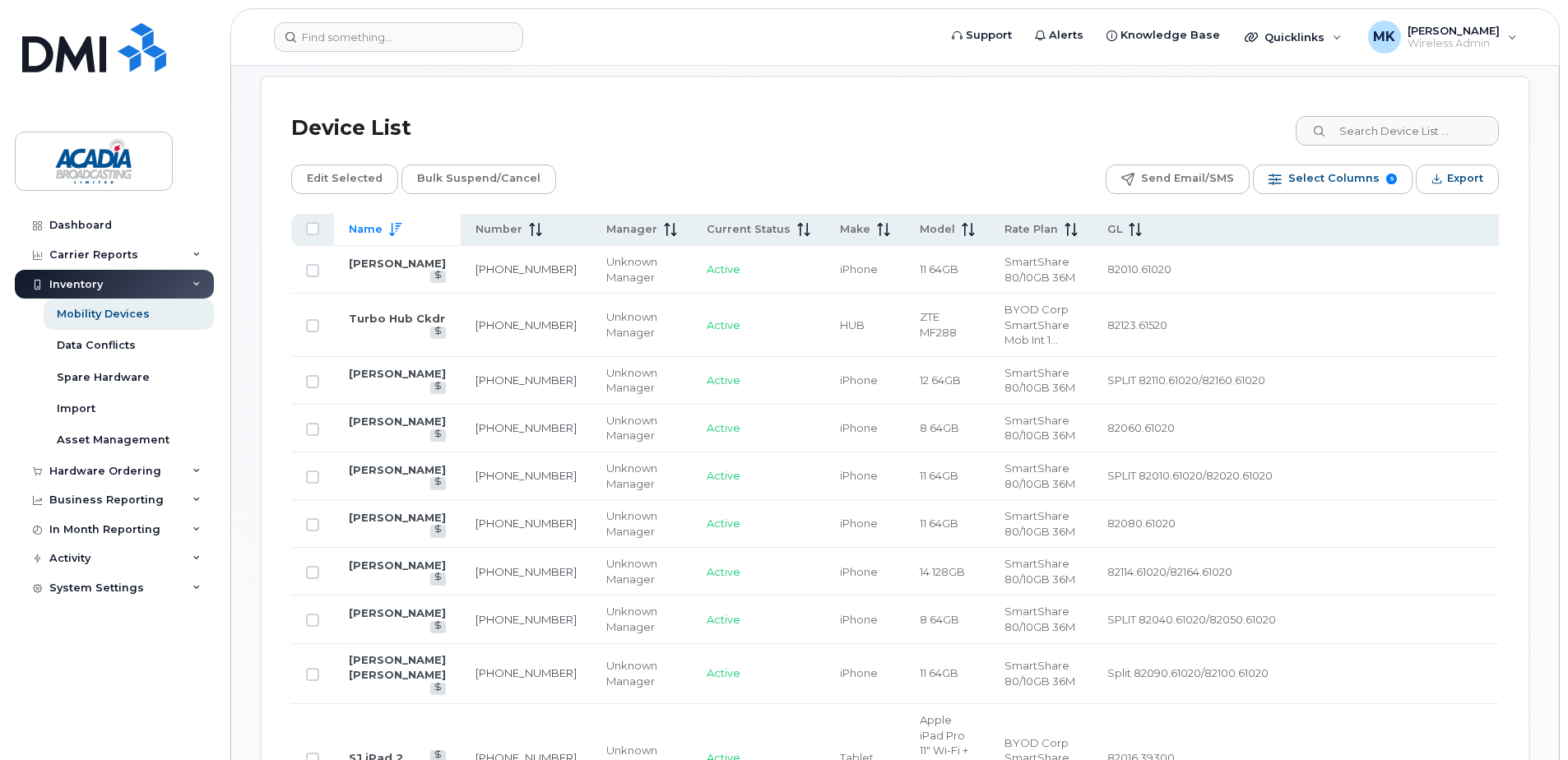
click at [378, 229] on span "Name" at bounding box center [366, 229] width 34 height 14
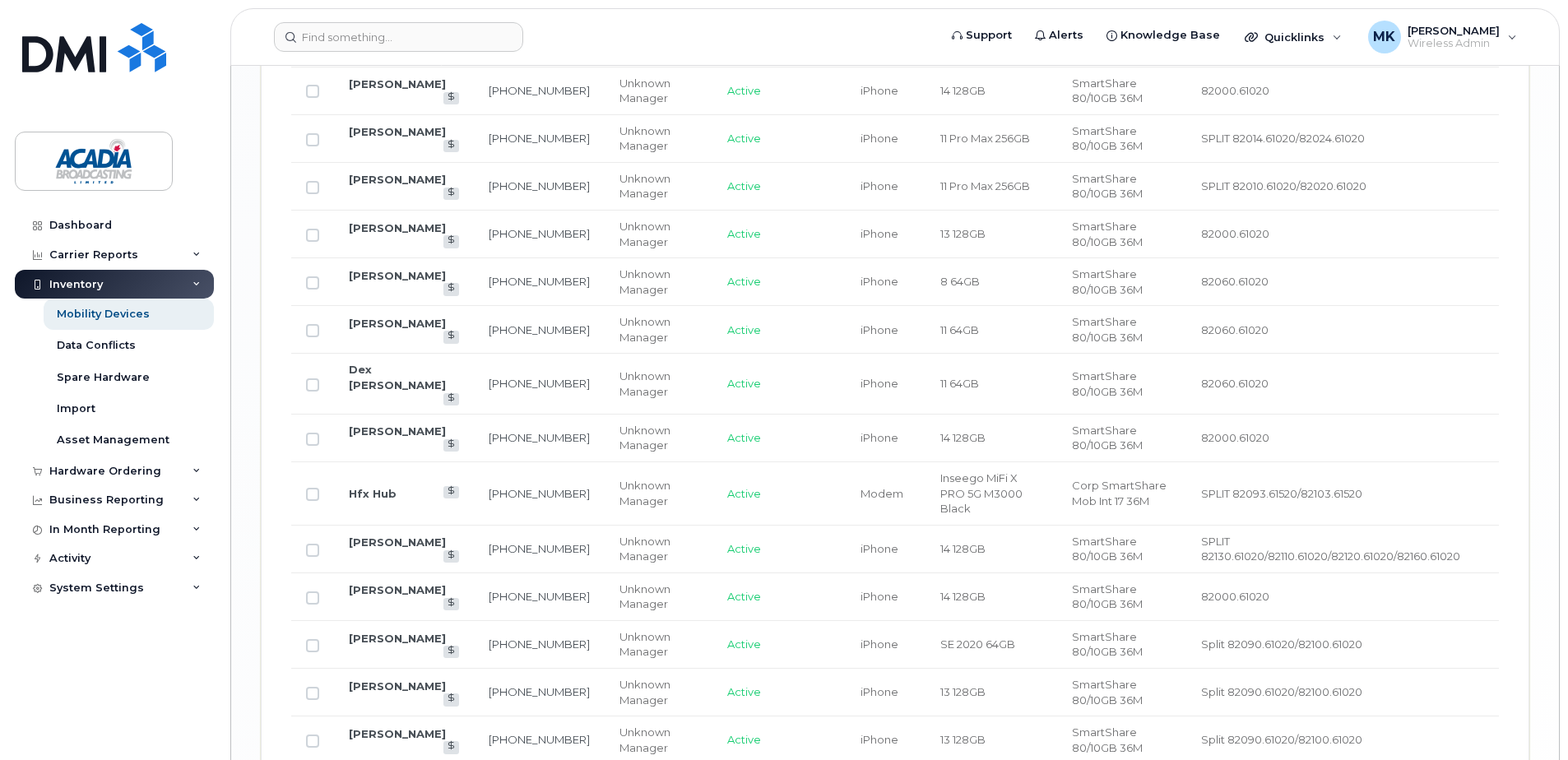
scroll to position [2489, 0]
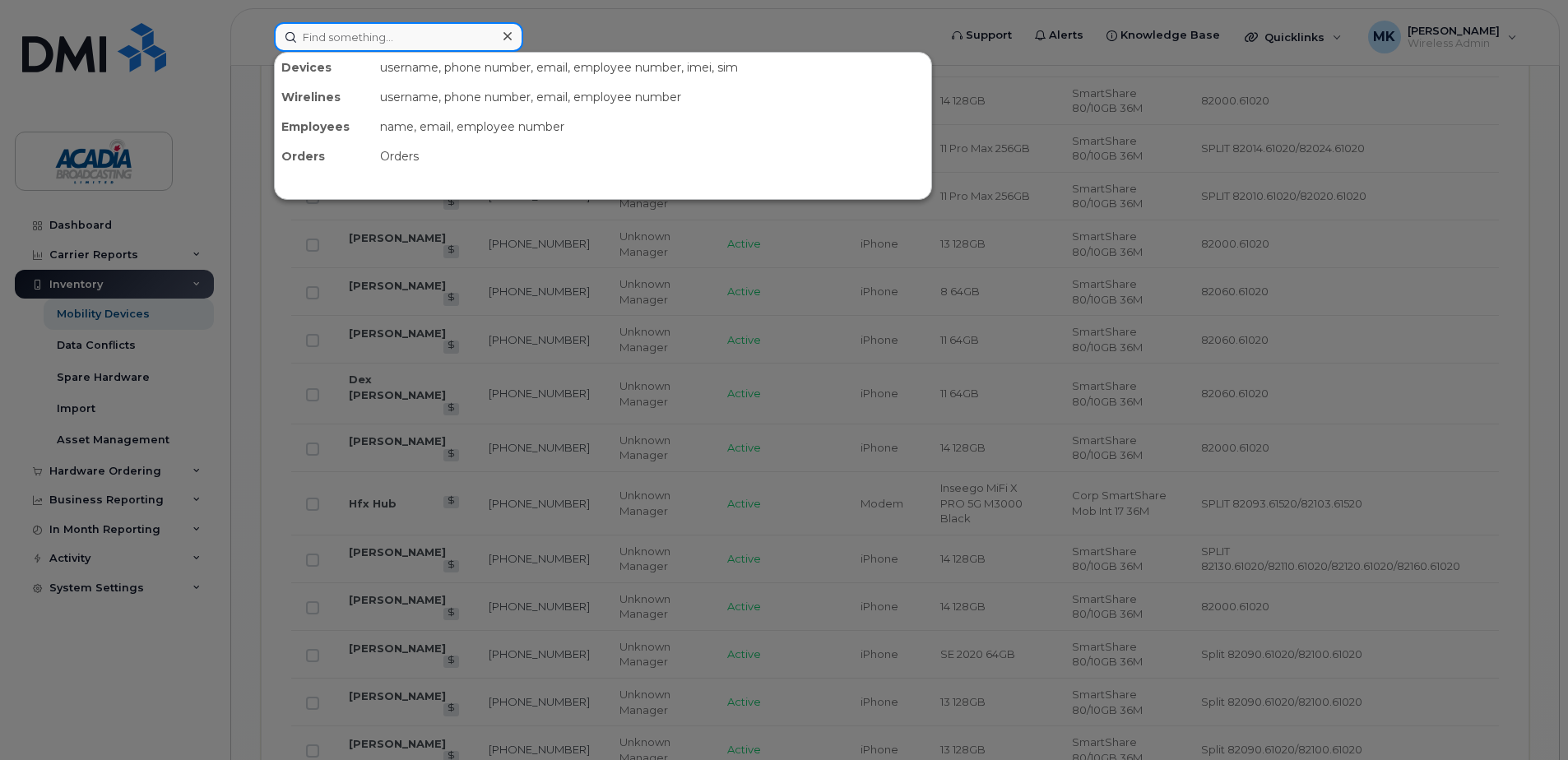
click at [374, 36] on input at bounding box center [399, 37] width 250 height 30
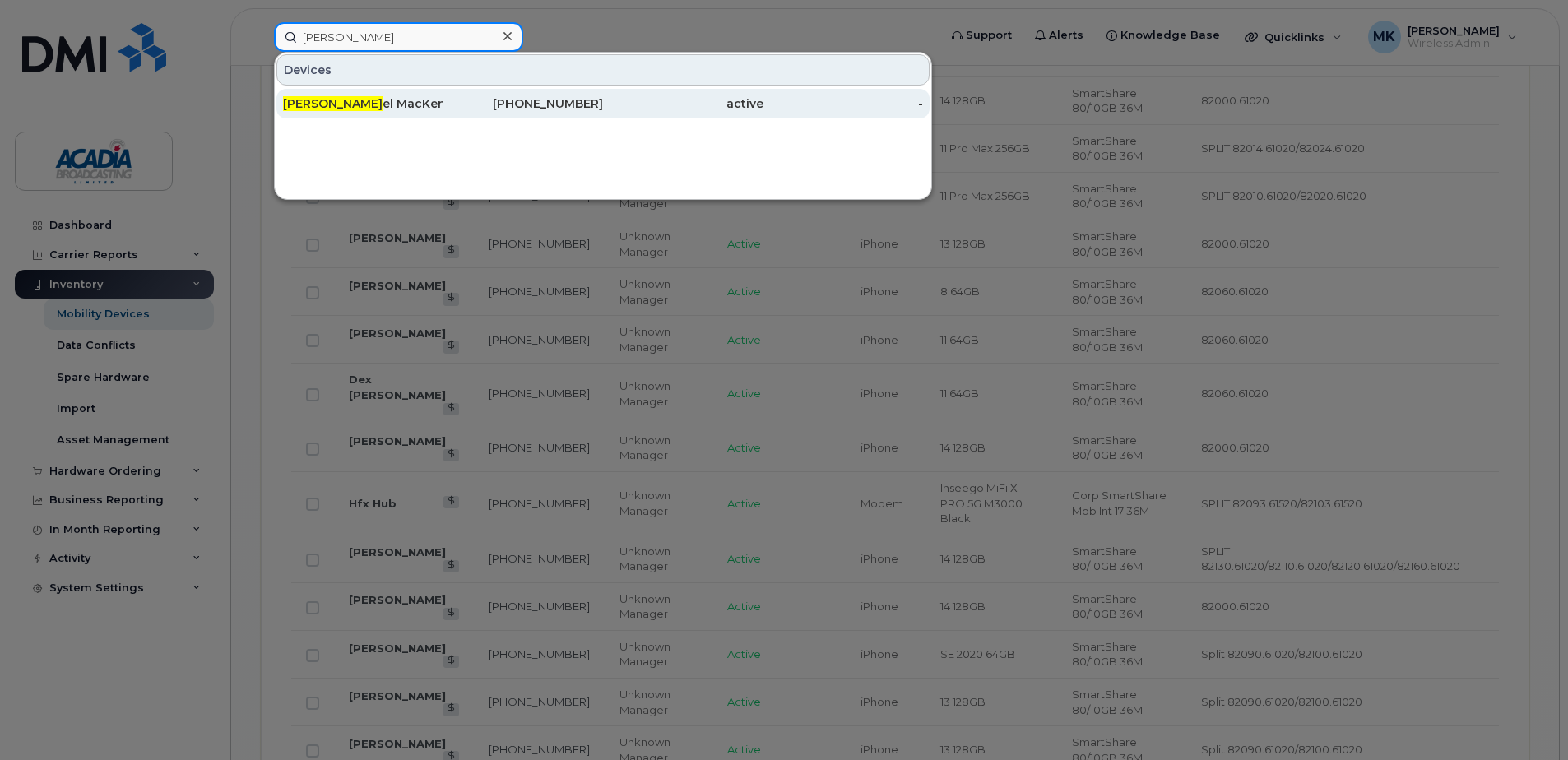
type input "russ"
click at [370, 89] on div "Russ el MacKenzie" at bounding box center [363, 103] width 160 height 30
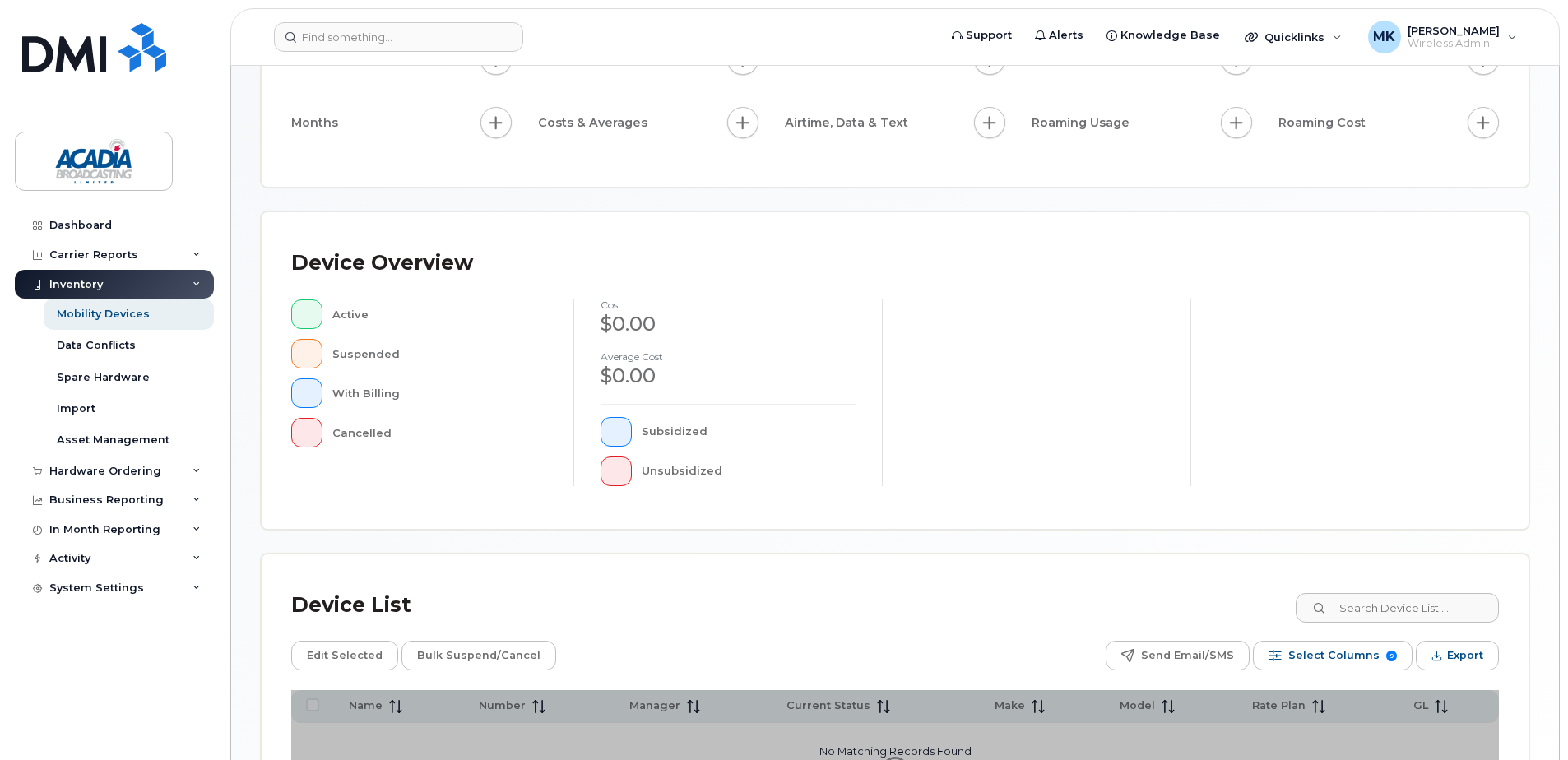
scroll to position [371, 0]
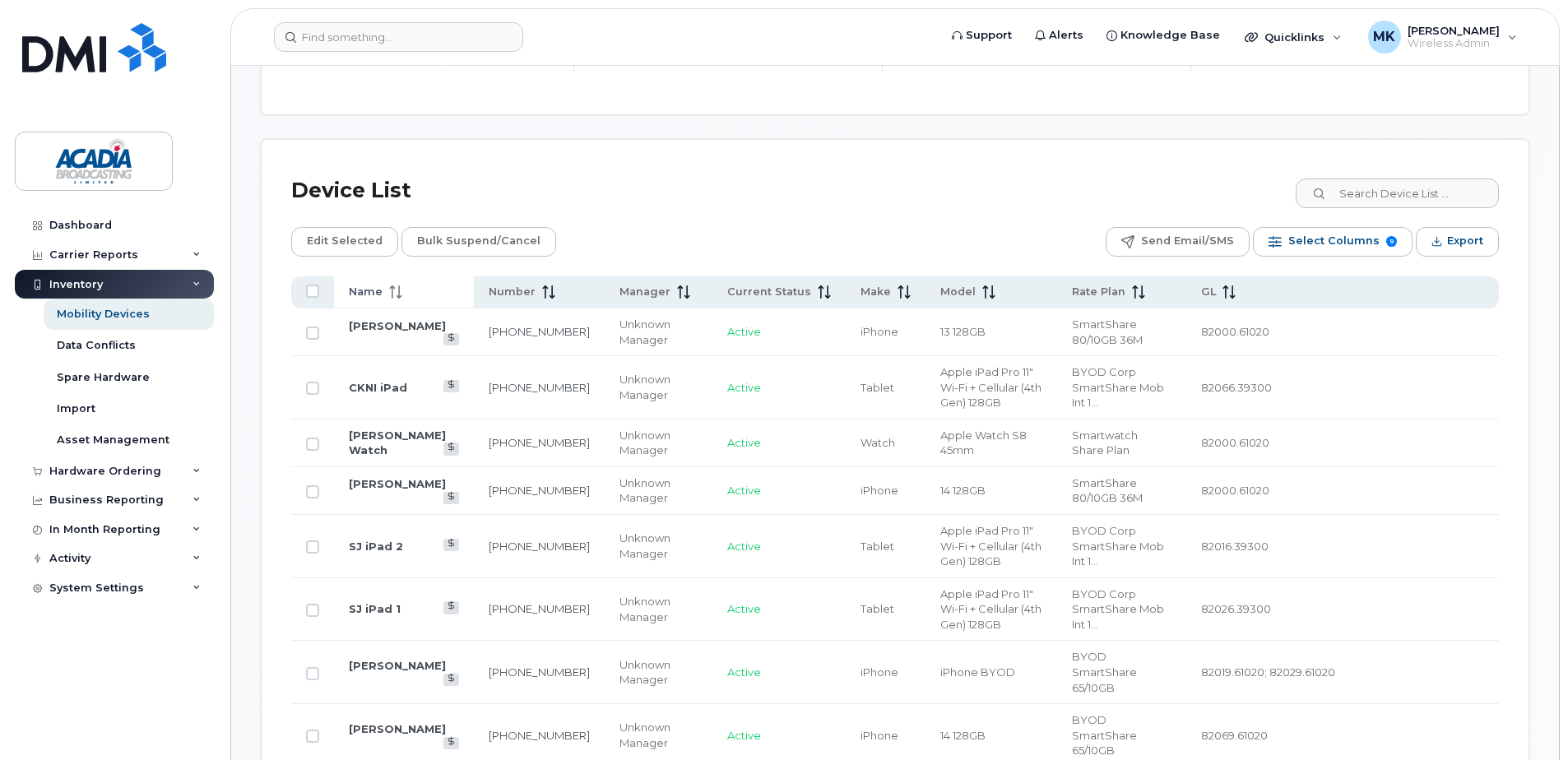
scroll to position [700, 0]
click at [126, 474] on div "Hardware Ordering" at bounding box center [105, 471] width 112 height 13
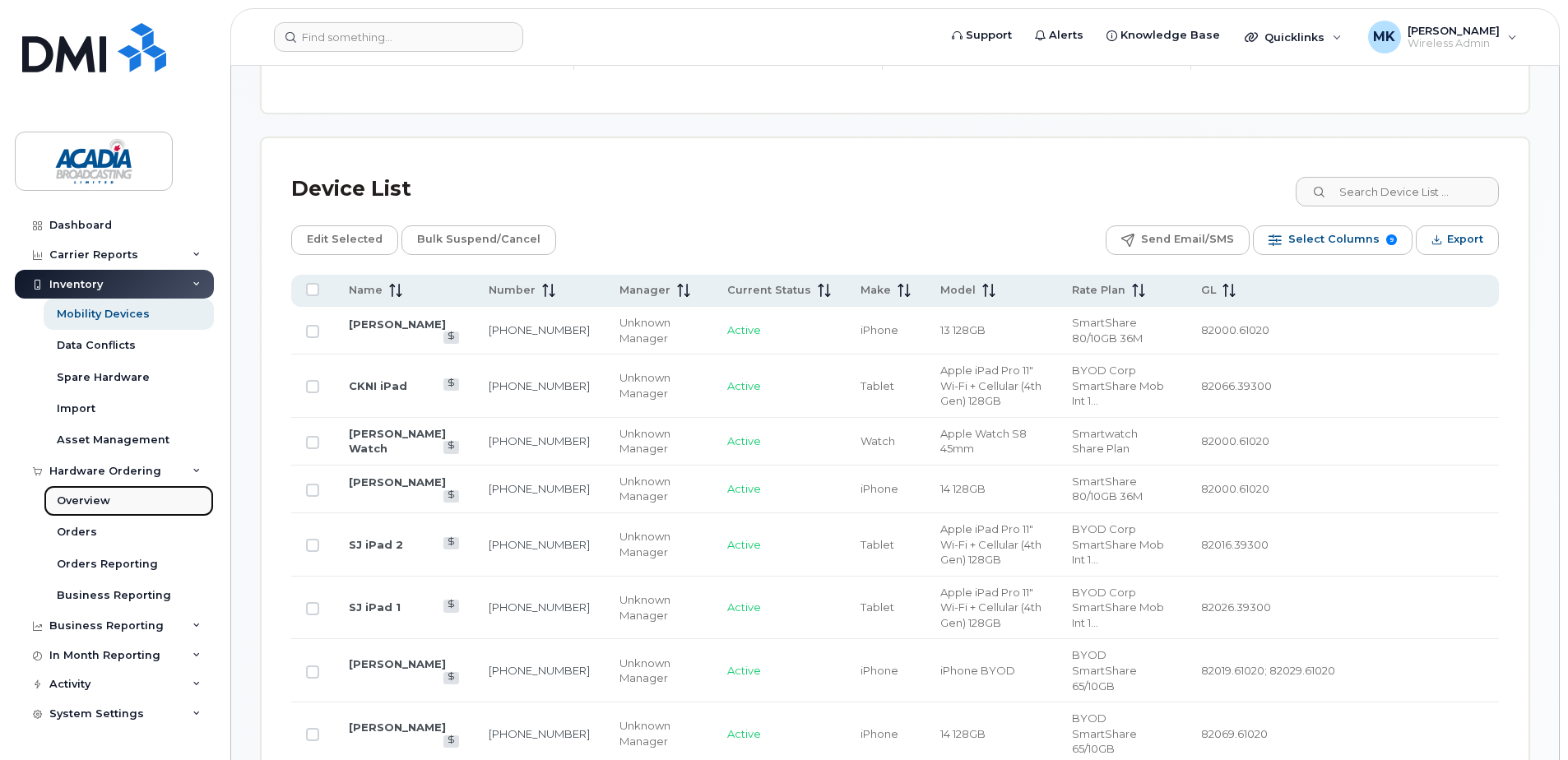
click at [103, 507] on div "Overview" at bounding box center [84, 500] width 54 height 14
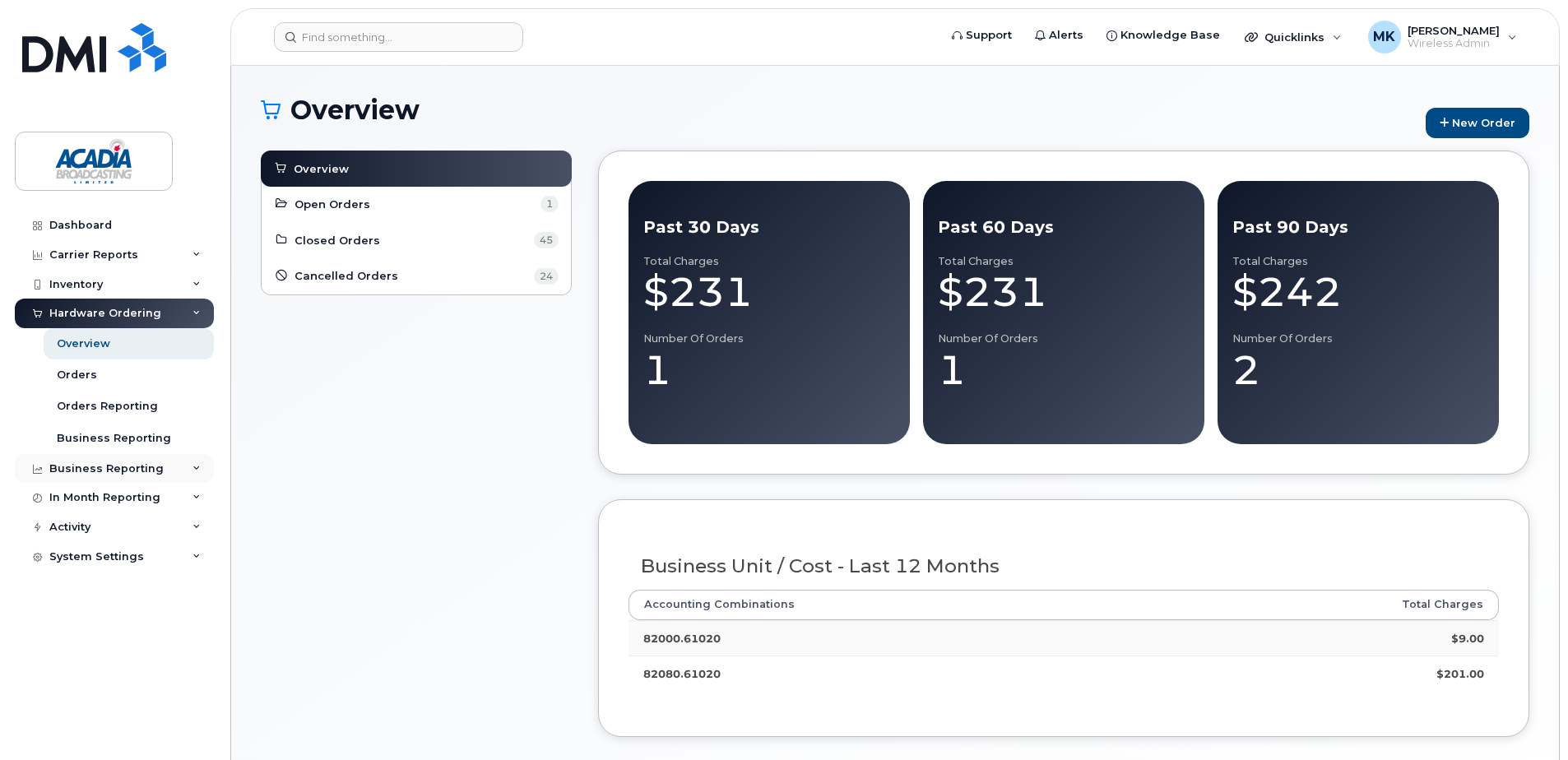
click at [121, 470] on div "Business Reporting" at bounding box center [107, 469] width 114 height 13
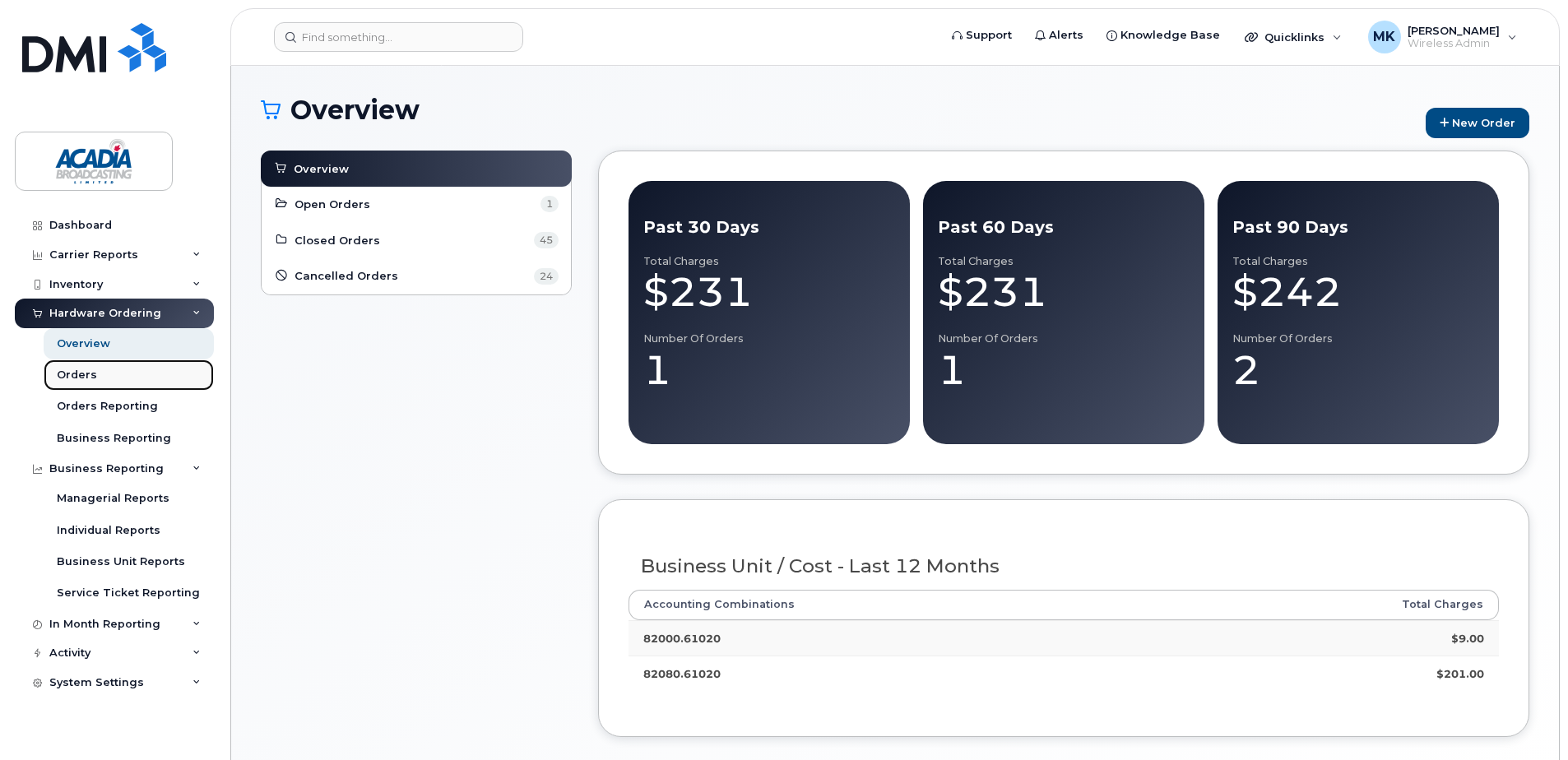
click at [106, 371] on link "Orders" at bounding box center [129, 375] width 170 height 32
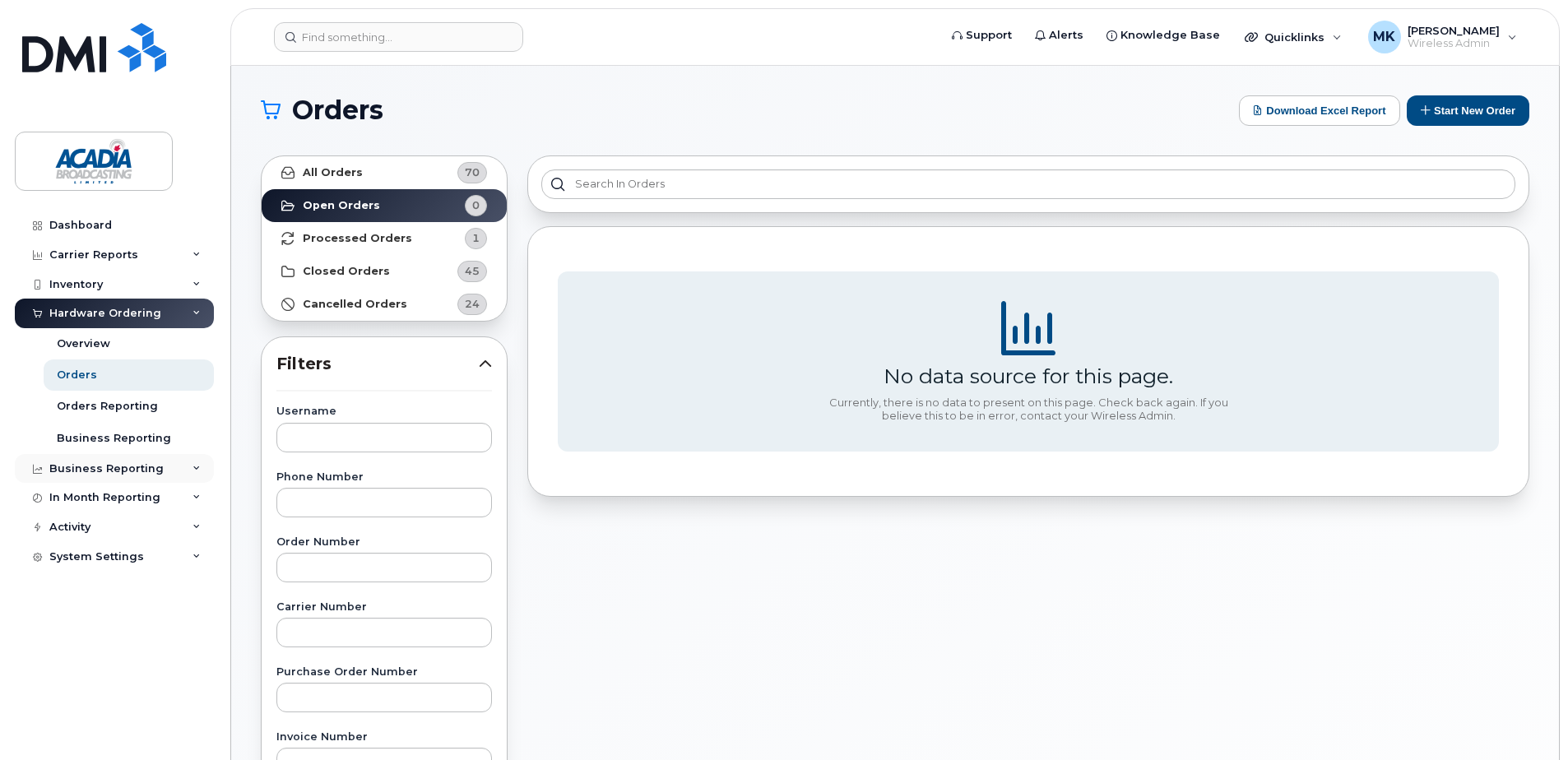
click at [94, 466] on div "Business Reporting" at bounding box center [107, 469] width 114 height 13
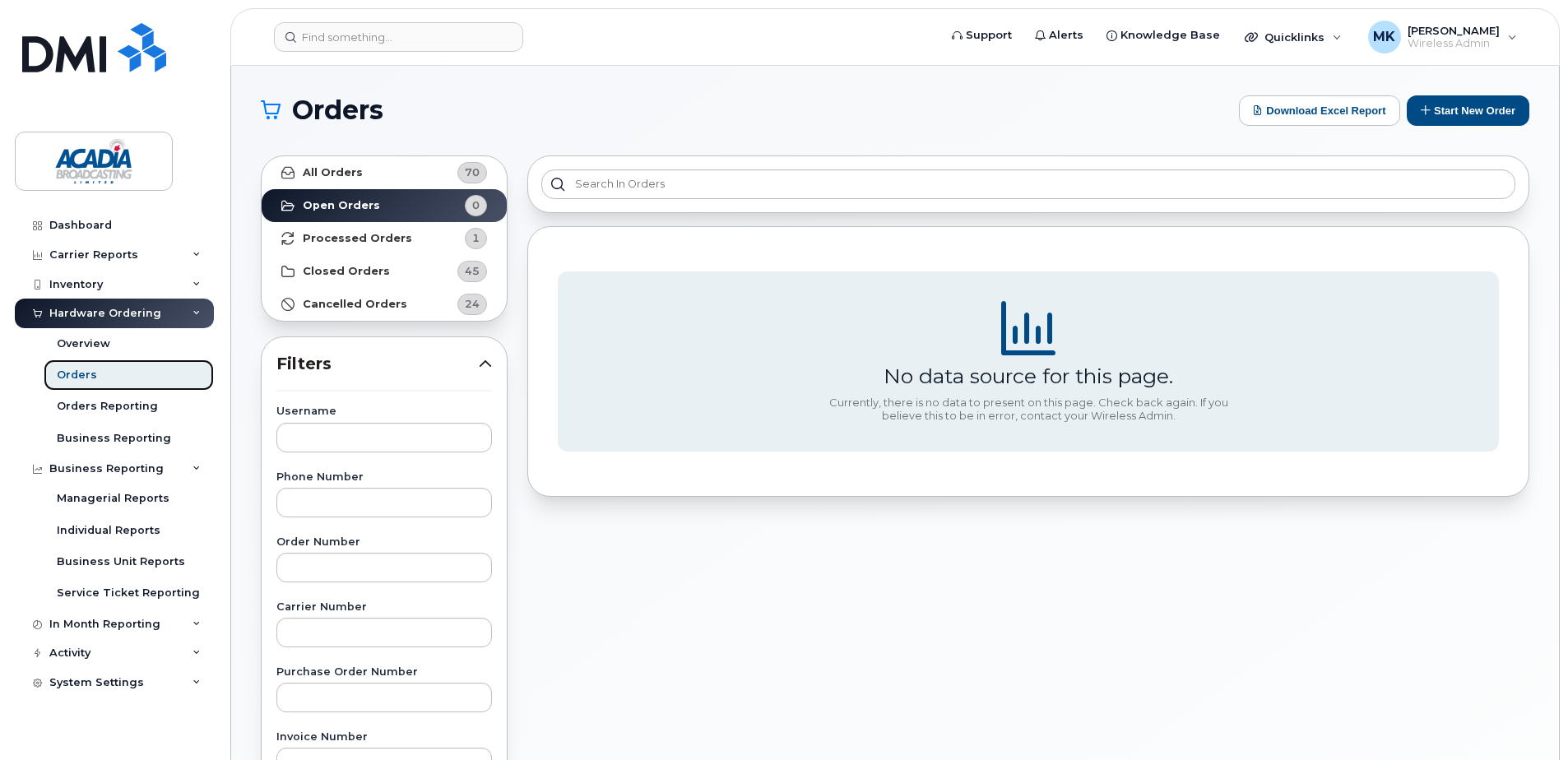
click at [111, 377] on link "Orders" at bounding box center [129, 375] width 170 height 32
click at [1440, 111] on button "Start New Order" at bounding box center [1468, 111] width 123 height 31
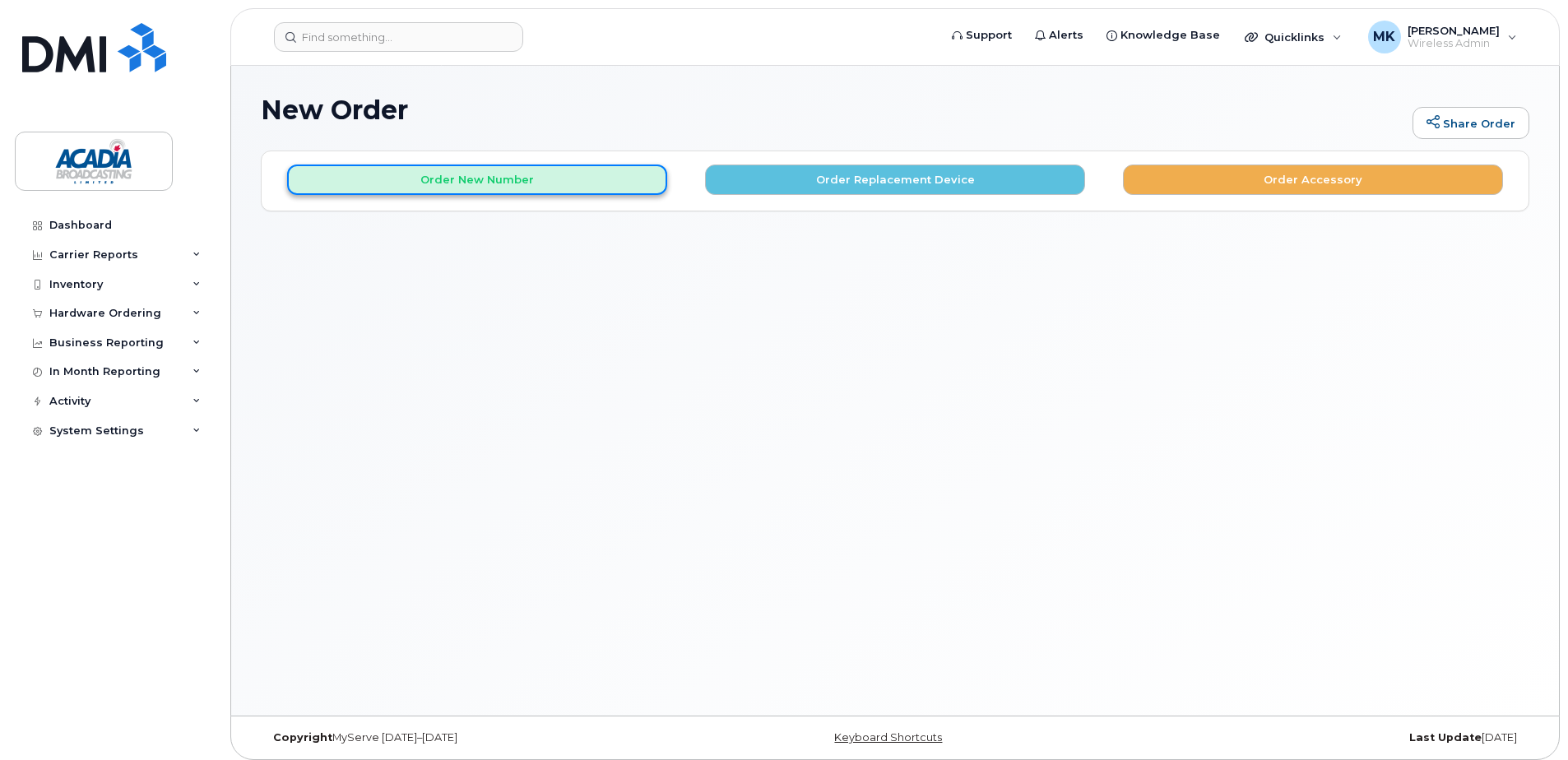
click at [496, 182] on button "Order New Number" at bounding box center [477, 180] width 380 height 31
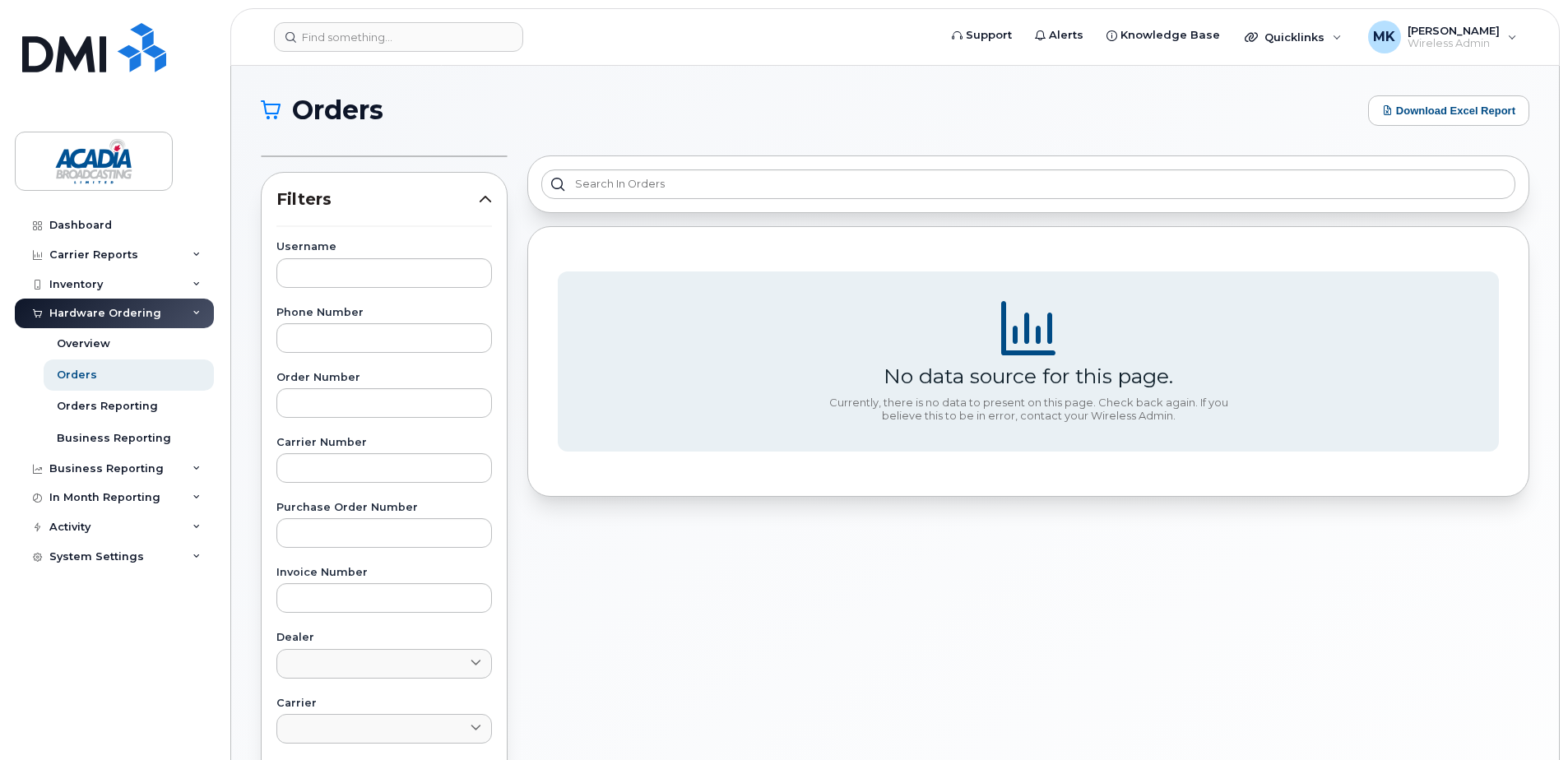
click at [1200, 82] on div "Orders Download Excel Report Filters Username Phone Number Order Number Carrier…" at bounding box center [895, 611] width 1328 height 1091
click at [101, 379] on link "Orders" at bounding box center [129, 375] width 170 height 32
click at [87, 405] on div "Orders Reporting" at bounding box center [107, 406] width 101 height 14
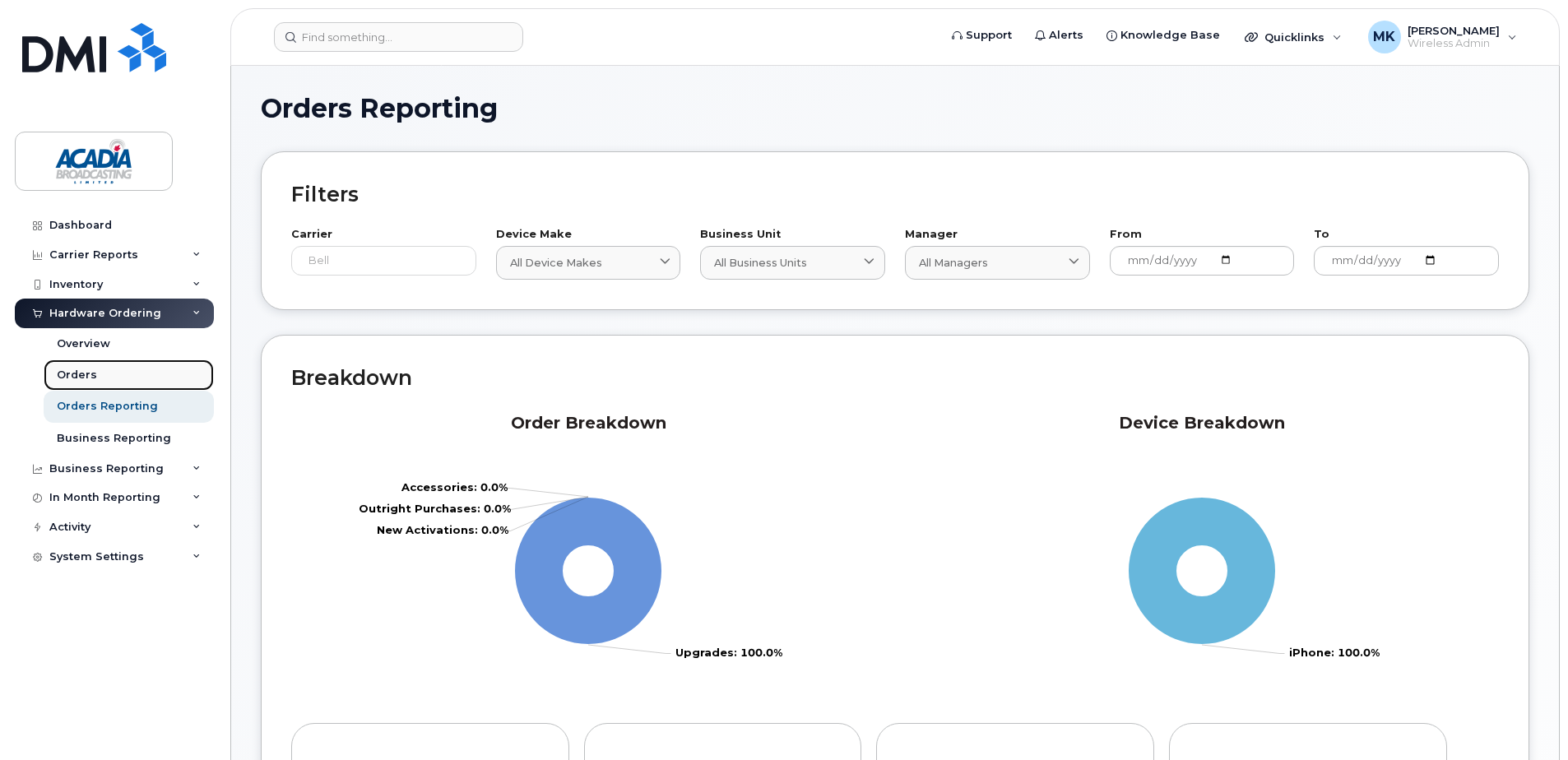
click at [90, 378] on div "Orders" at bounding box center [77, 375] width 40 height 14
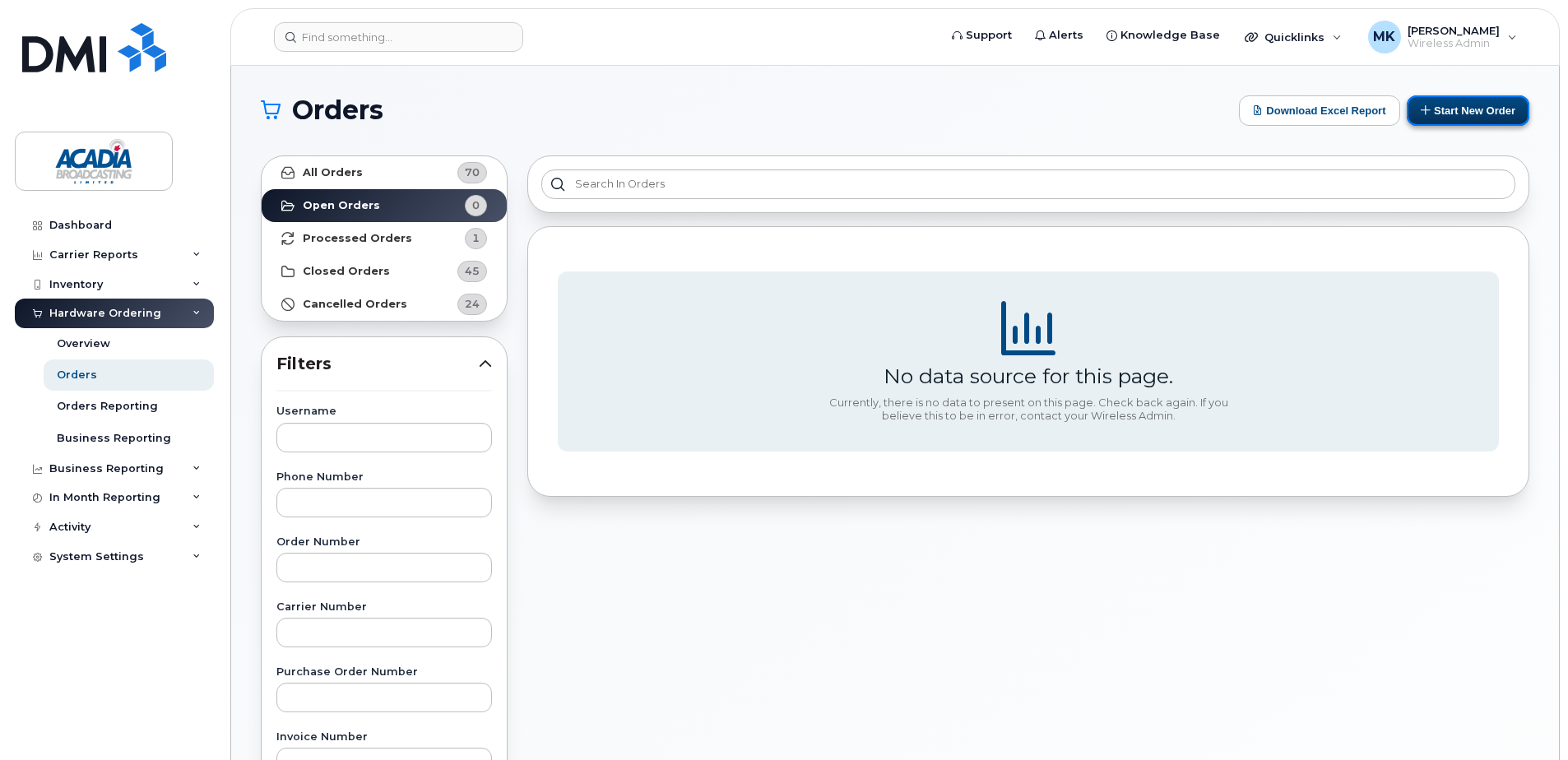
click at [1484, 105] on button "Start New Order" at bounding box center [1468, 111] width 123 height 31
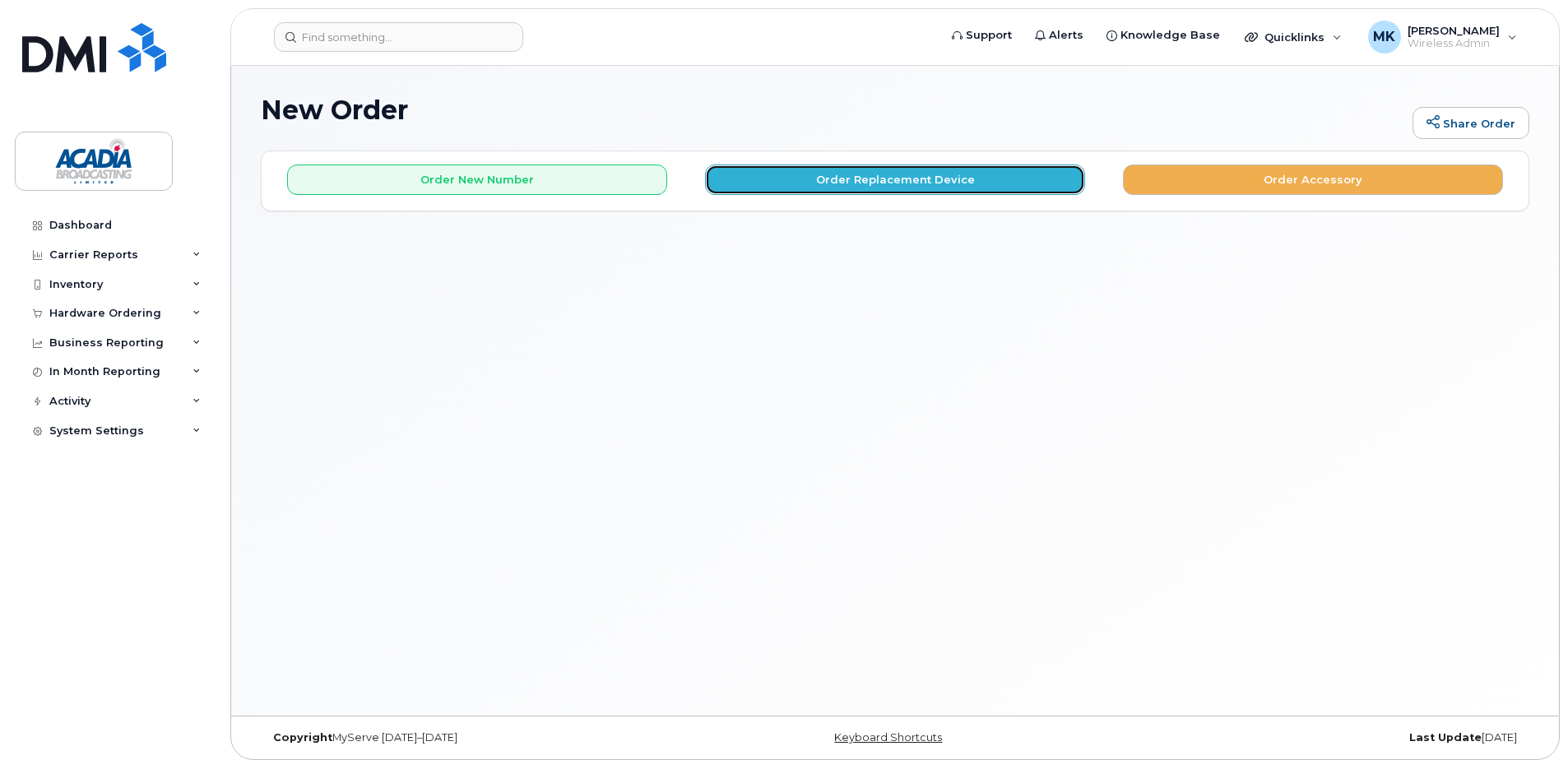
click at [971, 181] on button "Order Replacement Device" at bounding box center [895, 180] width 380 height 31
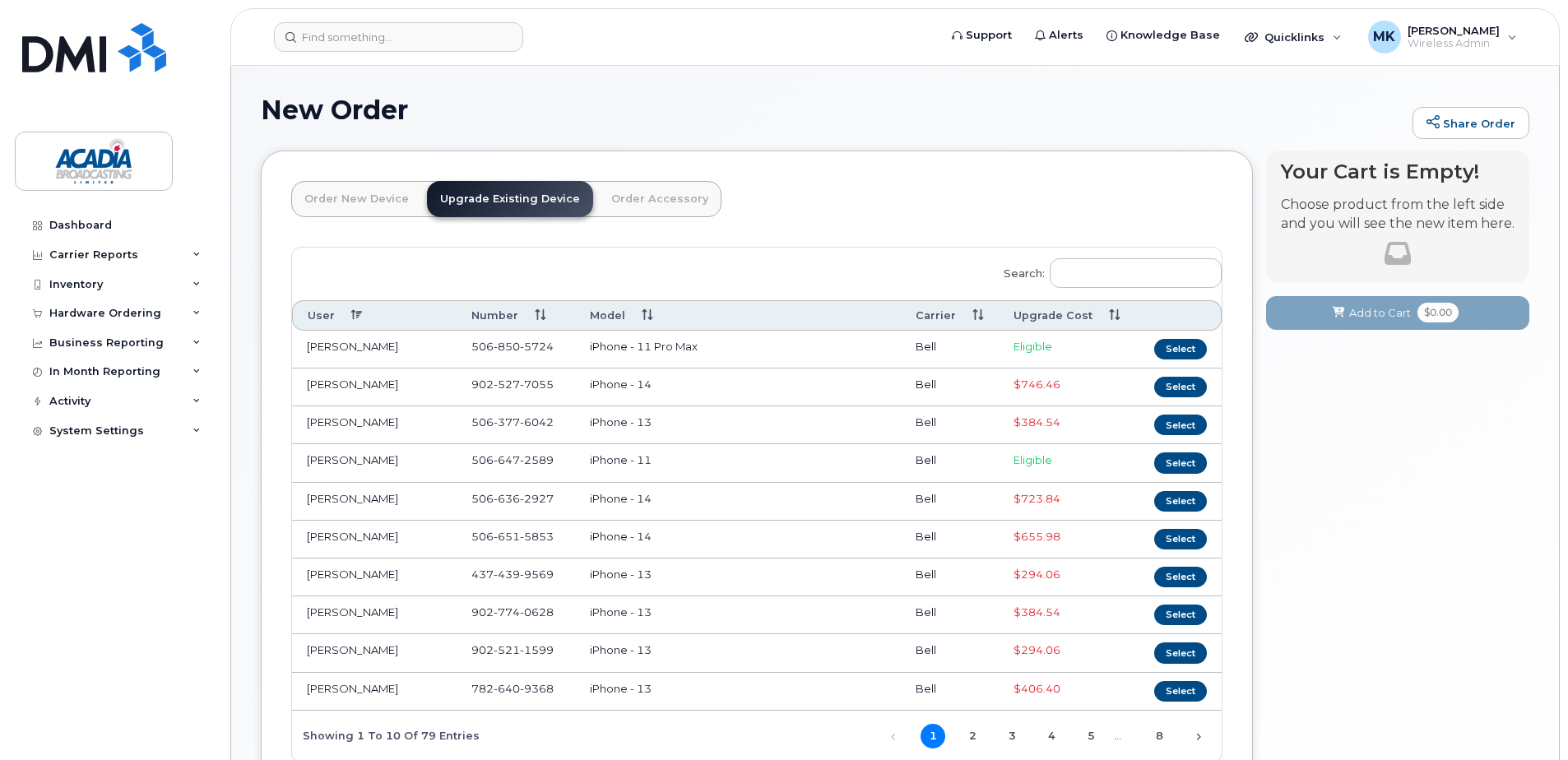
scroll to position [83, 0]
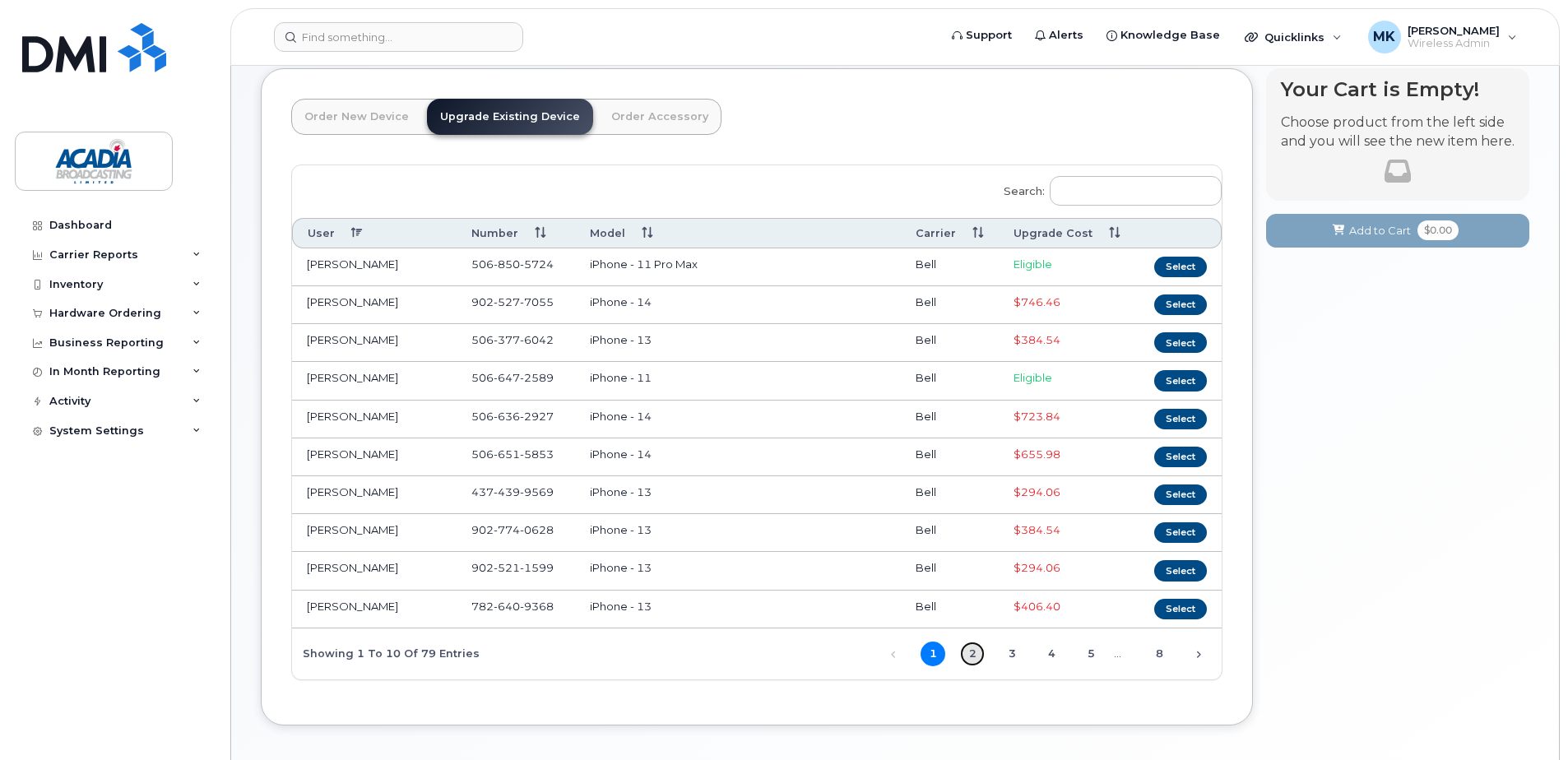
click at [965, 655] on link "2" at bounding box center [972, 653] width 25 height 25
click at [1017, 658] on link "3" at bounding box center [1012, 653] width 25 height 25
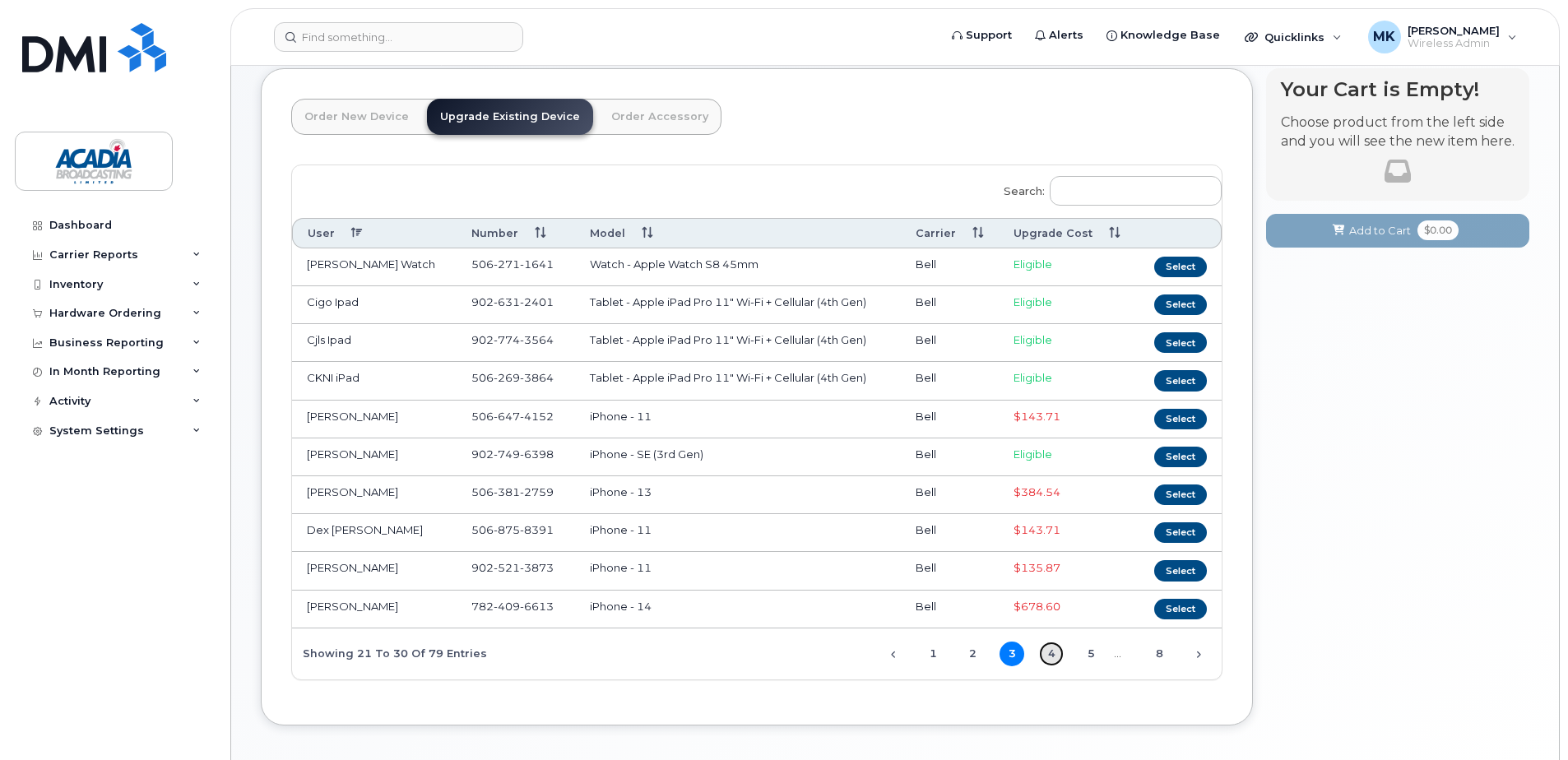
click at [1046, 659] on link "4" at bounding box center [1051, 653] width 25 height 25
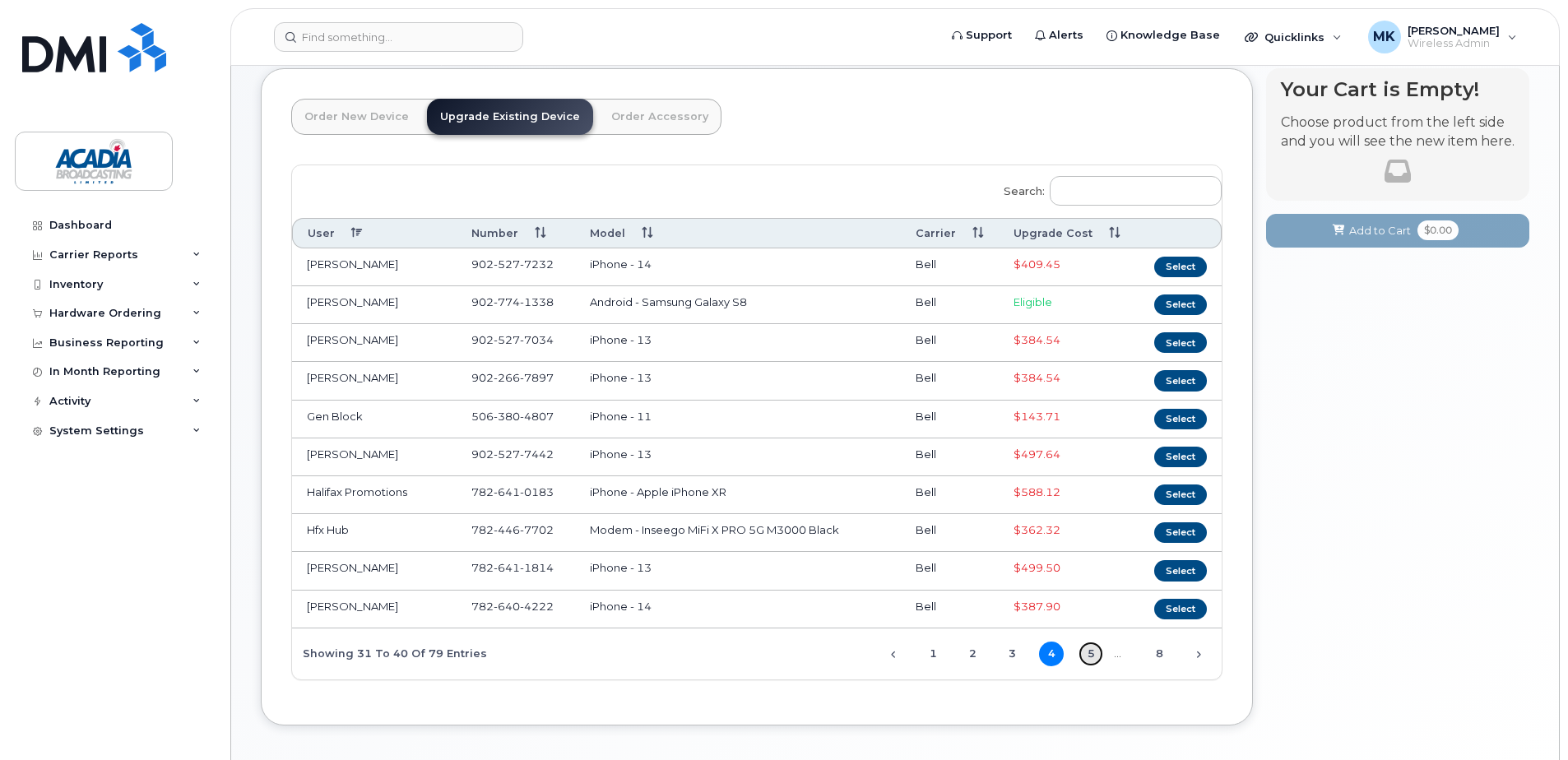
click at [1087, 654] on link "5" at bounding box center [1091, 653] width 25 height 25
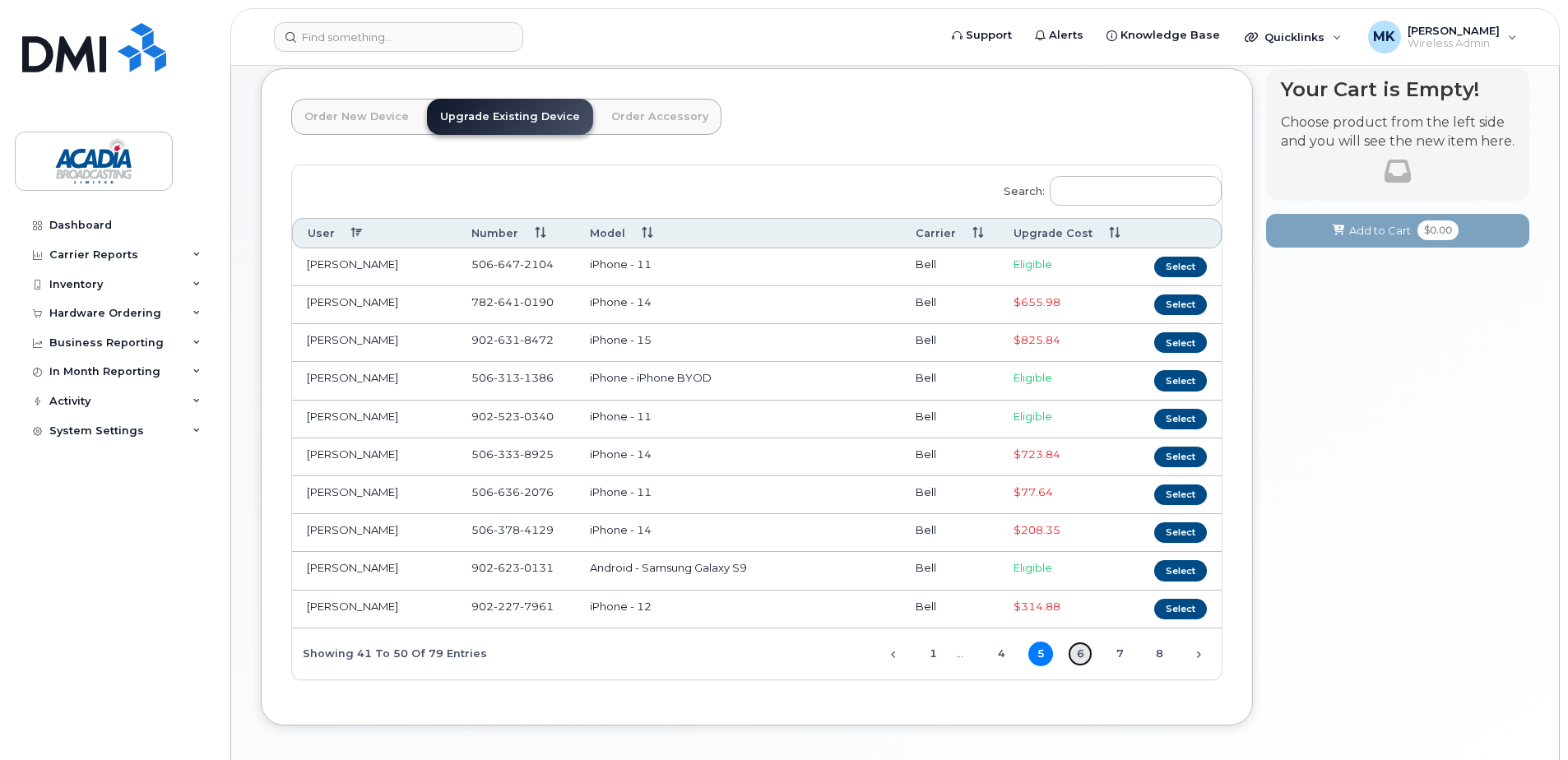
click at [1087, 656] on link "6" at bounding box center [1080, 653] width 25 height 25
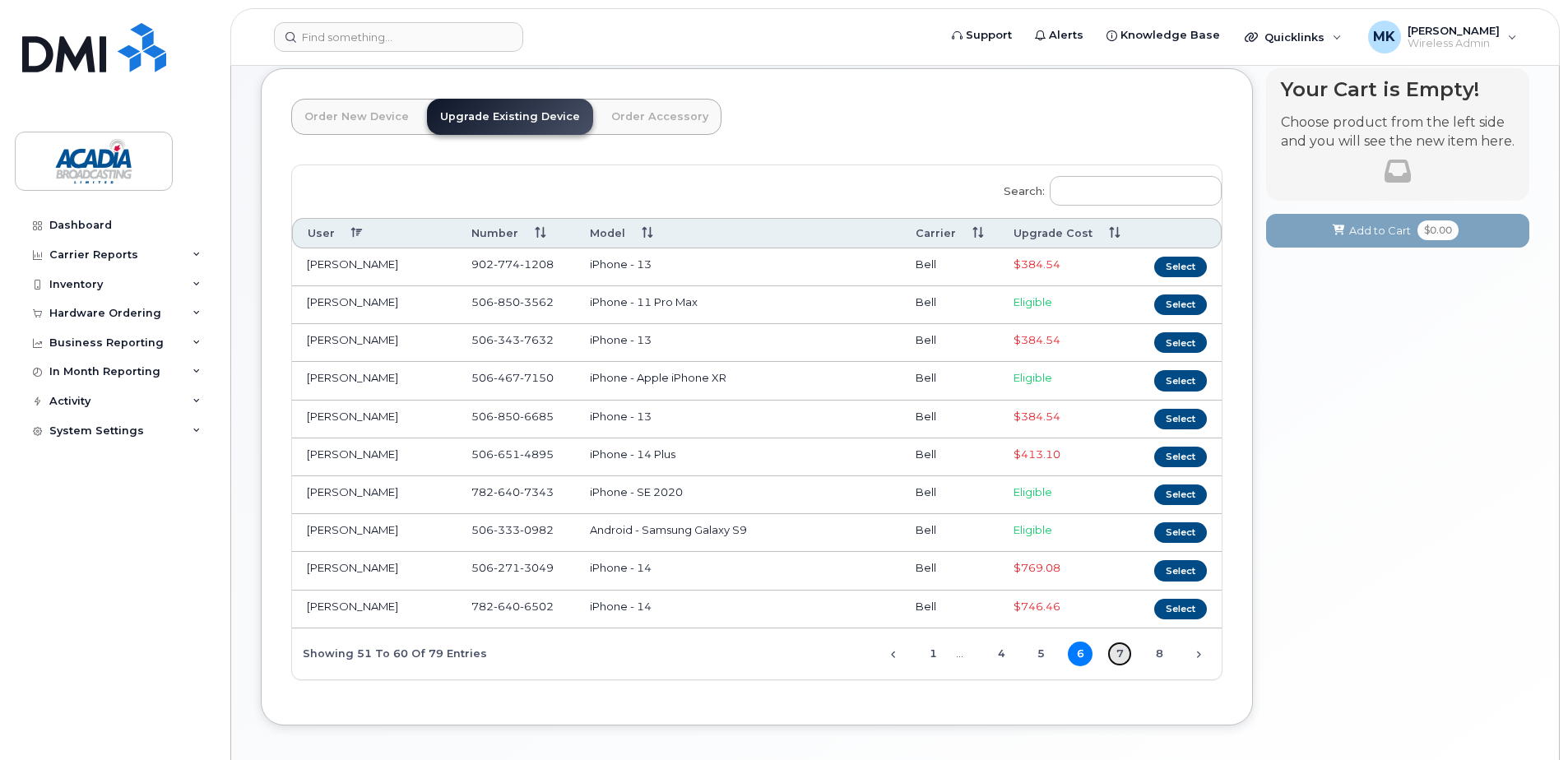
click at [1115, 659] on link "7" at bounding box center [1120, 653] width 25 height 25
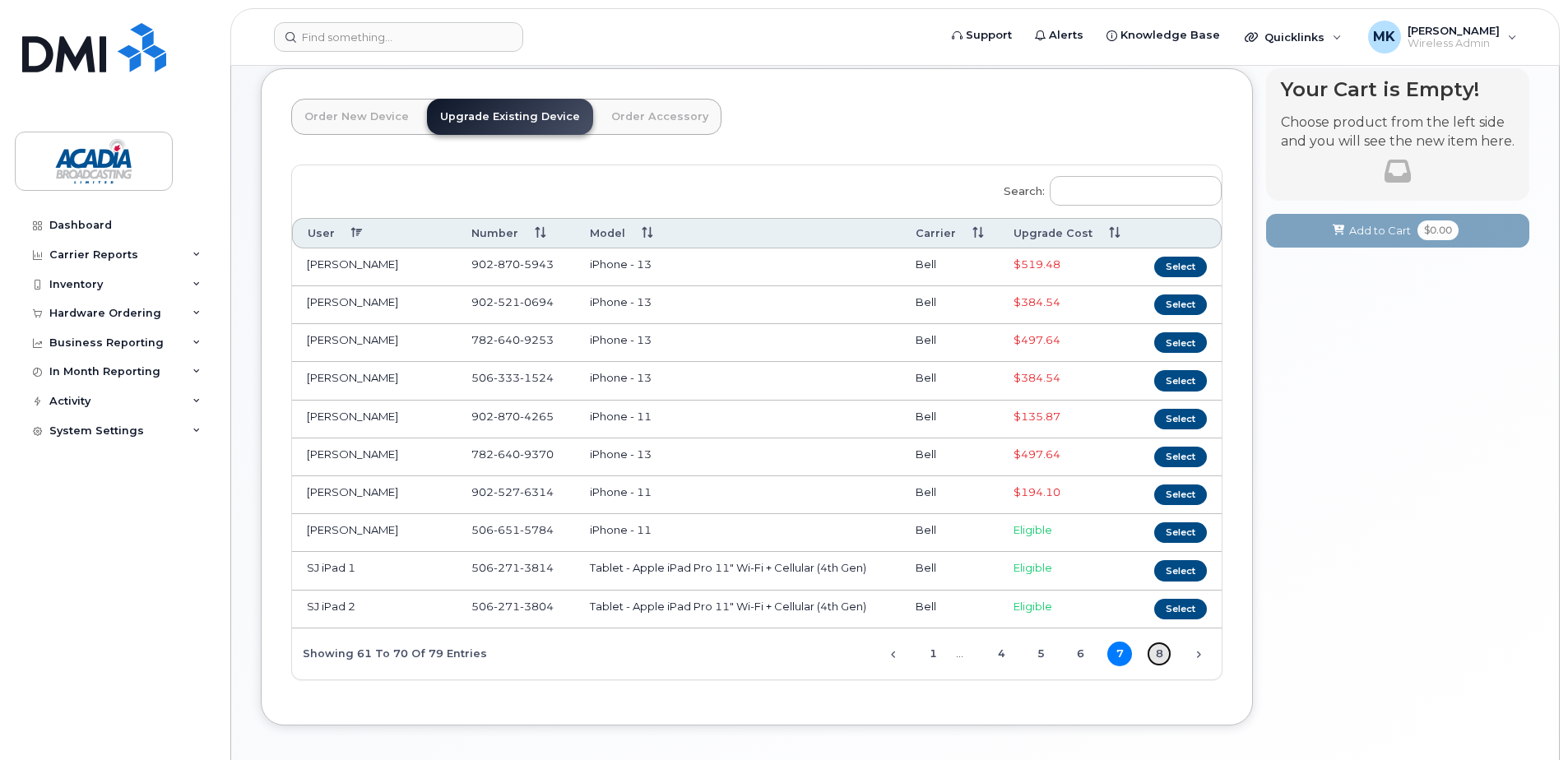
click at [1148, 657] on link "8" at bounding box center [1159, 653] width 25 height 25
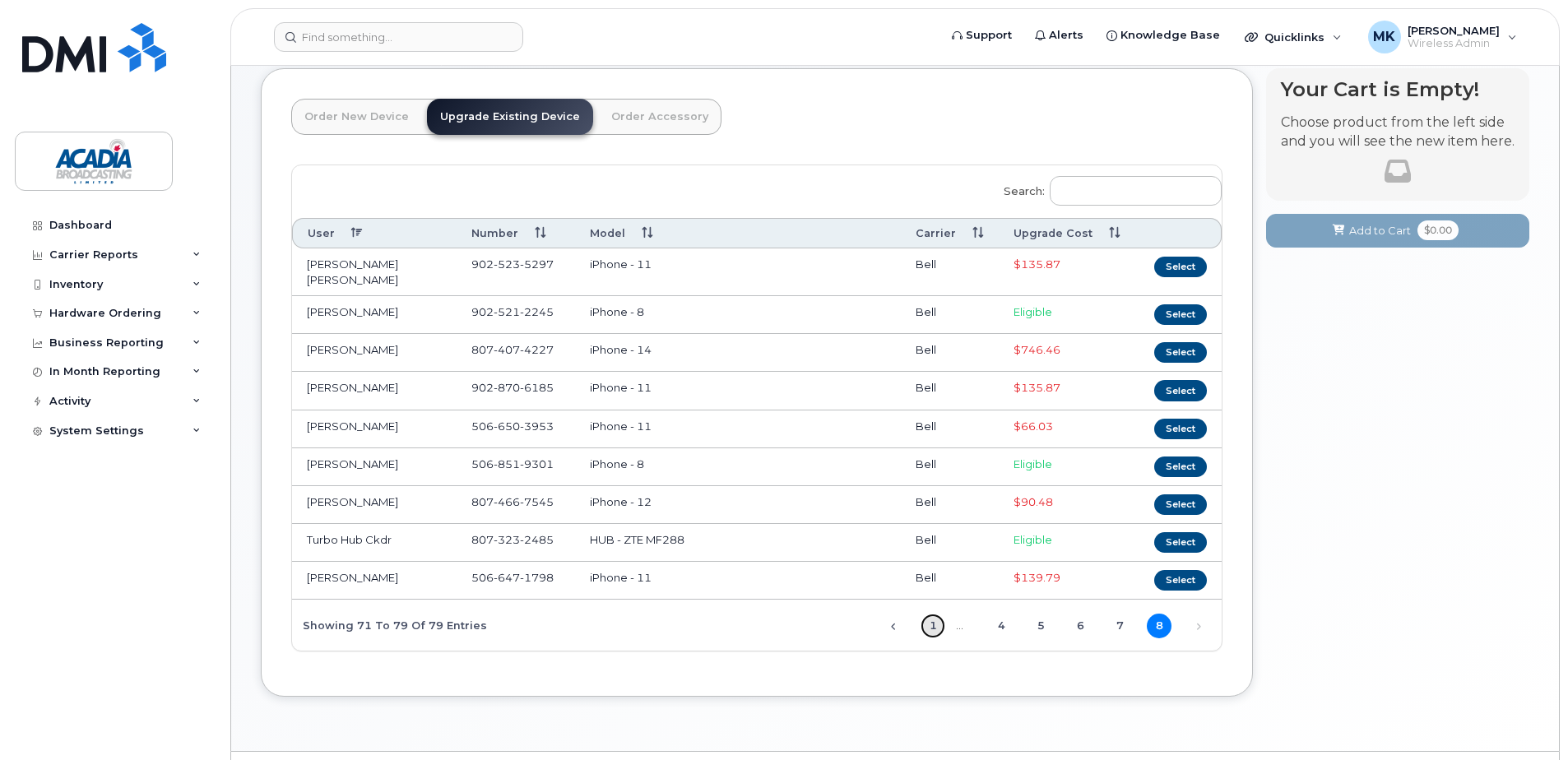
click at [927, 619] on link "1" at bounding box center [932, 625] width 25 height 25
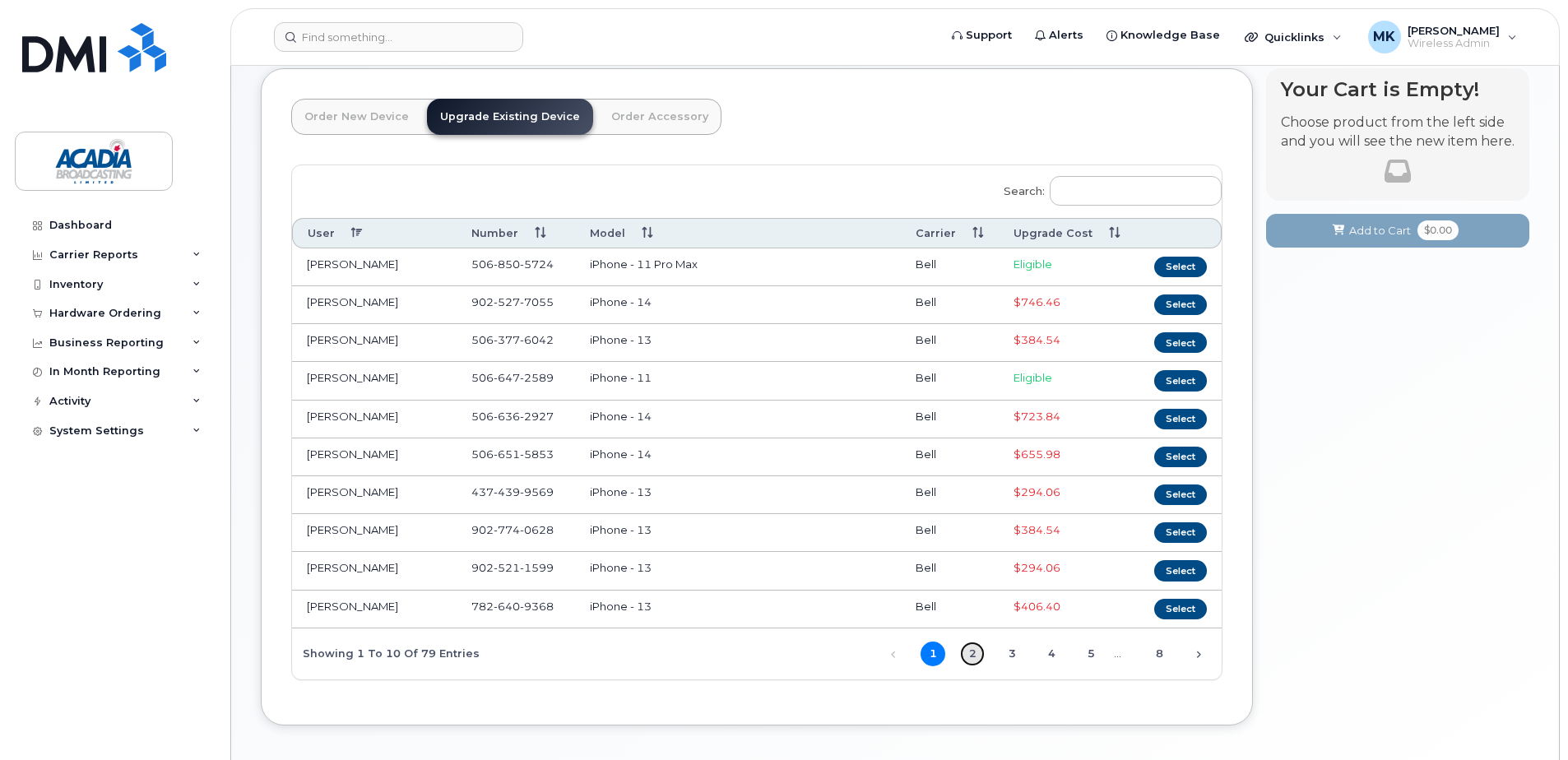
click at [970, 659] on link "2" at bounding box center [972, 653] width 25 height 25
click at [999, 659] on div "Previous 1 2 3 4 5 … 8 Next" at bounding box center [1044, 653] width 355 height 28
click at [1009, 659] on link "3" at bounding box center [1012, 653] width 25 height 25
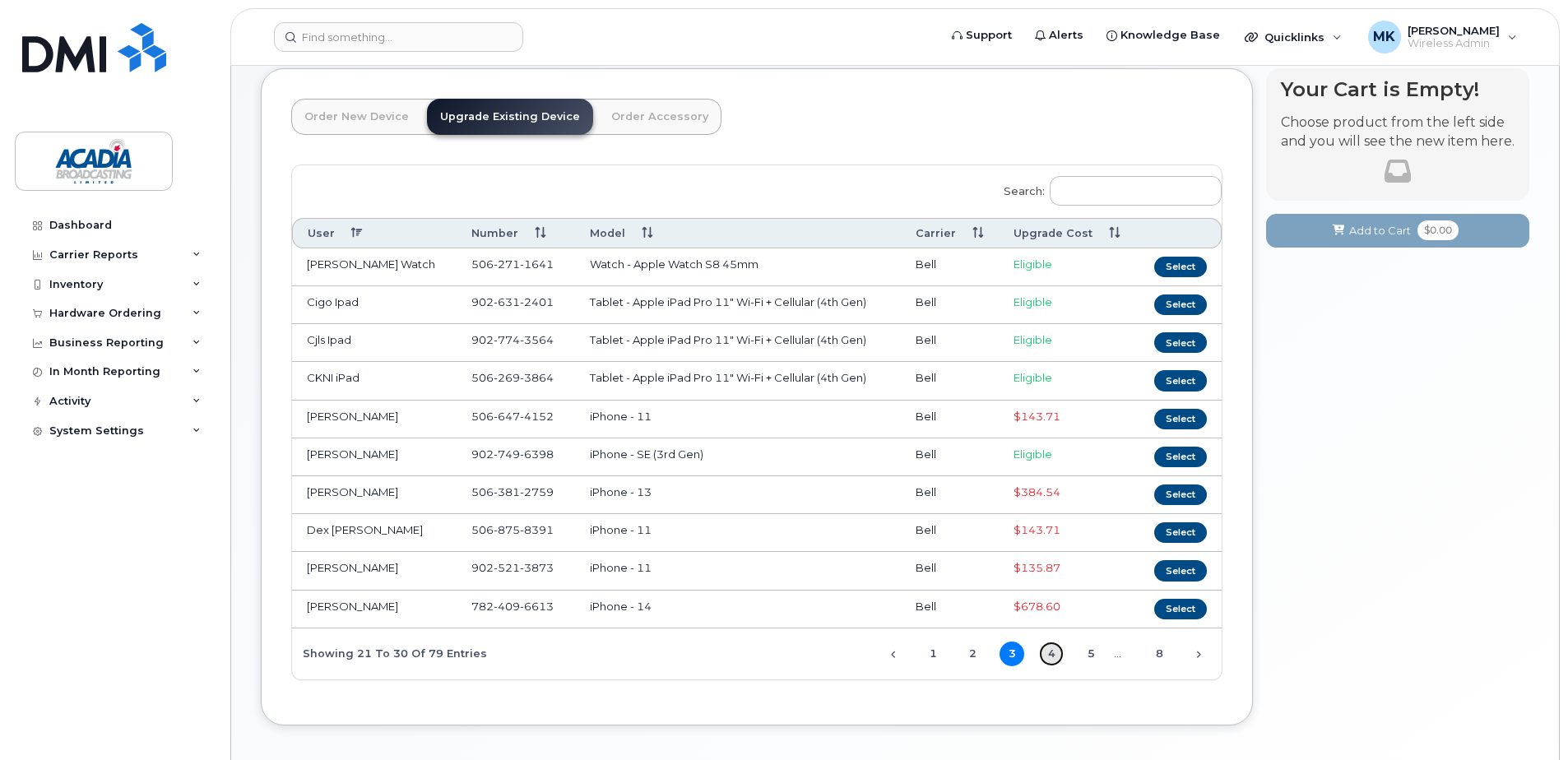
click at [1053, 657] on link "4" at bounding box center [1051, 653] width 25 height 25
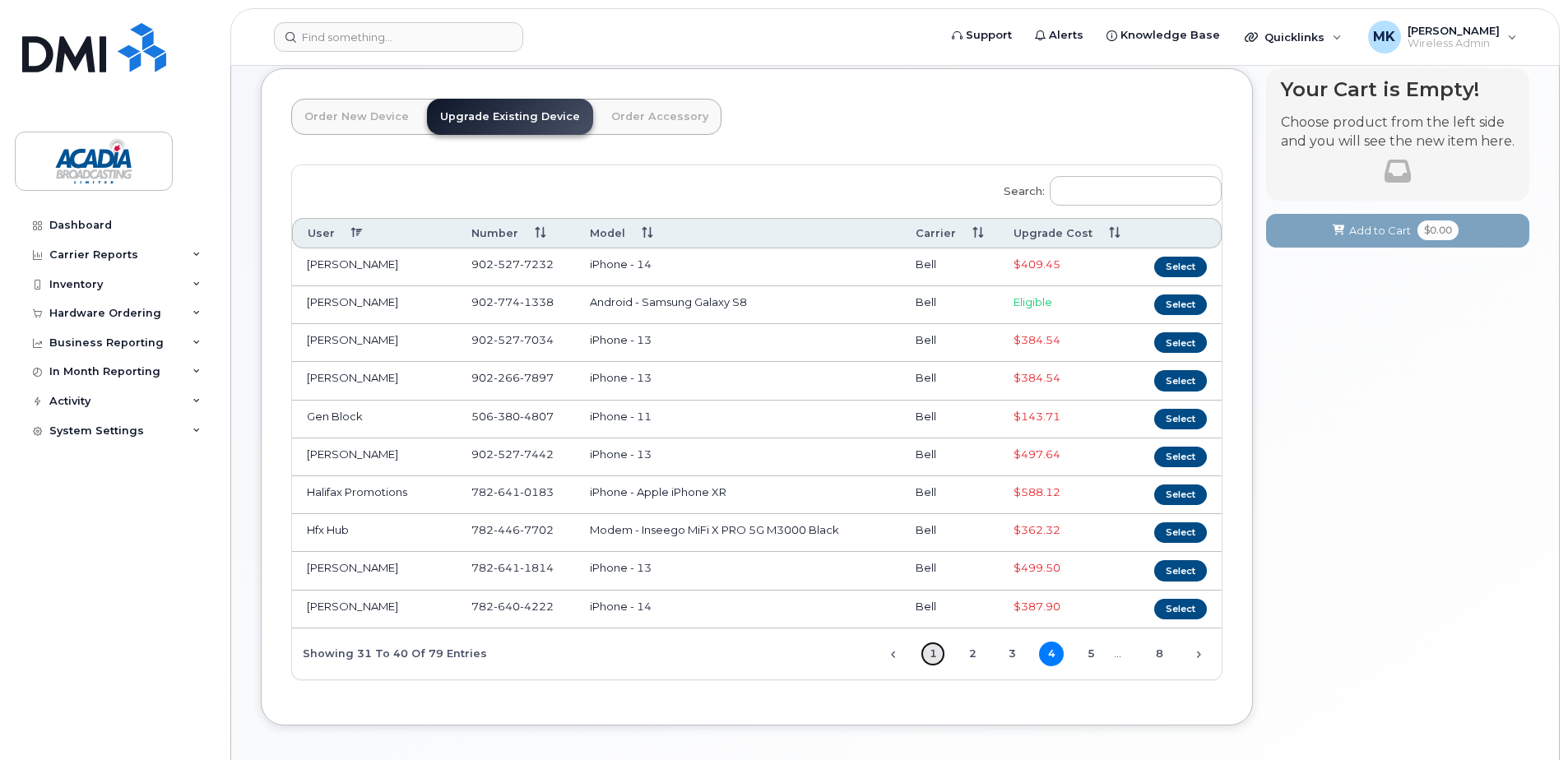
click at [929, 653] on link "1" at bounding box center [932, 653] width 25 height 25
click at [977, 652] on link "2" at bounding box center [972, 653] width 25 height 25
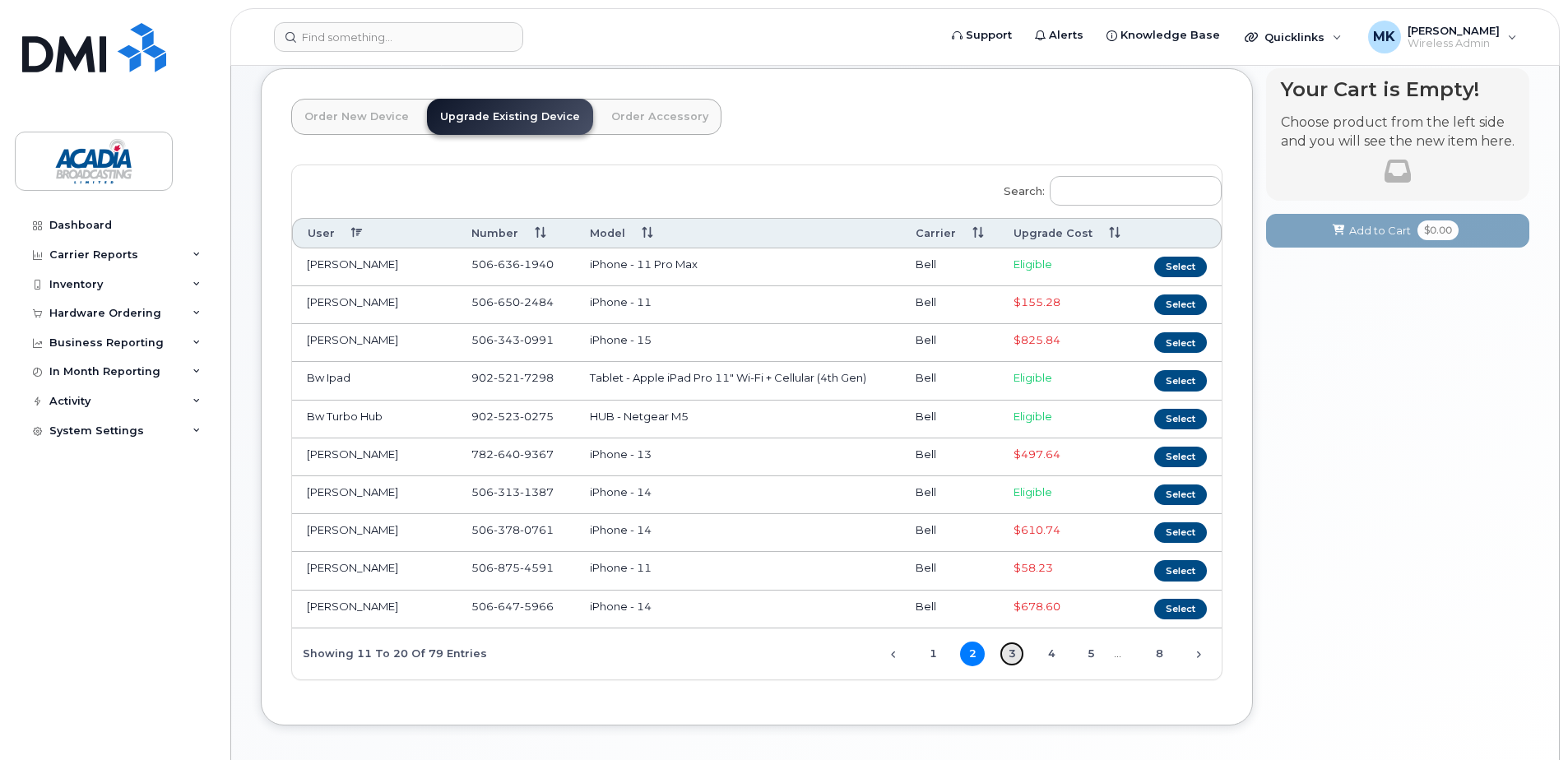
click at [1021, 658] on link "3" at bounding box center [1012, 653] width 25 height 25
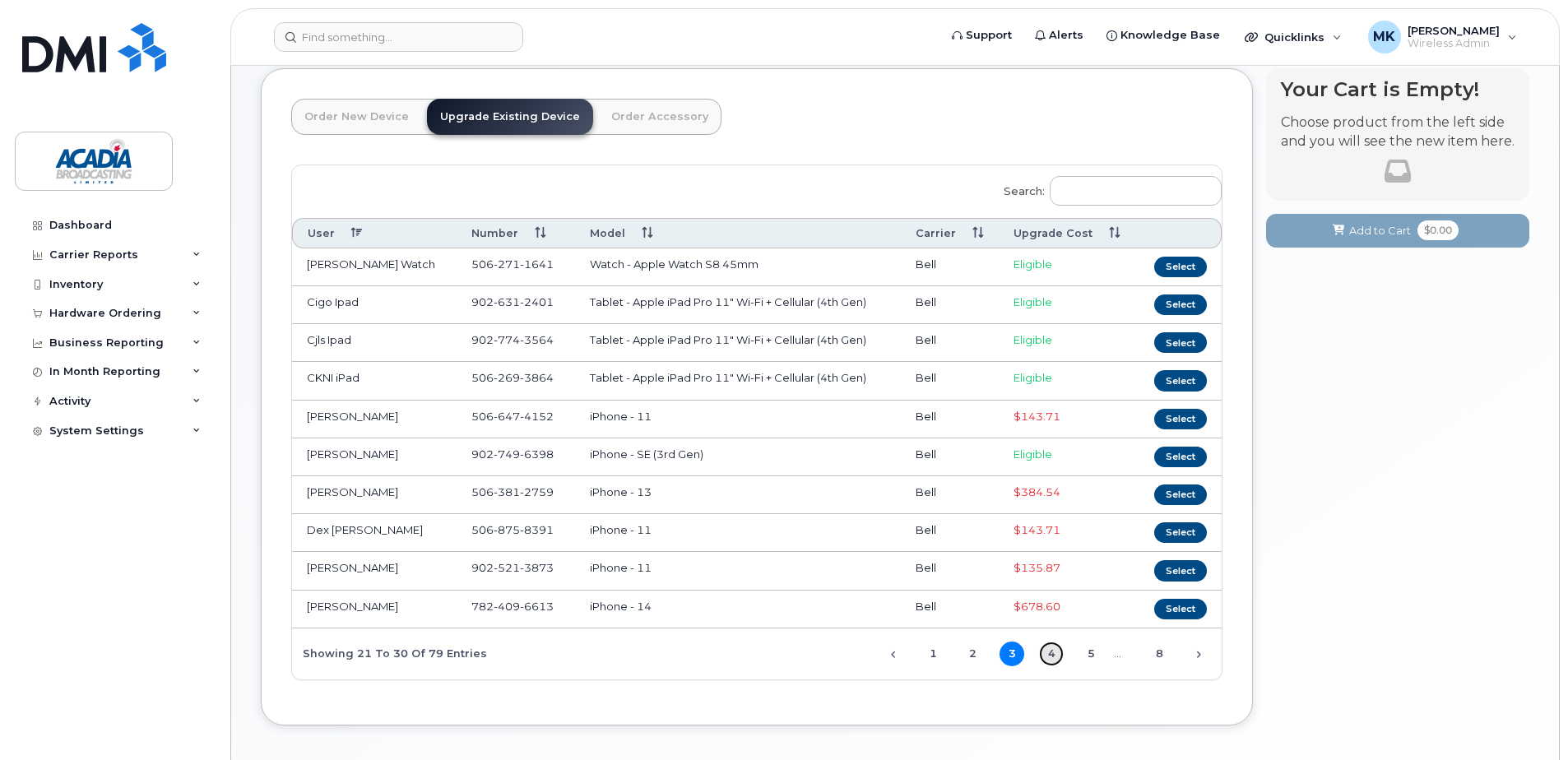
click at [1063, 650] on link "4" at bounding box center [1051, 653] width 25 height 25
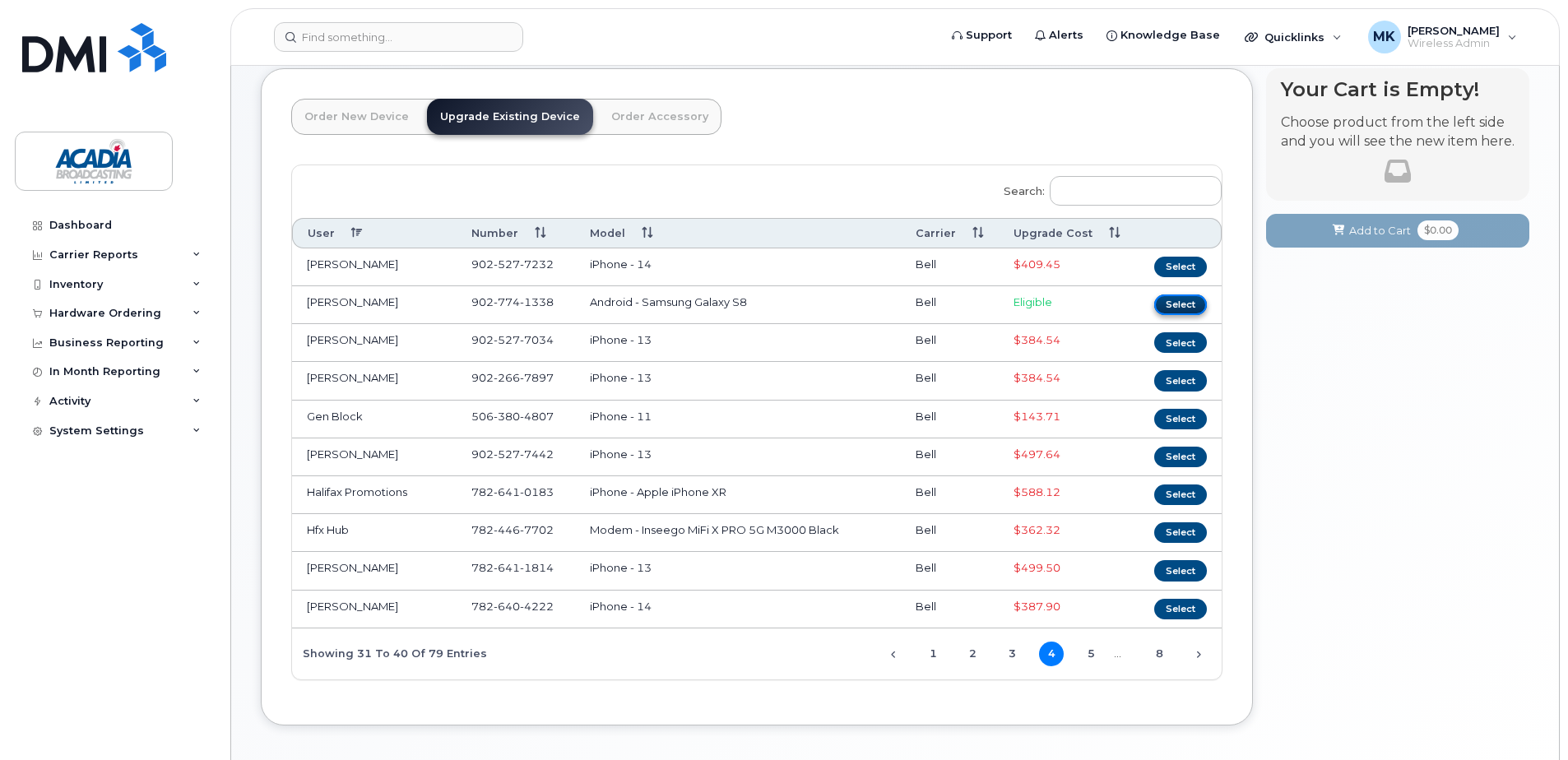
click at [1179, 302] on button "Select" at bounding box center [1181, 305] width 53 height 20
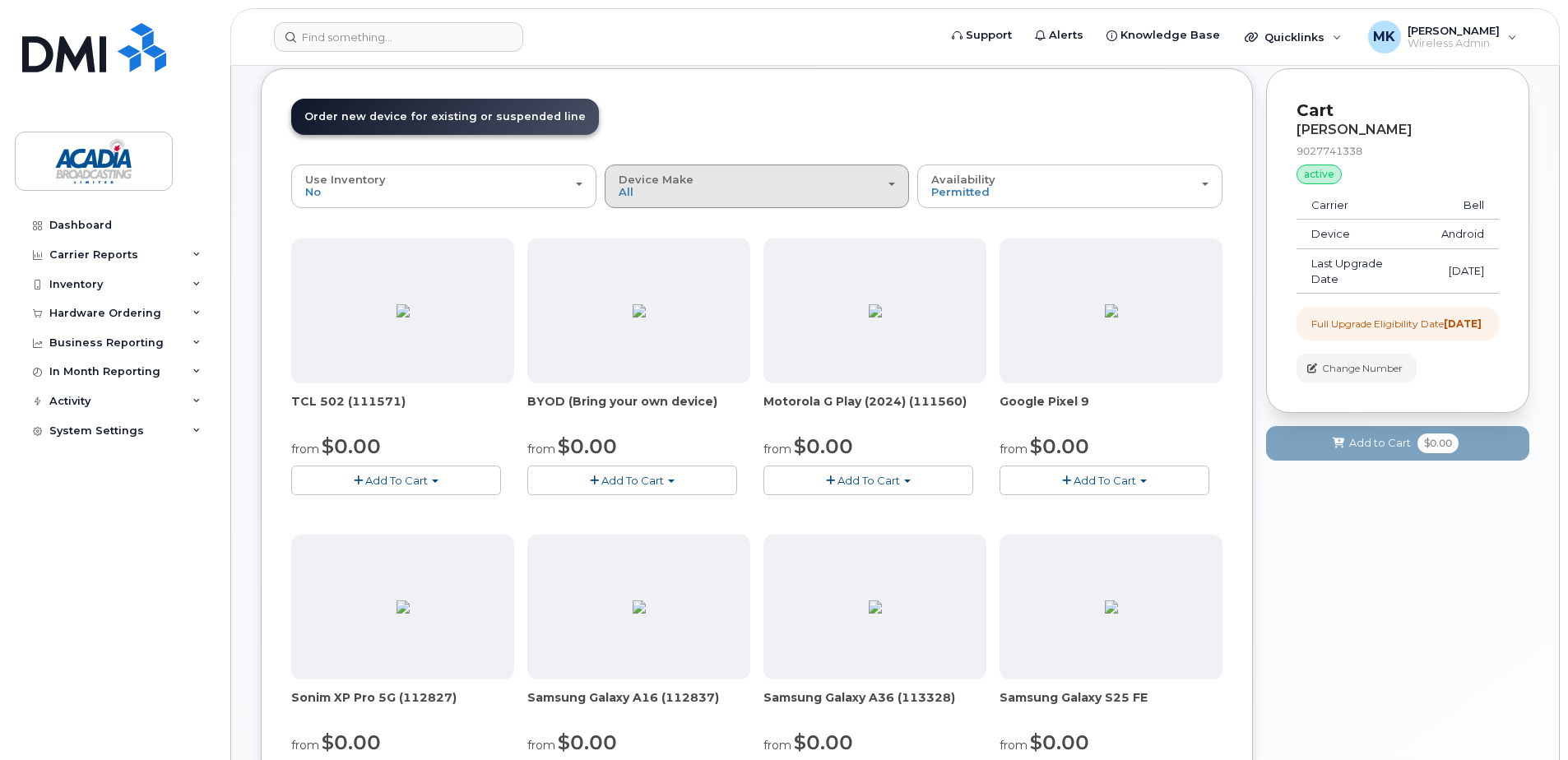
click at [758, 179] on div "Device Make All Android iPhone Tablet" at bounding box center [757, 187] width 277 height 26
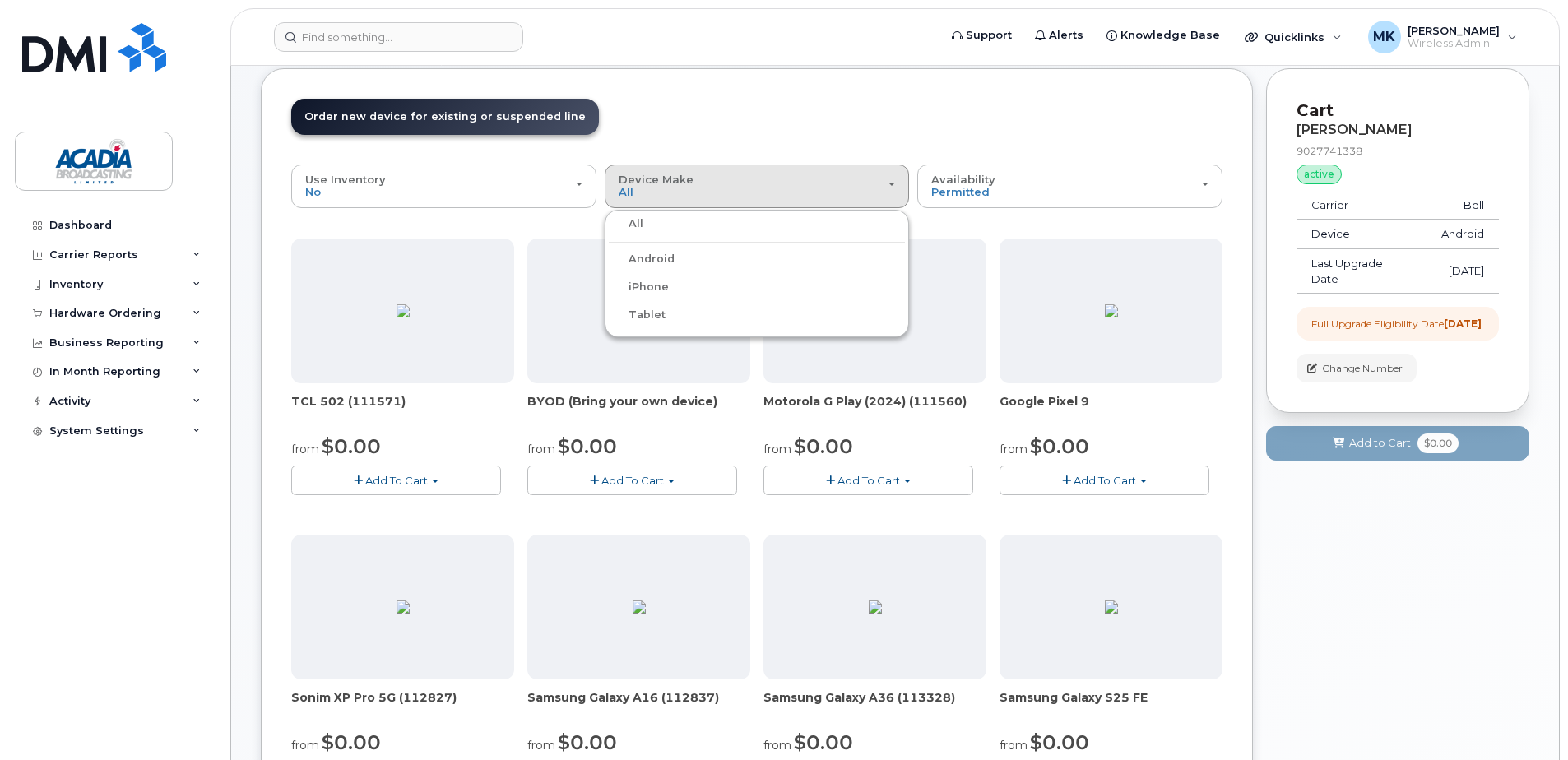
click at [626, 284] on label "iPhone" at bounding box center [639, 286] width 60 height 20
click at [0, 0] on input "iPhone" at bounding box center [0, 0] width 0 height 0
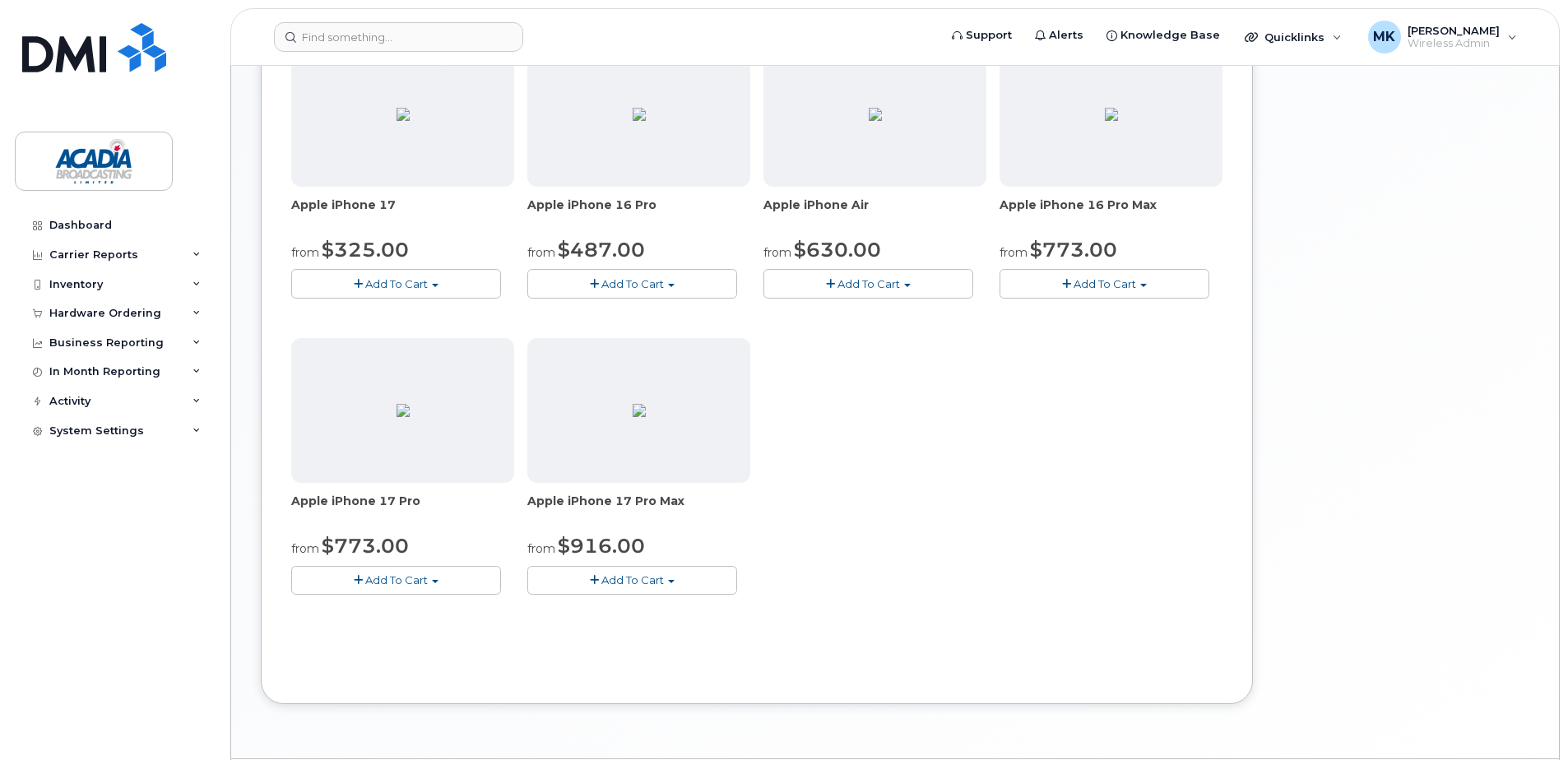
scroll to position [576, 0]
click at [646, 417] on img at bounding box center [639, 409] width 13 height 13
click at [622, 583] on span "Add To Cart" at bounding box center [632, 579] width 62 height 13
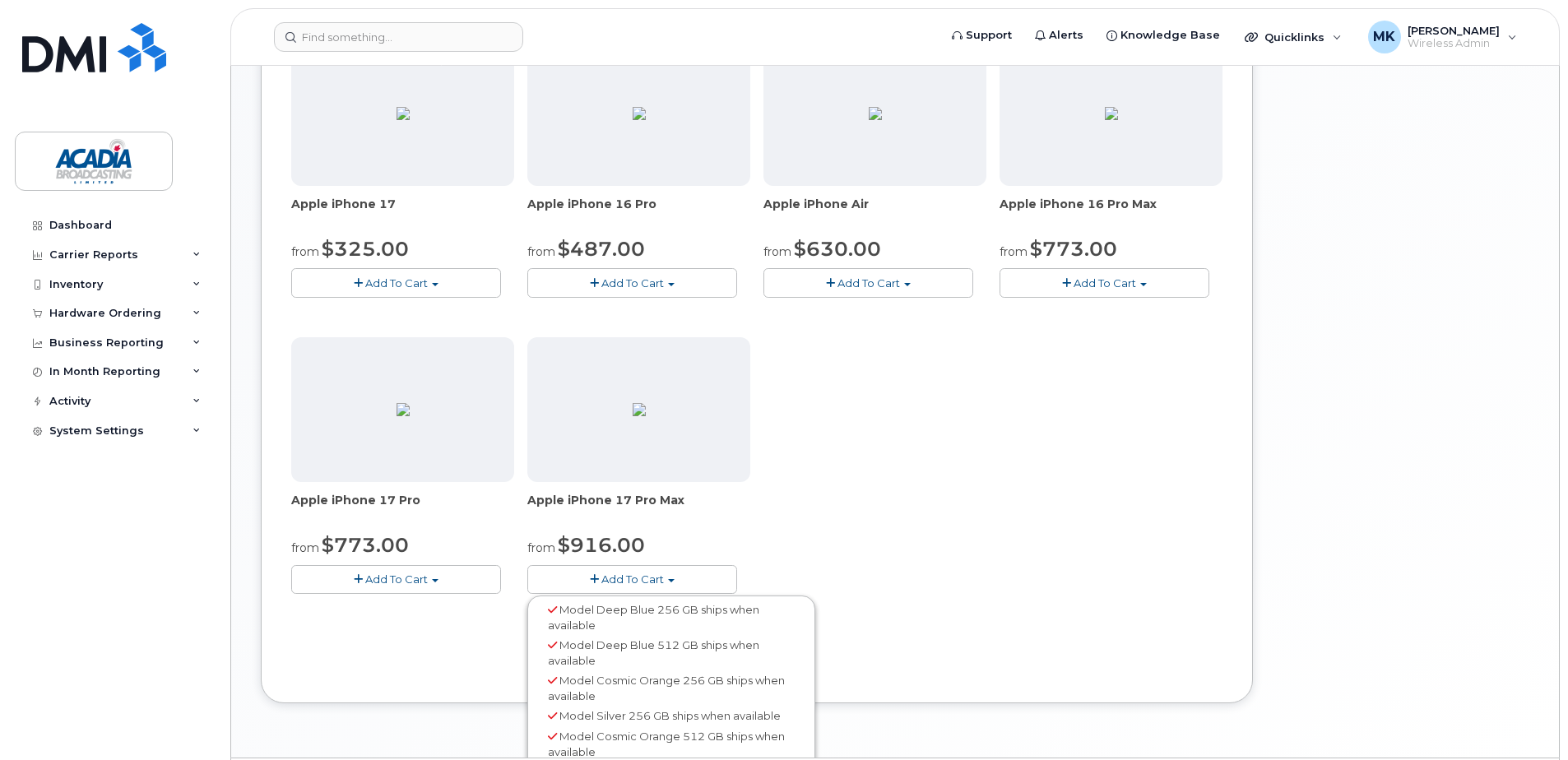
scroll to position [626, 0]
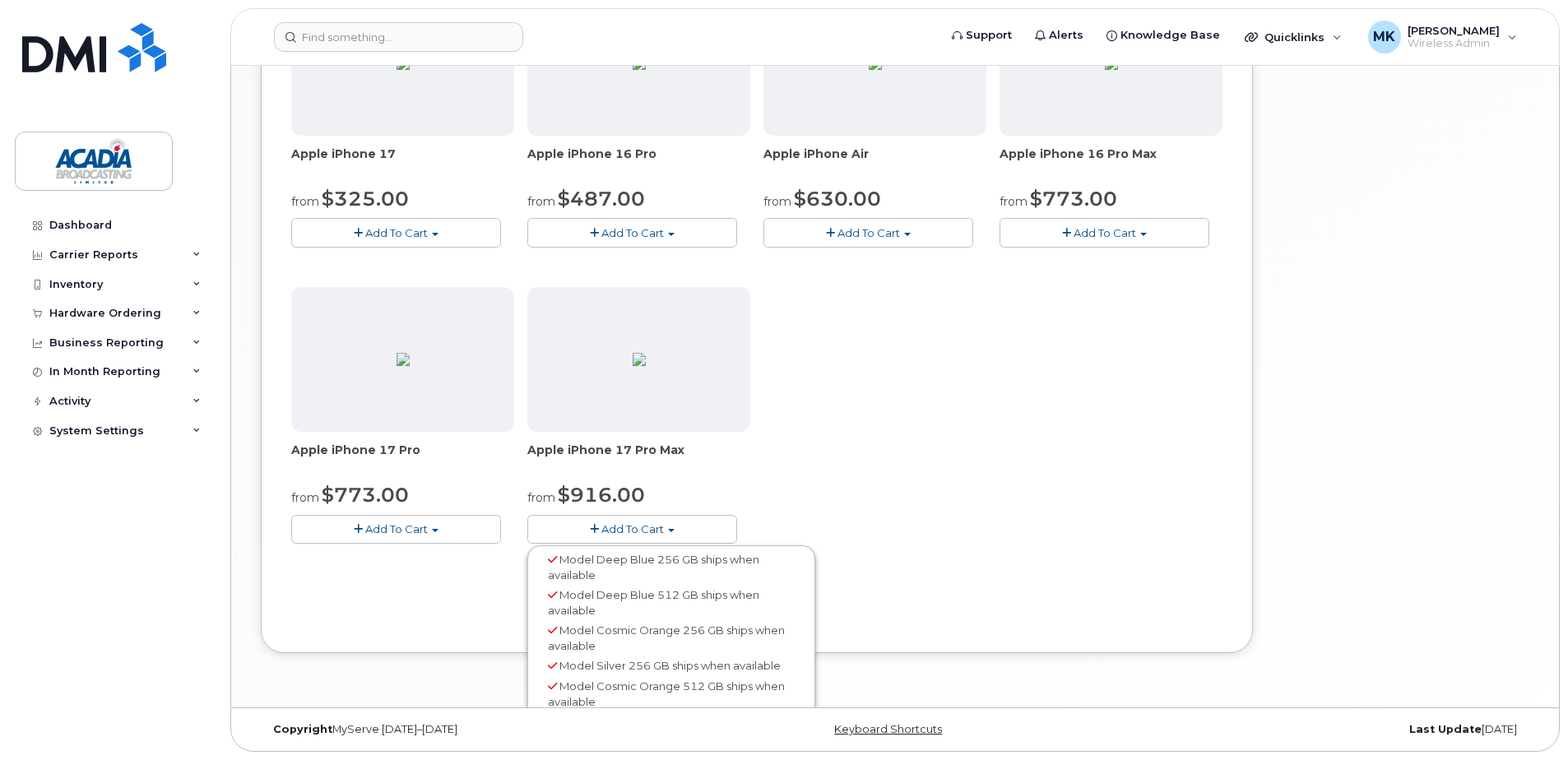
click at [653, 667] on span "Model Silver 256 GB ships when available" at bounding box center [671, 665] width 222 height 13
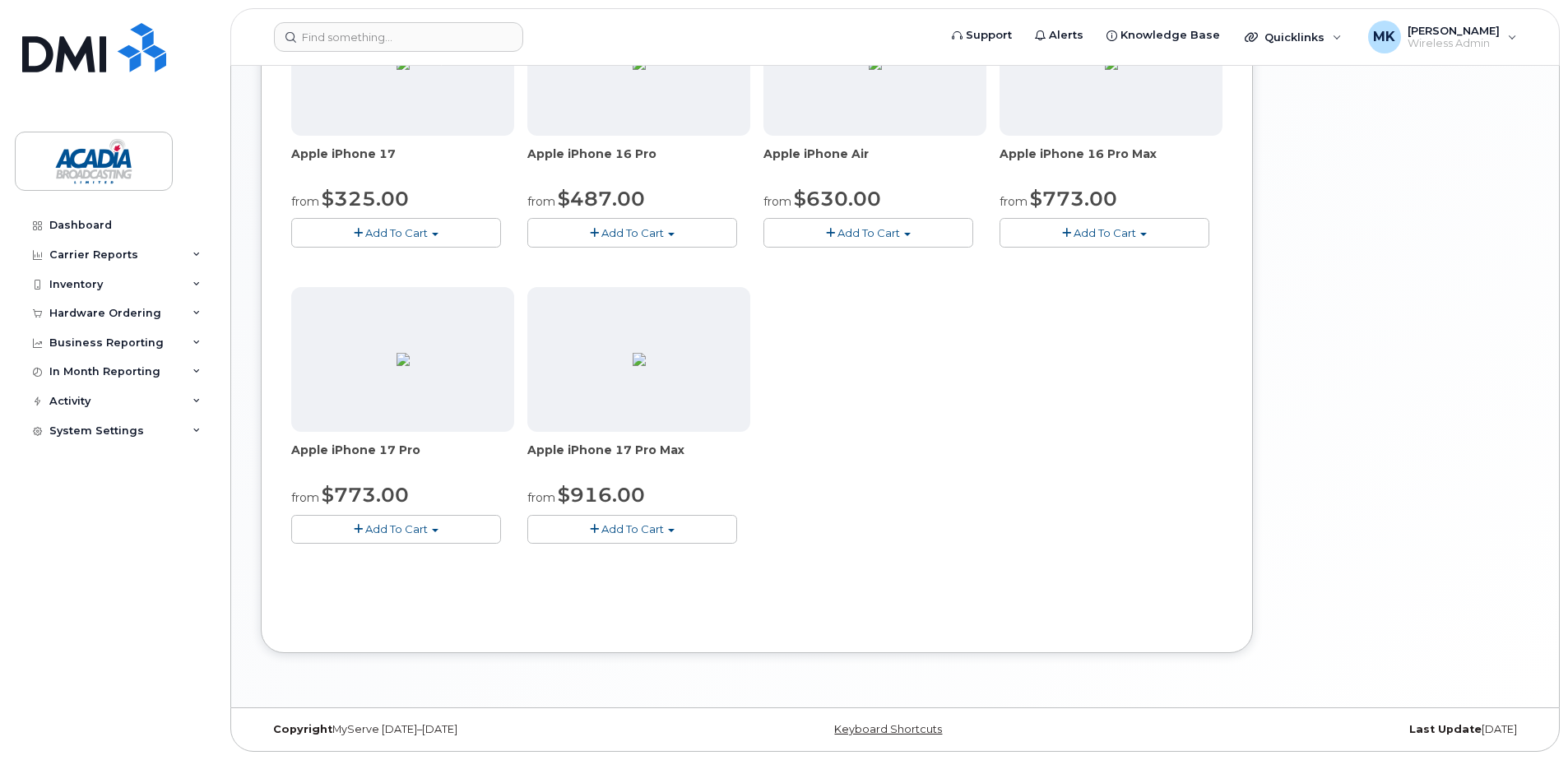
click at [695, 532] on button "Add To Cart" at bounding box center [632, 529] width 210 height 29
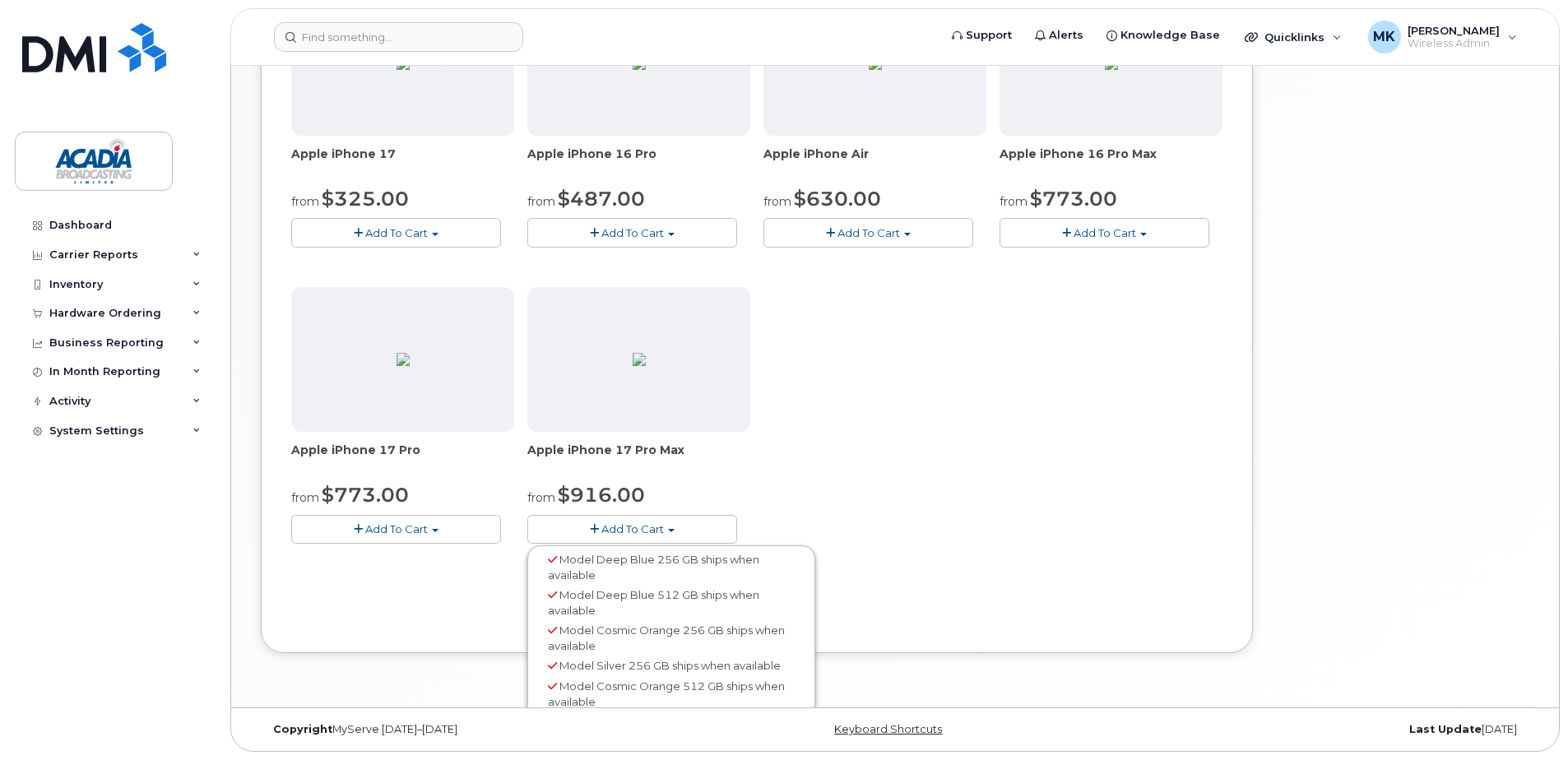
click at [593, 517] on button "Add To Cart" at bounding box center [632, 529] width 210 height 29
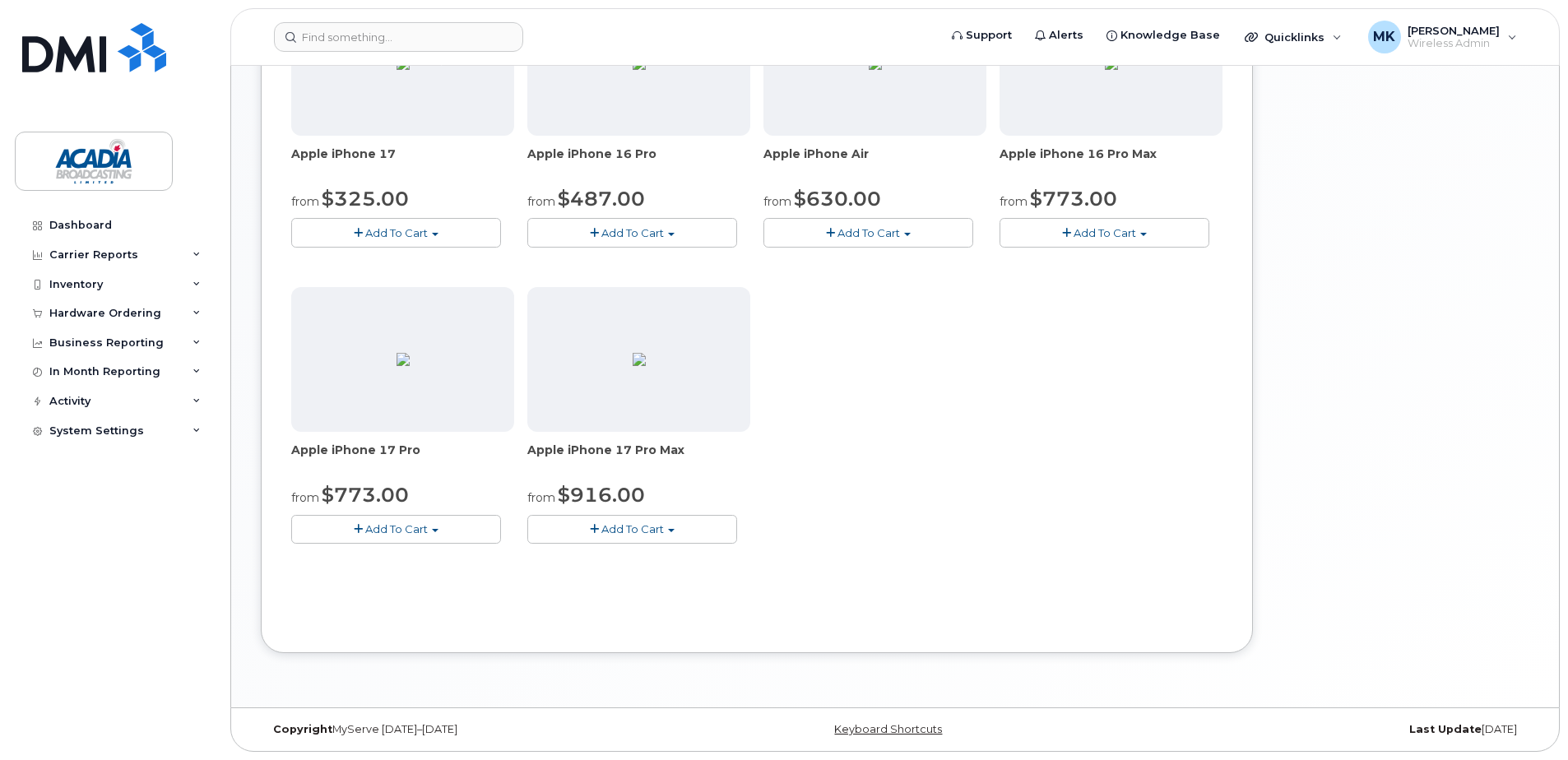
click at [633, 366] on img at bounding box center [639, 359] width 13 height 13
click at [594, 527] on span "button" at bounding box center [594, 529] width 9 height 11
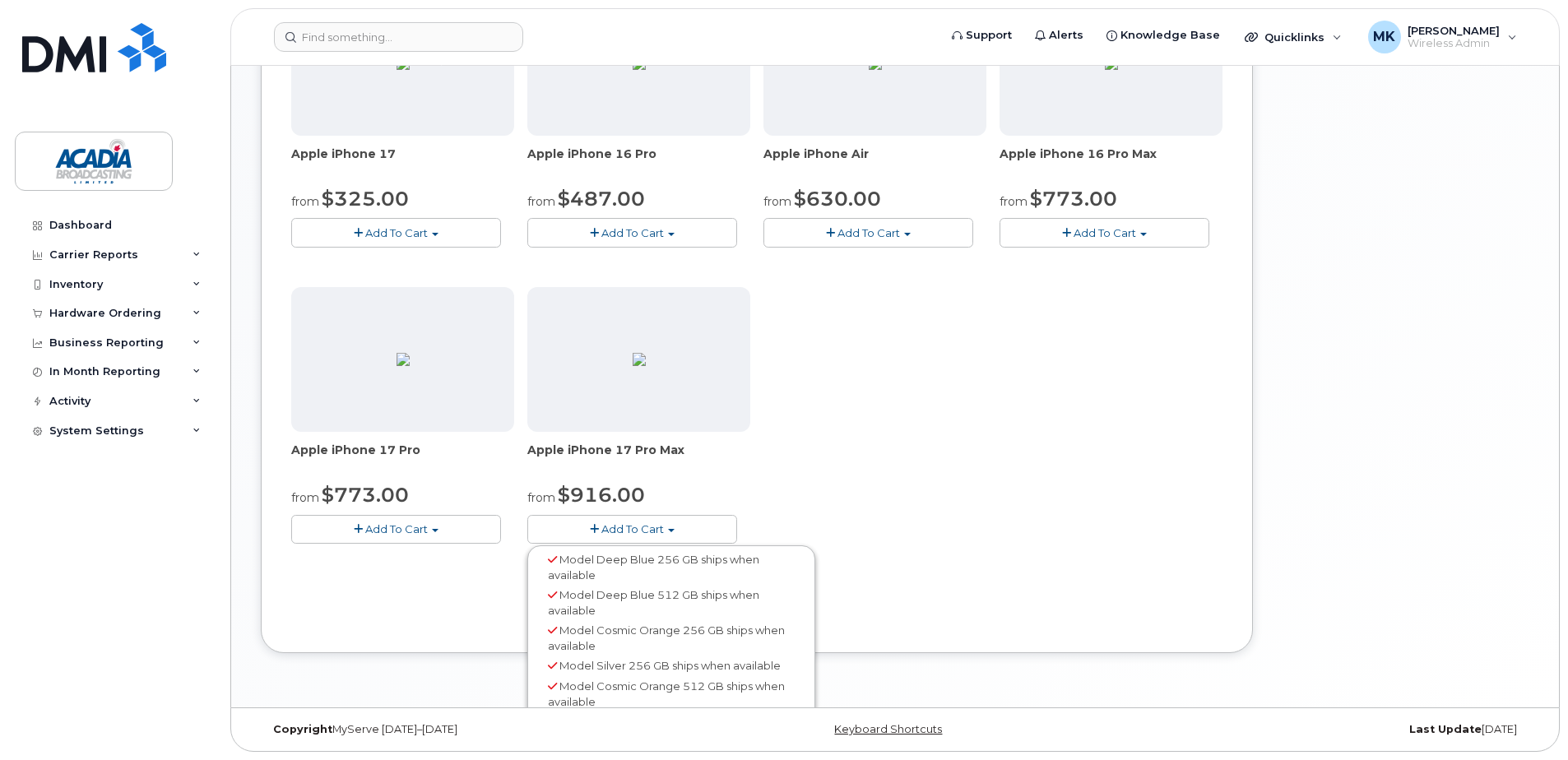
click at [585, 569] on span "Model Deep Blue 256 GB ships when available" at bounding box center [654, 567] width 211 height 29
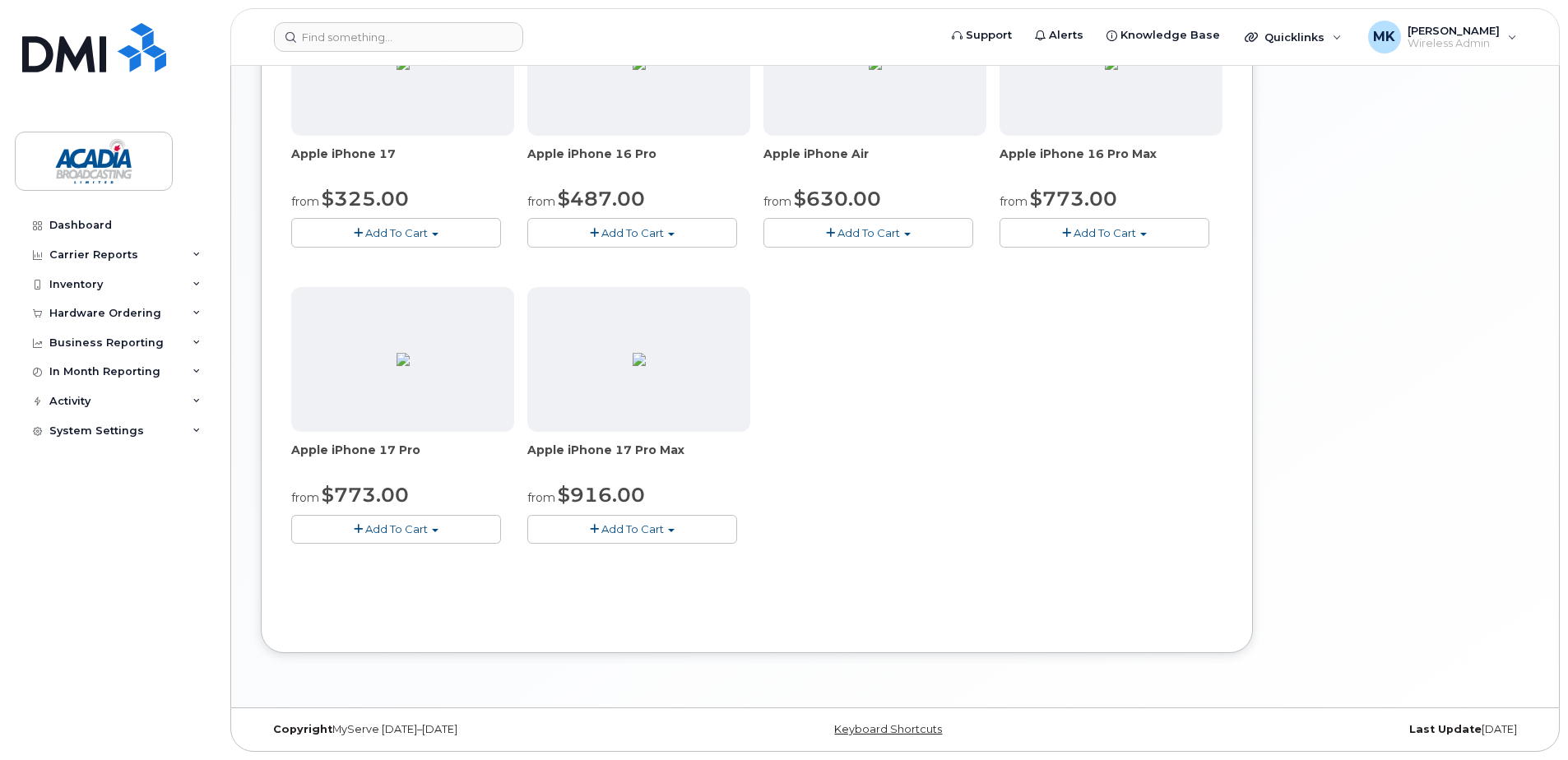
click at [419, 526] on span "Add To Cart" at bounding box center [396, 528] width 62 height 13
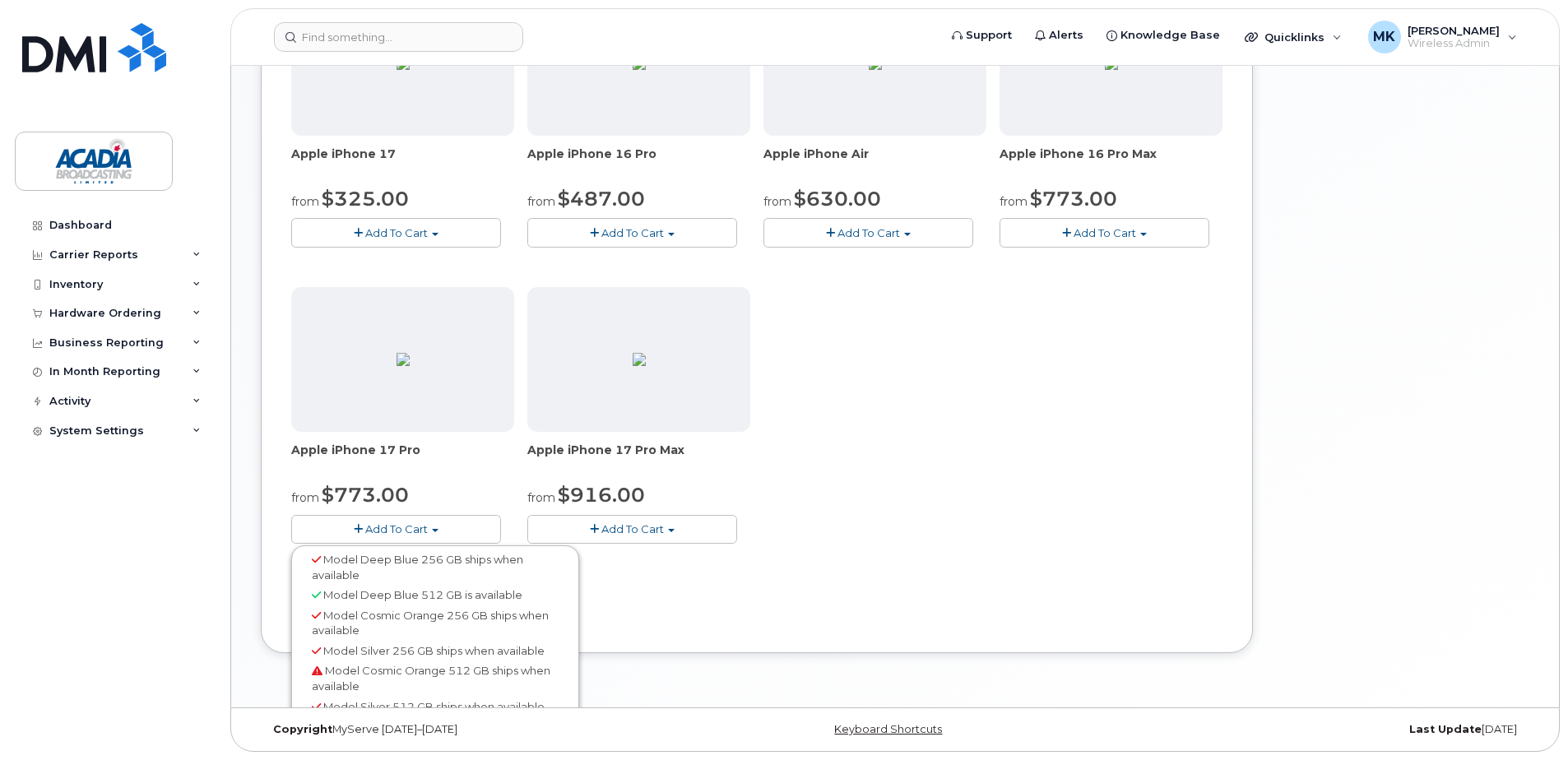
click at [633, 366] on img at bounding box center [639, 359] width 13 height 13
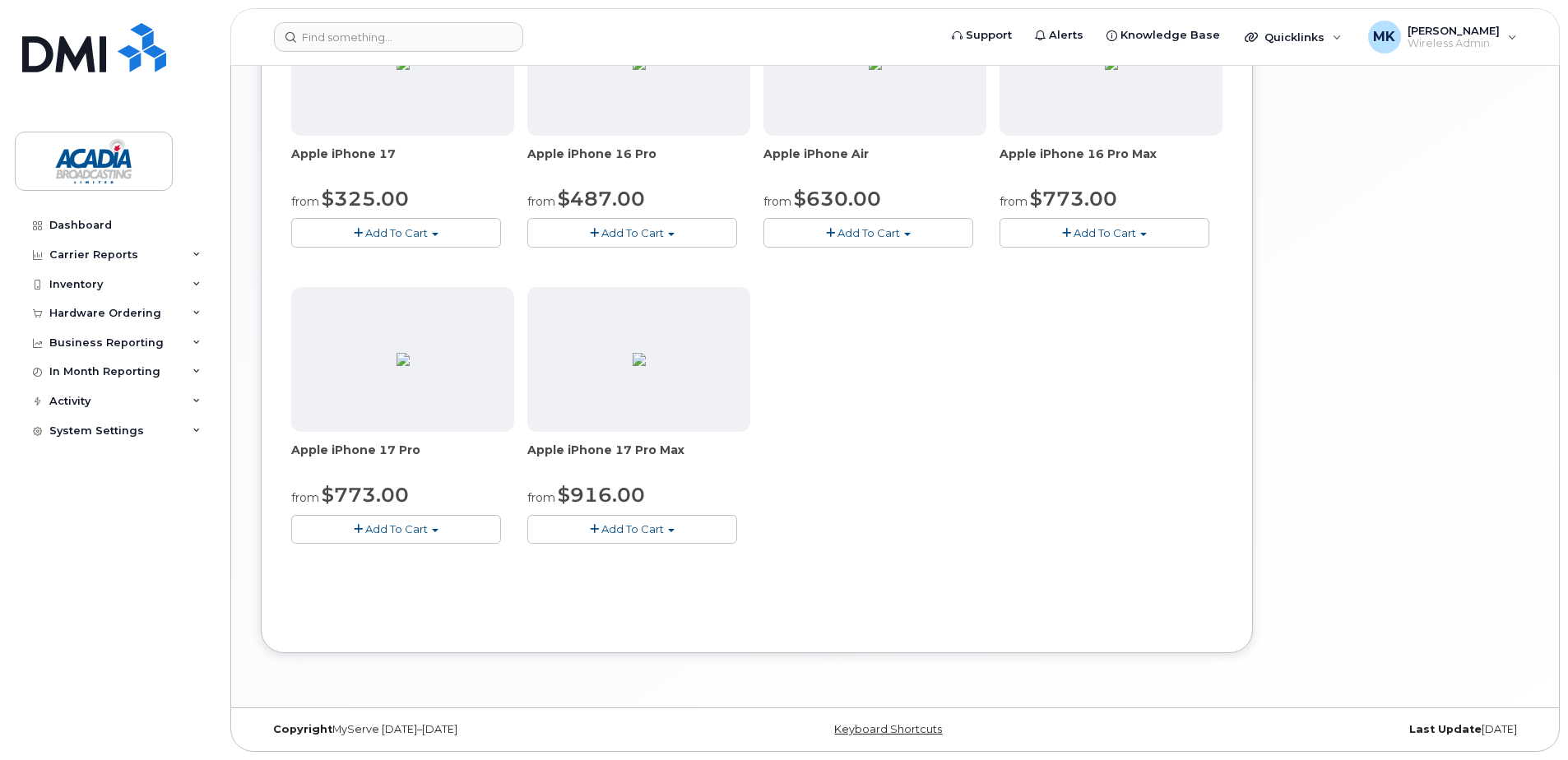
click at [597, 530] on span "button" at bounding box center [594, 529] width 9 height 11
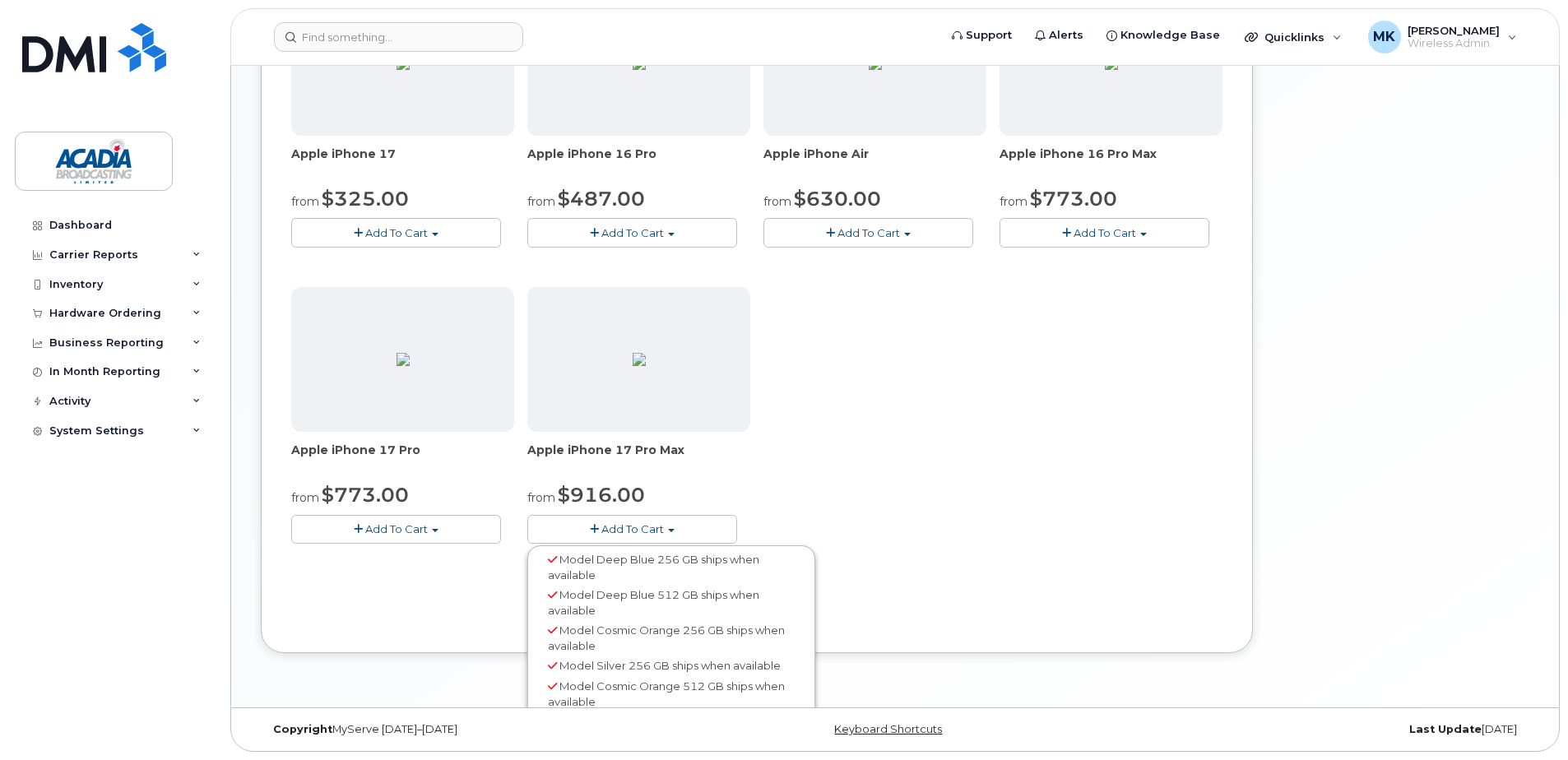
click at [629, 595] on span "Model Deep Blue 512 GB ships when available" at bounding box center [654, 602] width 211 height 29
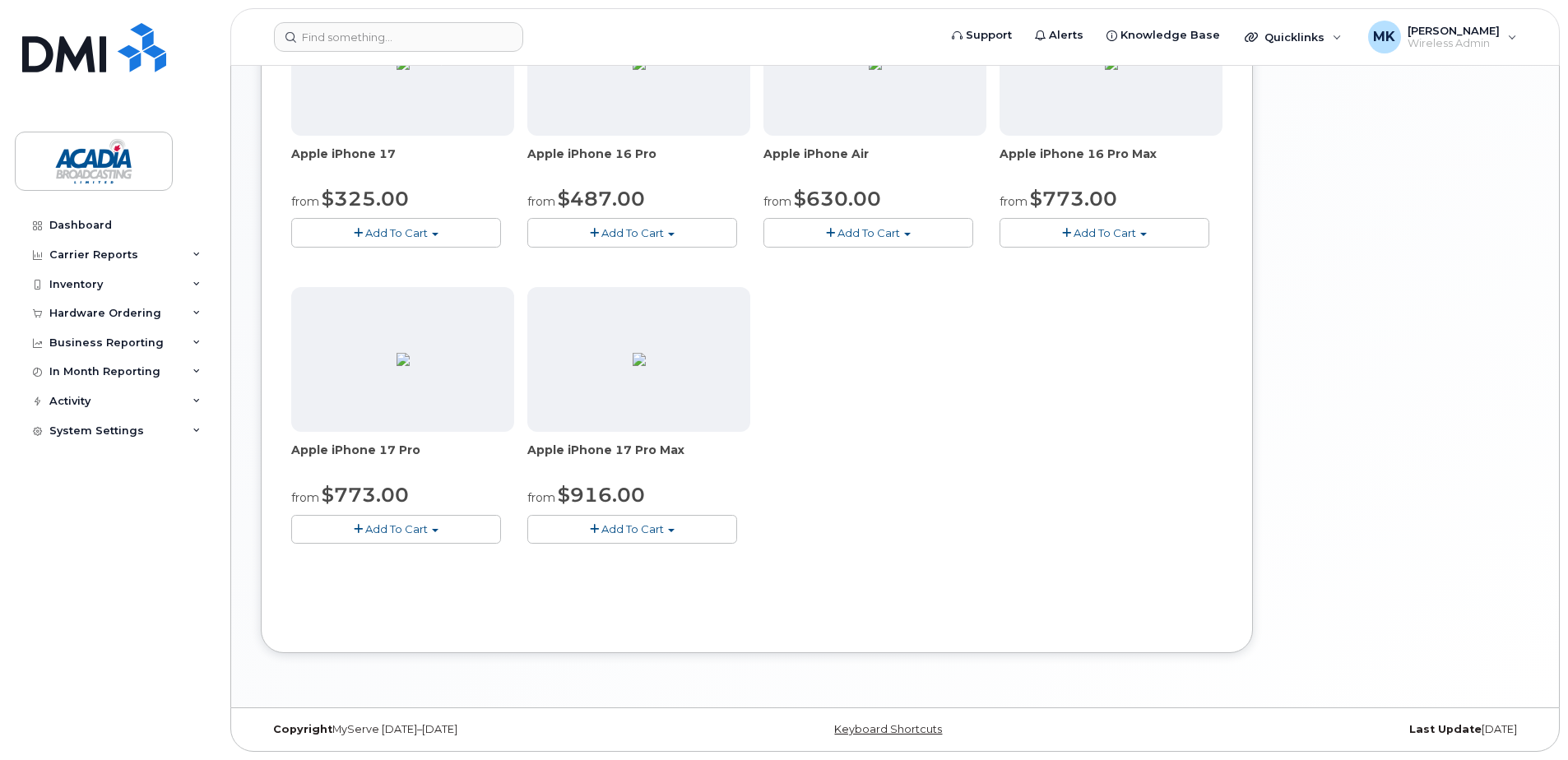
click at [576, 523] on button "Add To Cart" at bounding box center [632, 529] width 210 height 29
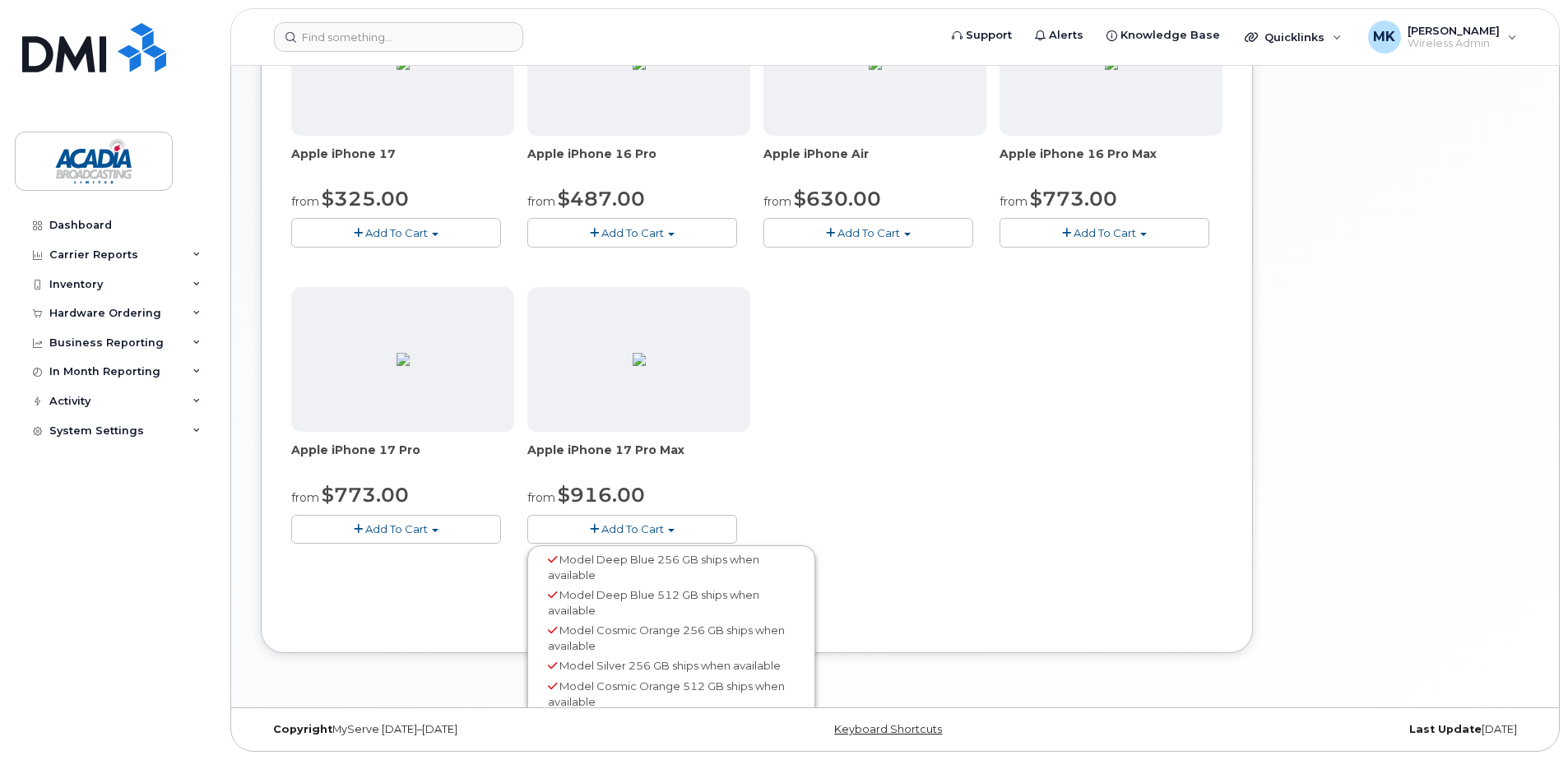
click at [561, 601] on span "Model Deep Blue 512 GB ships when available" at bounding box center [654, 602] width 211 height 29
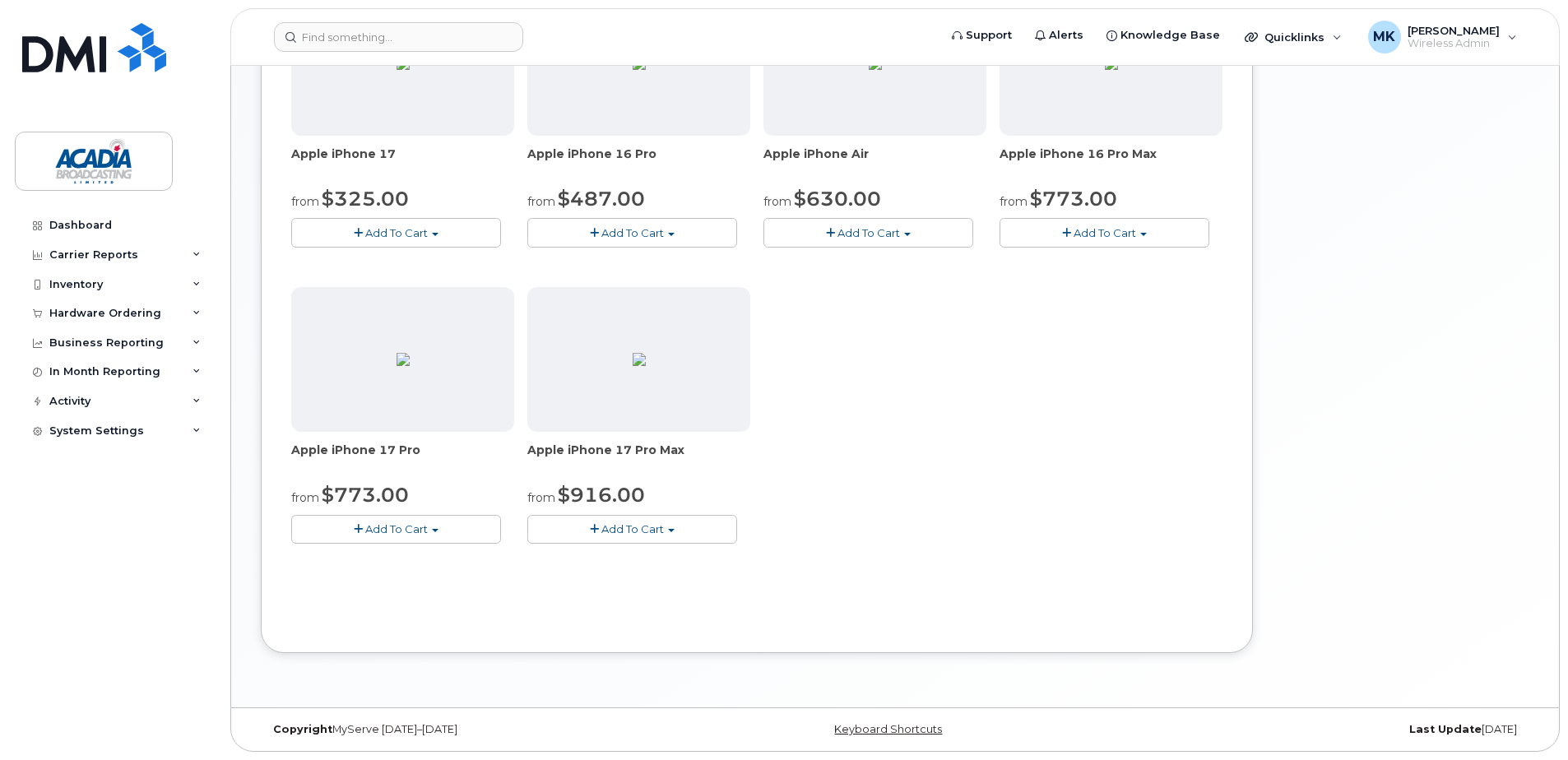
click at [585, 510] on div "from $916.00" at bounding box center [639, 495] width 223 height 28
click at [568, 532] on button "Add To Cart" at bounding box center [632, 529] width 210 height 29
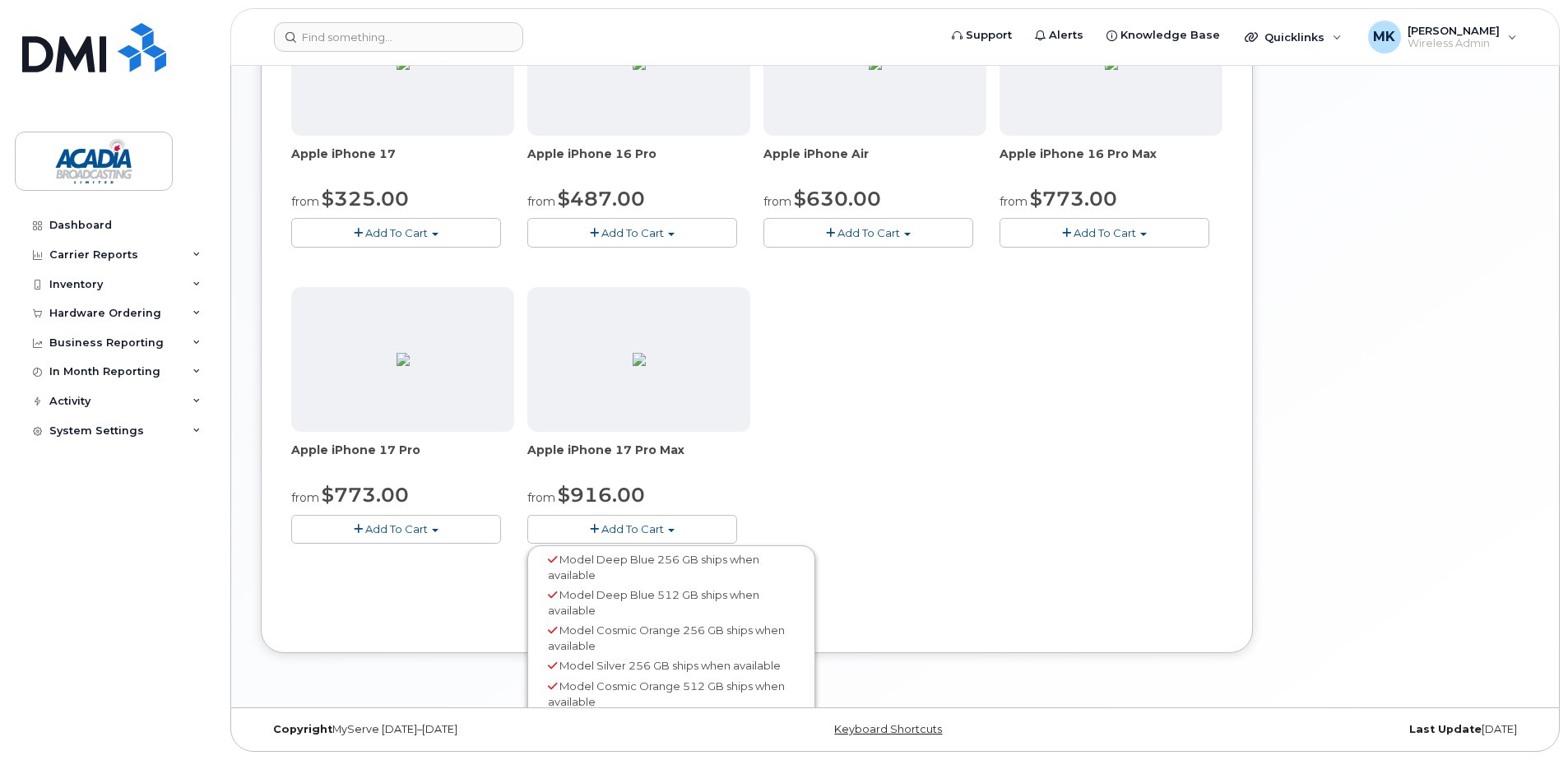
click at [565, 565] on span "Model Deep Blue 256 GB ships when available" at bounding box center [654, 567] width 211 height 29
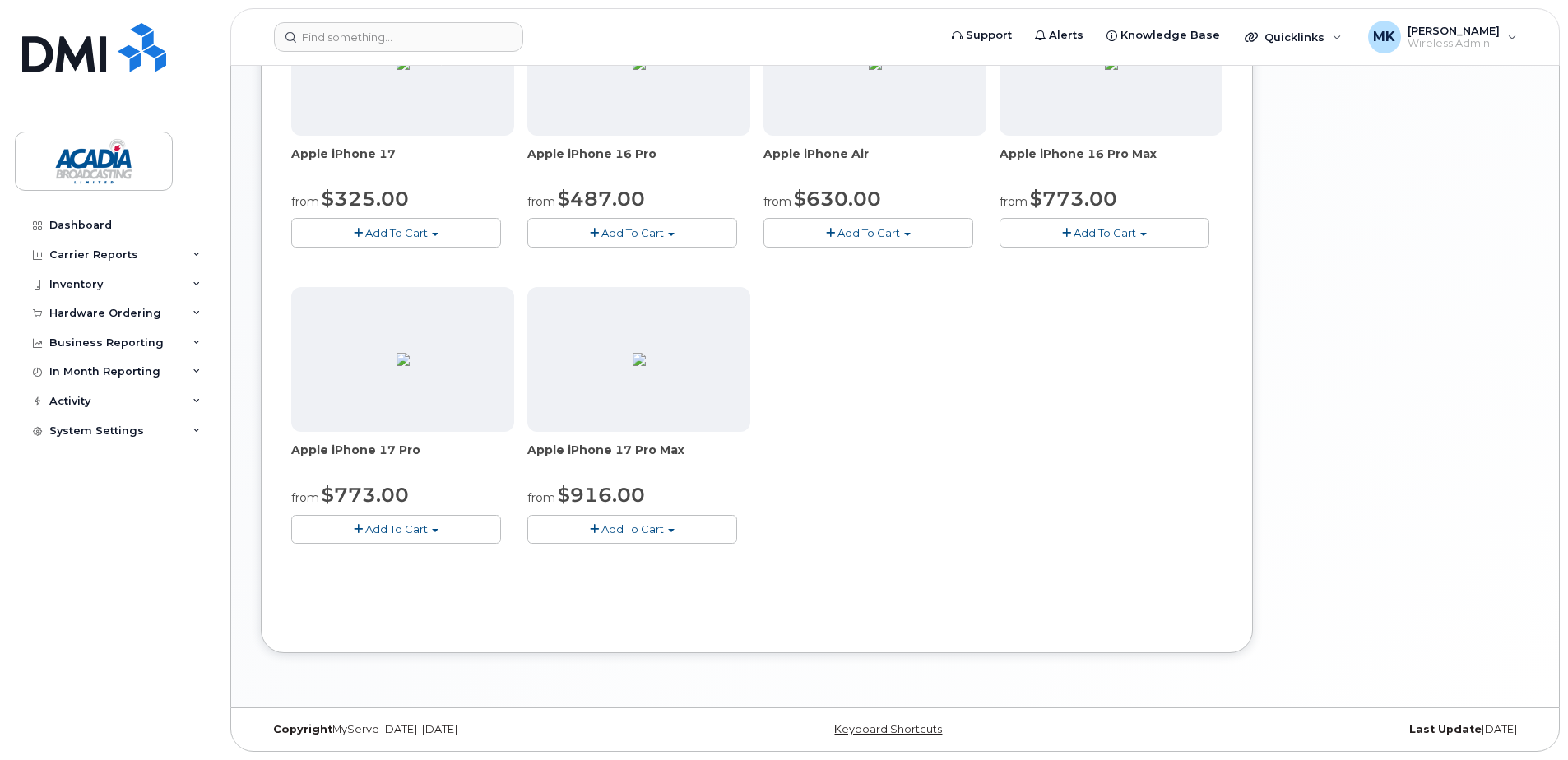
click at [1092, 229] on span "Add To Cart" at bounding box center [1104, 233] width 62 height 13
click at [654, 521] on button "Add To Cart" at bounding box center [632, 529] width 210 height 29
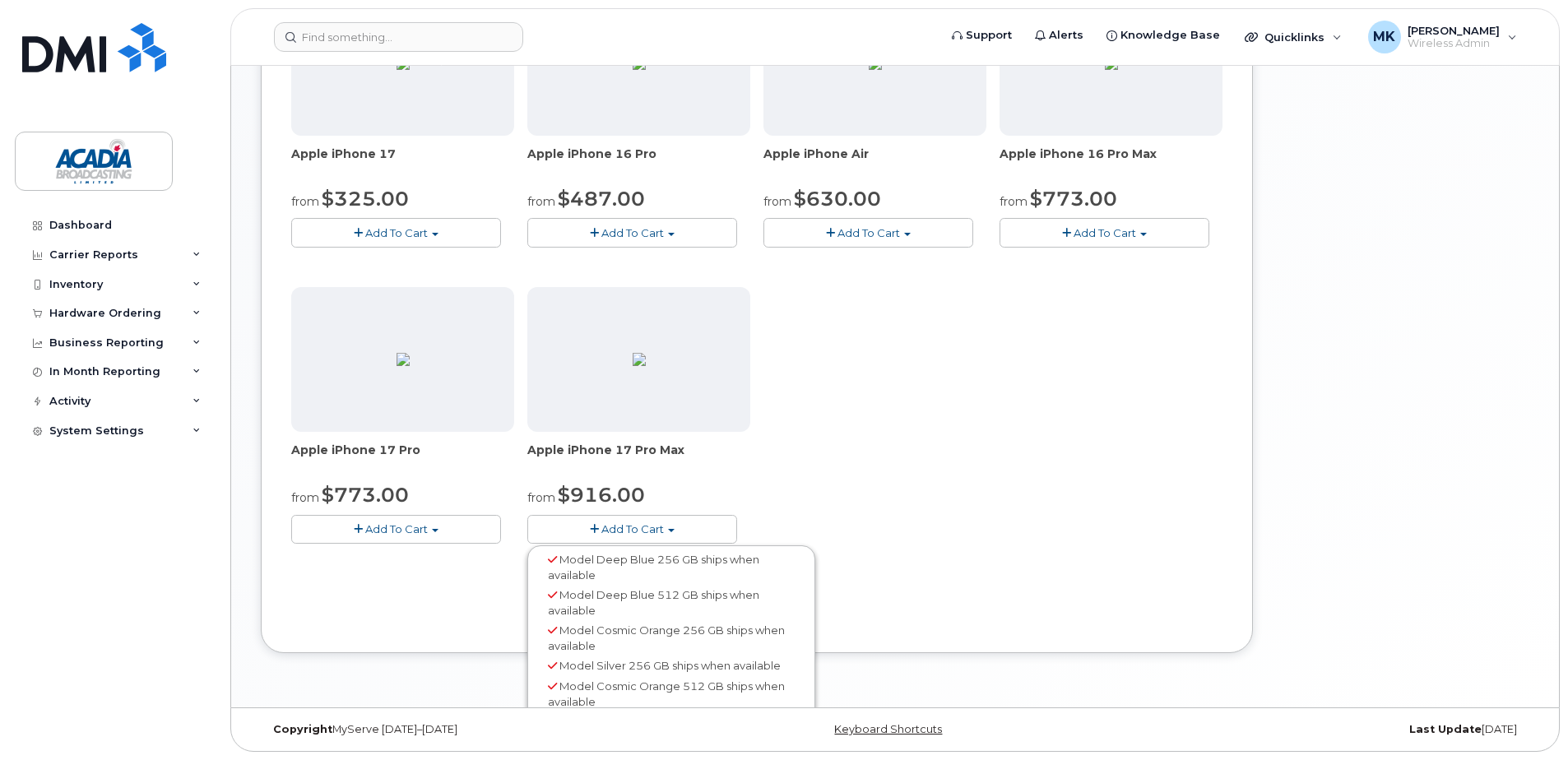
click at [1137, 490] on div "Apple iPhone 15 from $47.64 Add To Cart Model Black 128 GB is available $873.72…" at bounding box center [757, 132] width 931 height 875
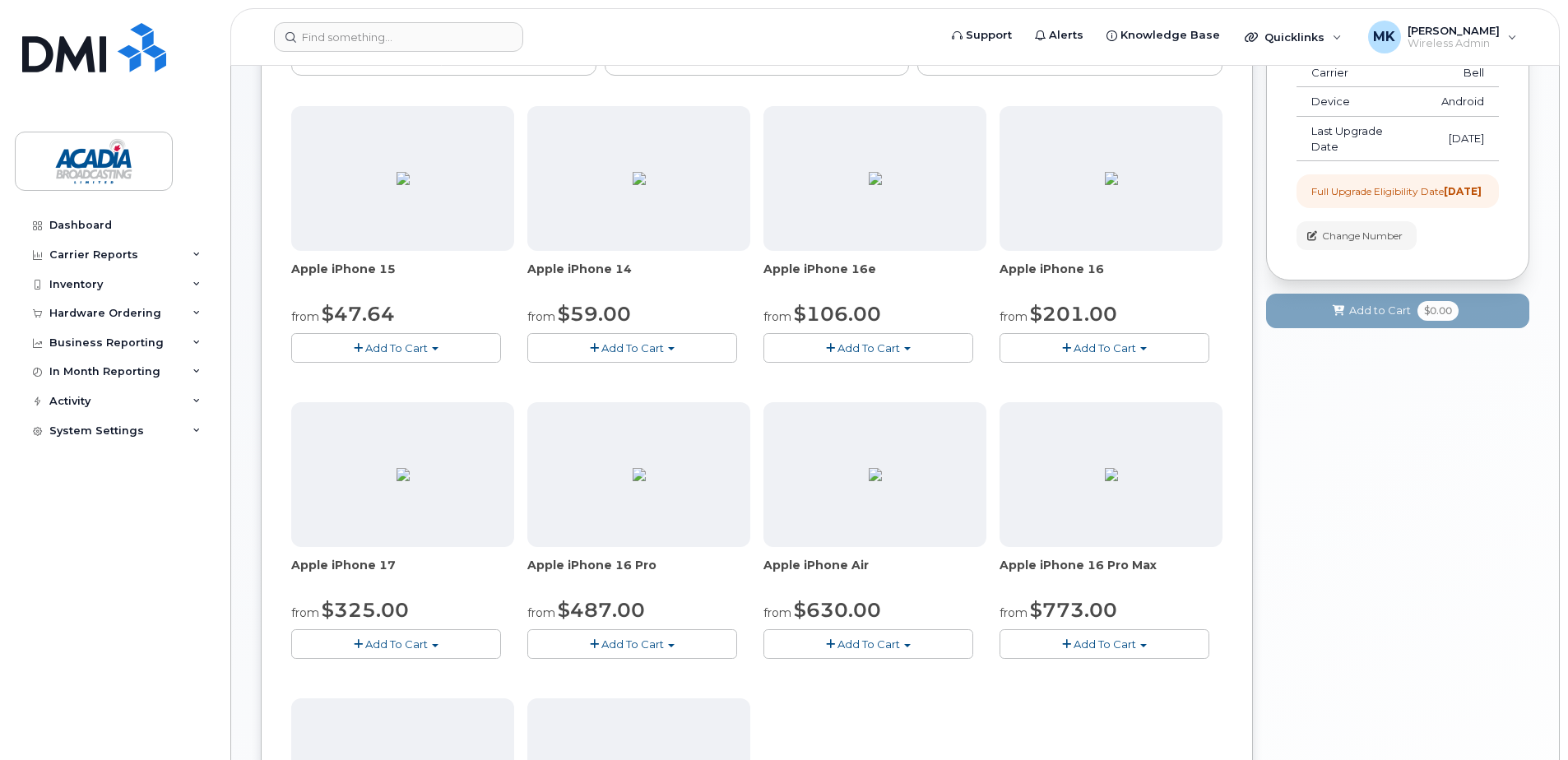
scroll to position [0, 0]
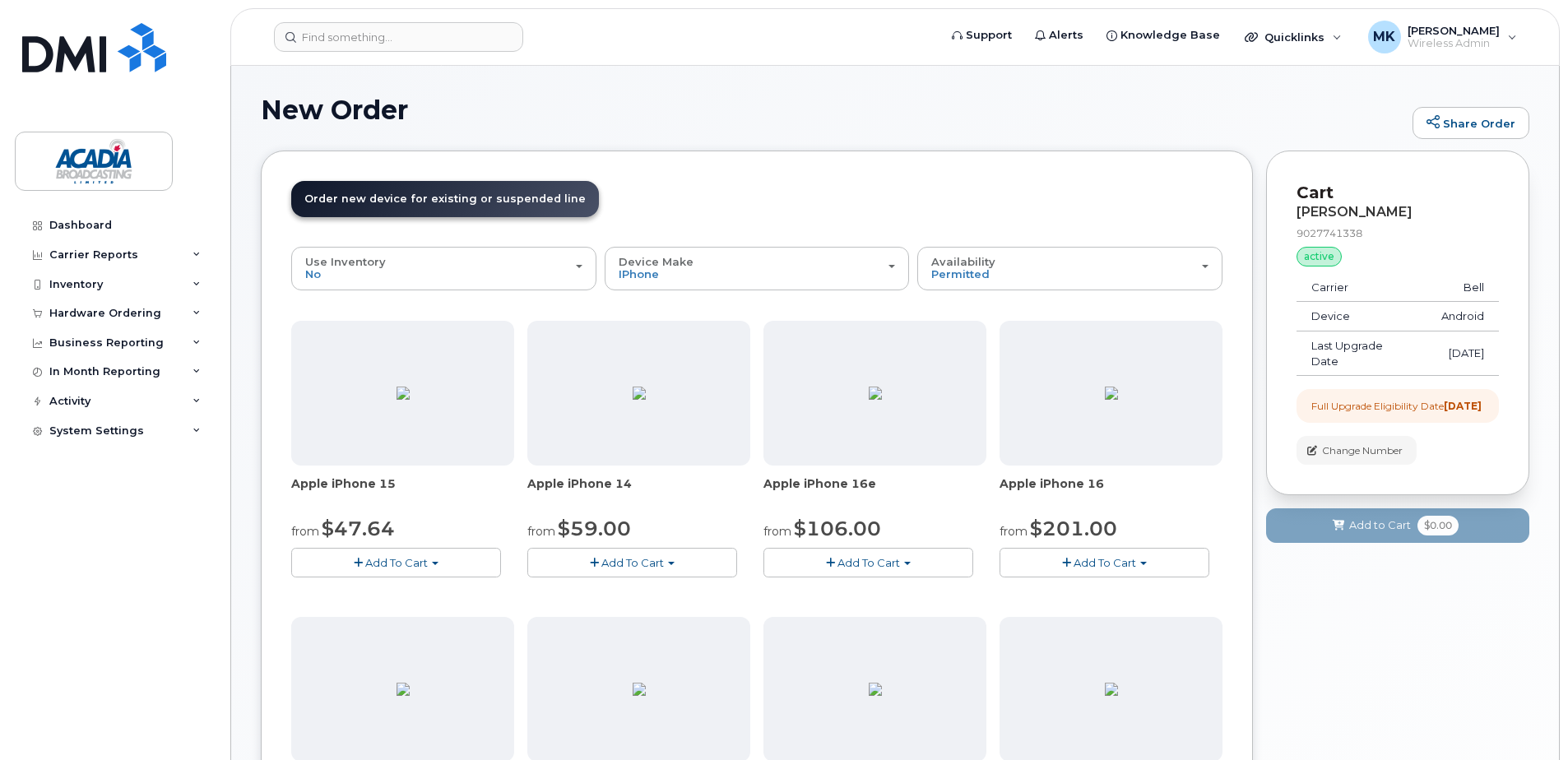
drag, startPoint x: 697, startPoint y: 122, endPoint x: 664, endPoint y: 129, distance: 33.7
click at [697, 122] on h1 "New Order" at bounding box center [833, 110] width 1144 height 29
